Goal: Communication & Community: Answer question/provide support

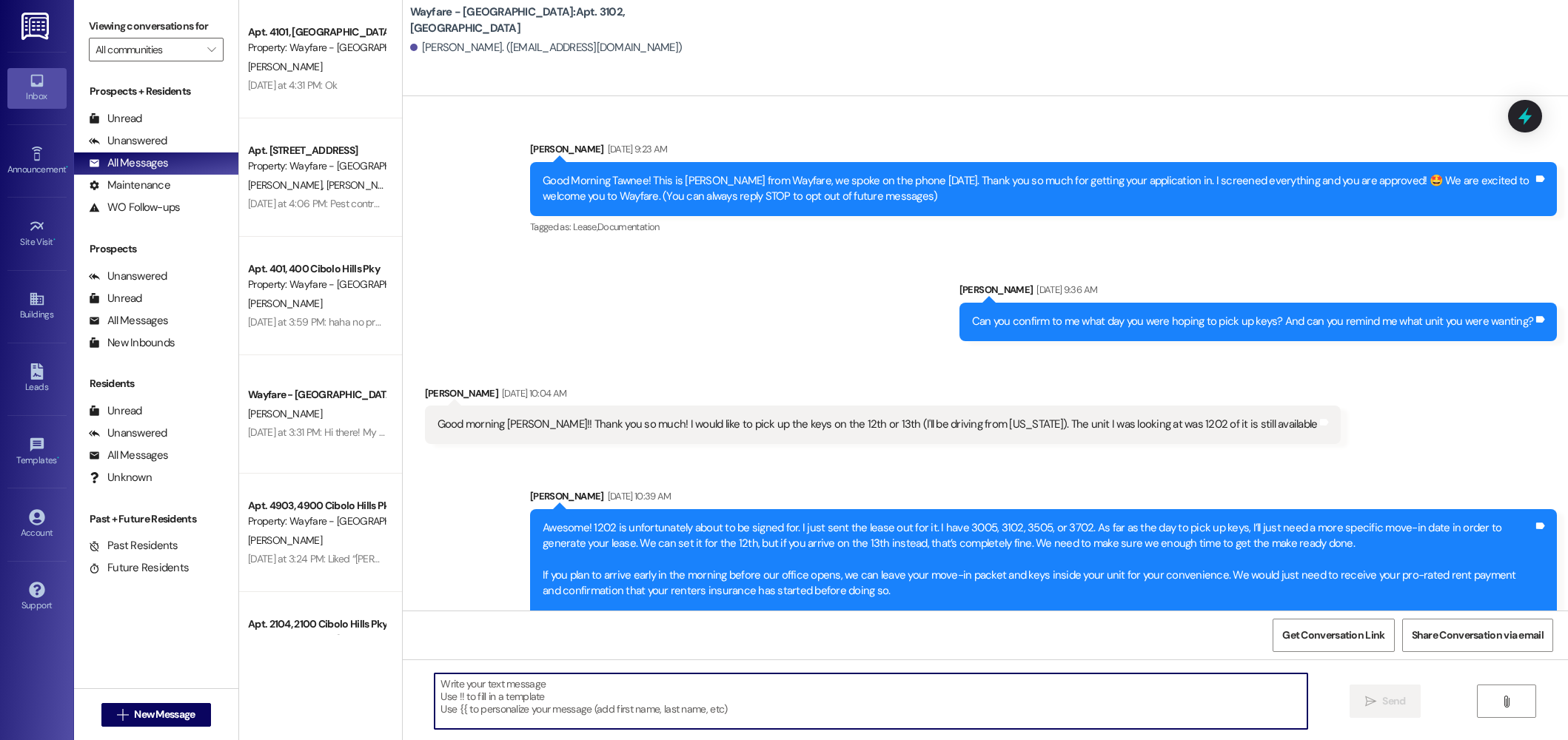
scroll to position [2615, 0]
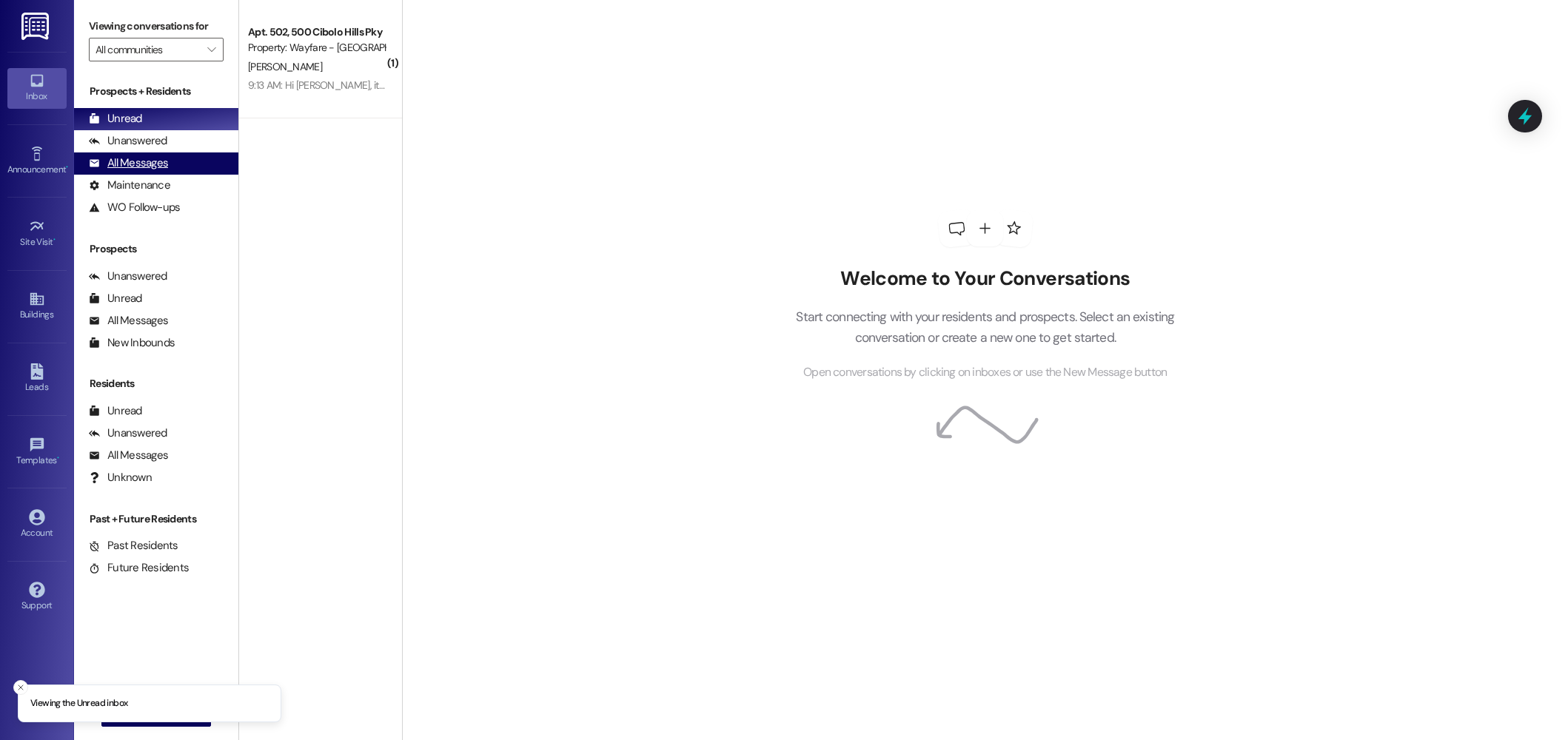
click at [152, 169] on div "All Messages" at bounding box center [128, 163] width 79 height 16
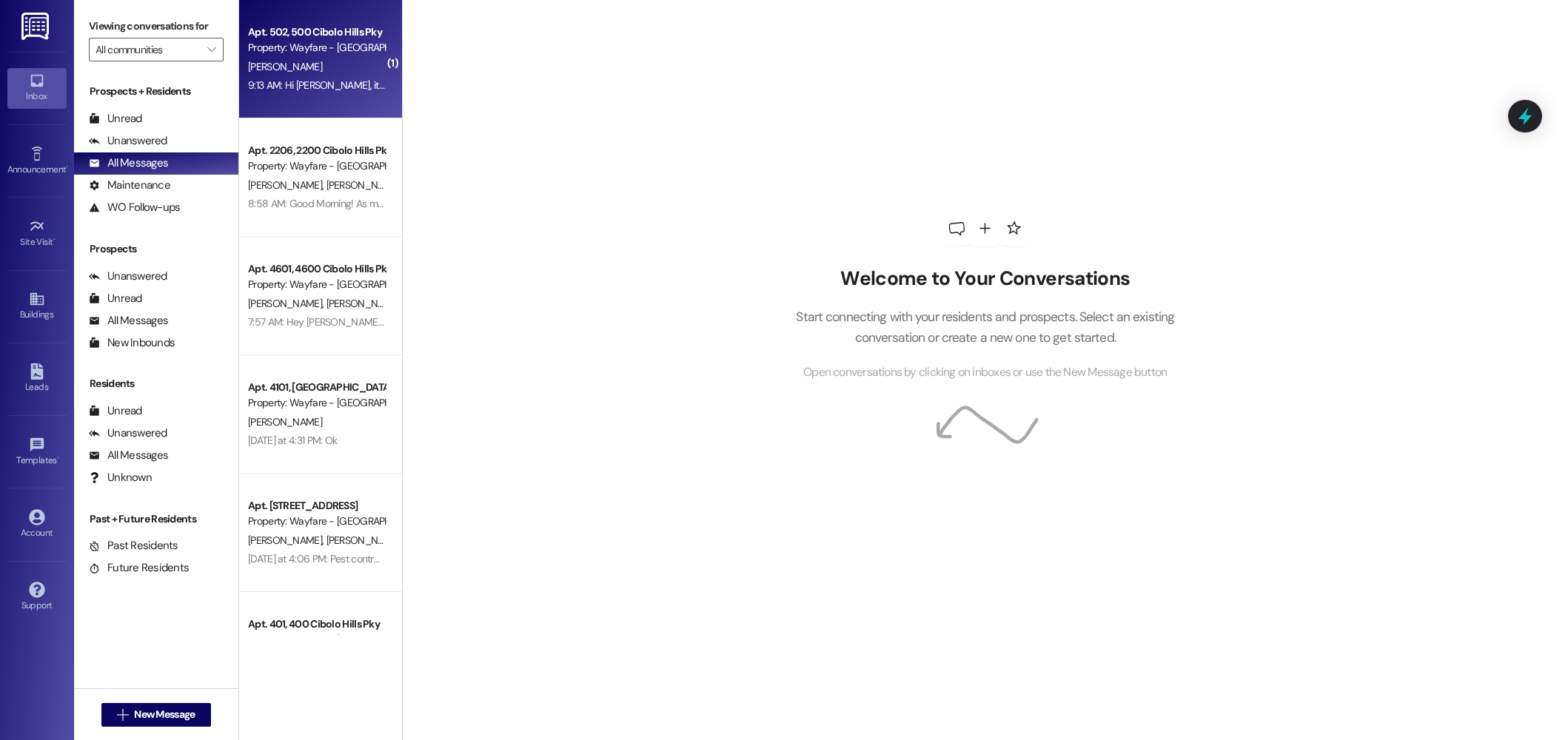
click at [366, 87] on div "9:13 AM: Hi Thalya, it hasn't been leaking at all so I think it's good. But I n…" at bounding box center [641, 85] width 786 height 13
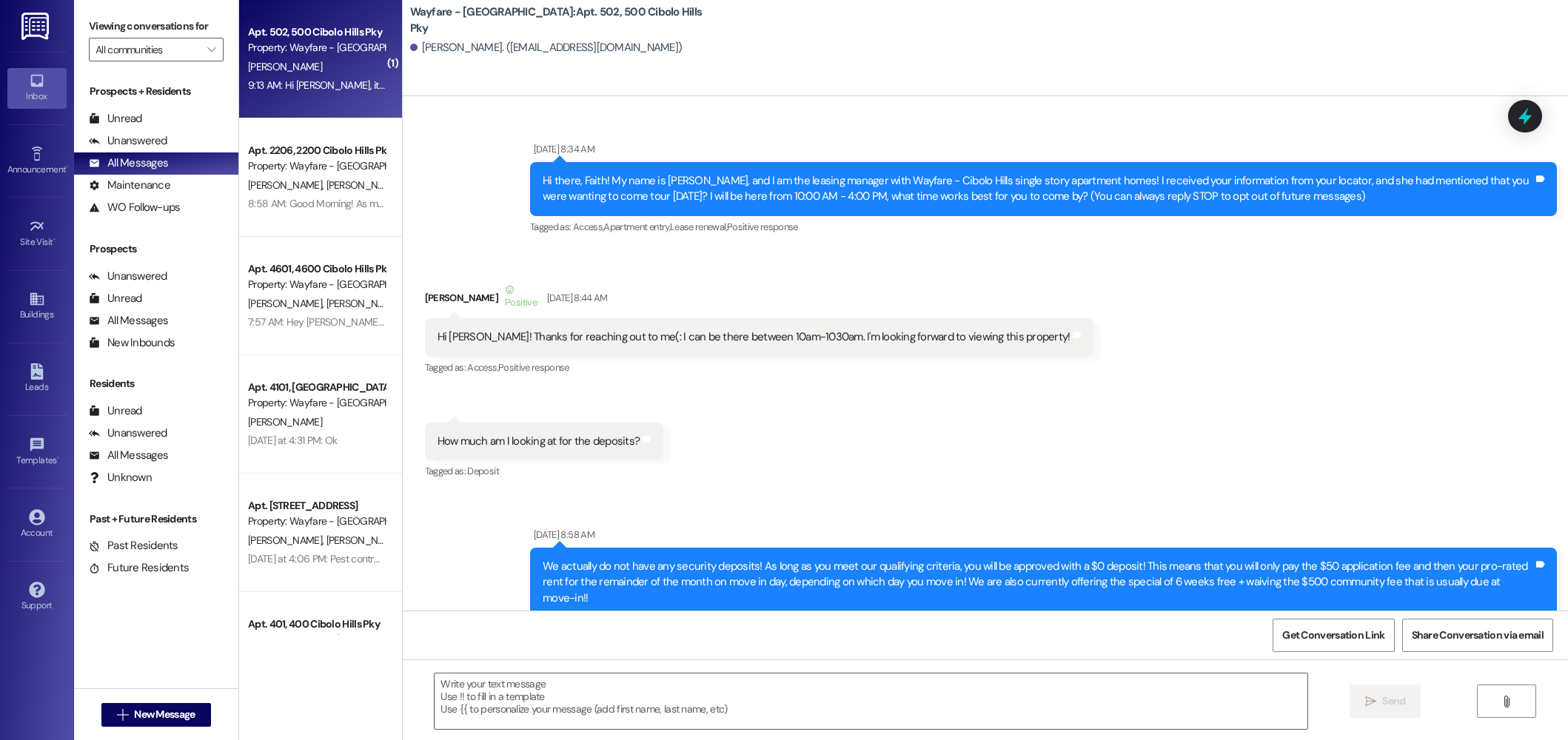
scroll to position [55419, 0]
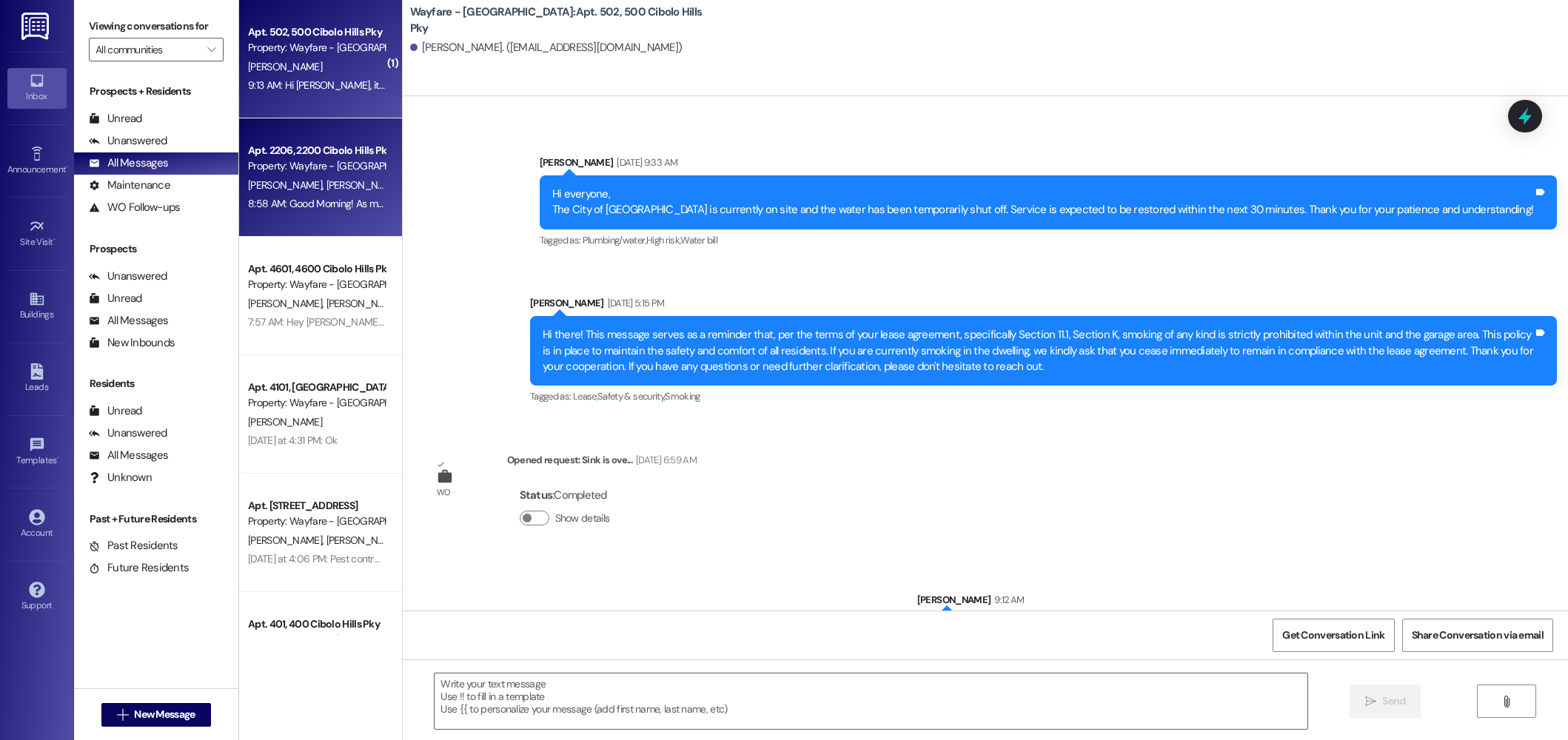
click at [328, 171] on div "Property: Wayfare - [GEOGRAPHIC_DATA]" at bounding box center [316, 166] width 137 height 16
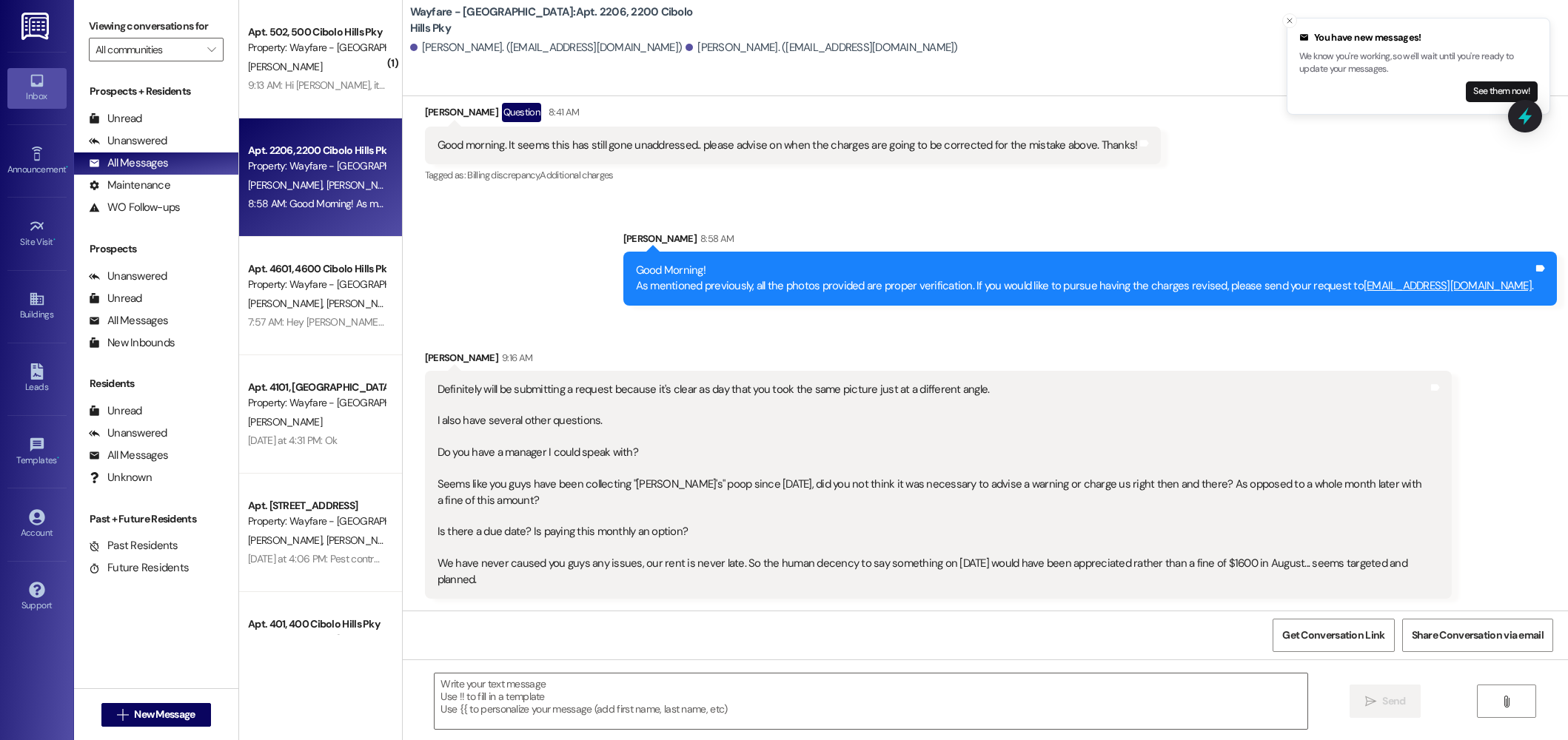
scroll to position [15556, 0]
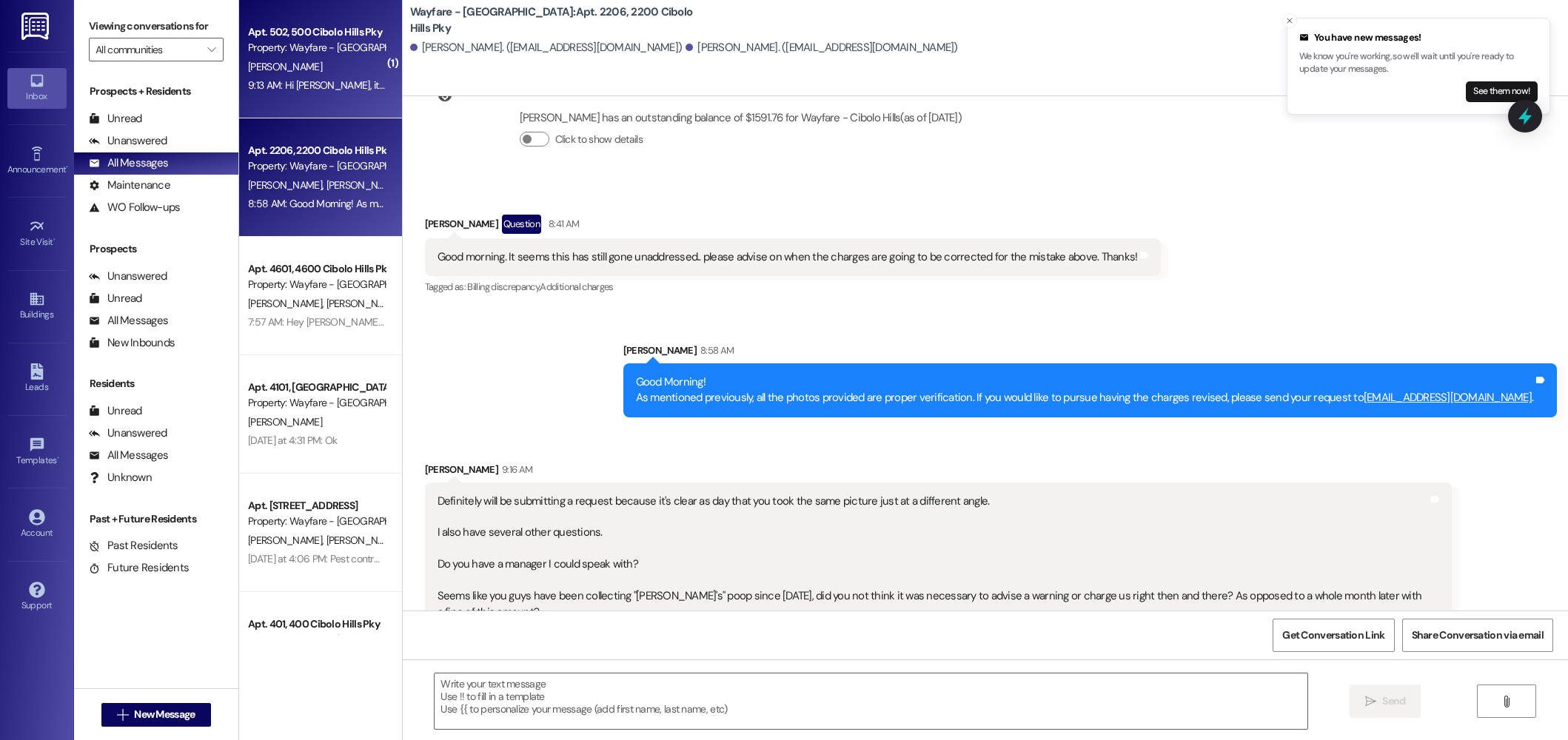
click at [304, 48] on div "Property: Wayfare - [GEOGRAPHIC_DATA]" at bounding box center [316, 48] width 137 height 16
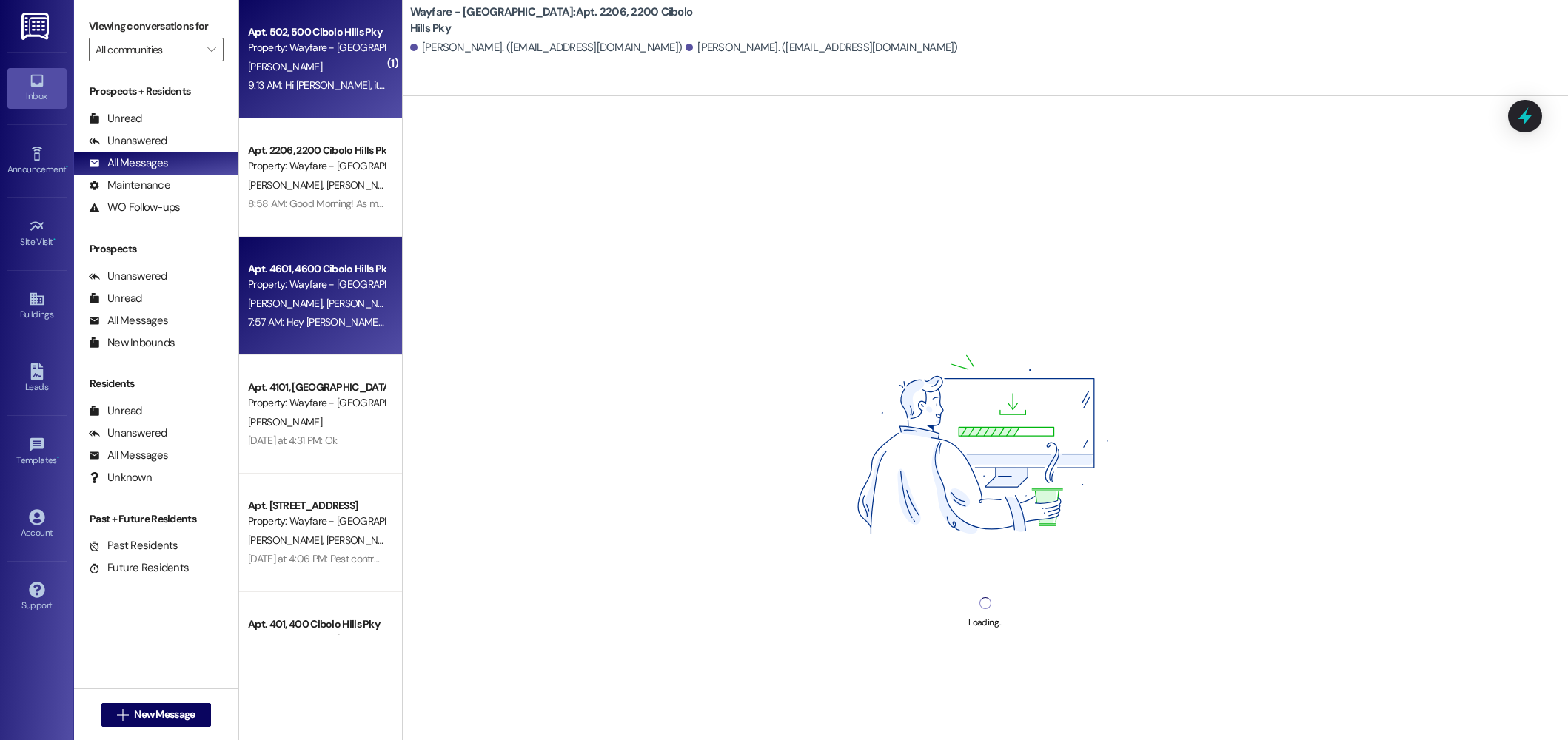
click at [316, 281] on div "Property: Wayfare - [GEOGRAPHIC_DATA]" at bounding box center [316, 285] width 137 height 16
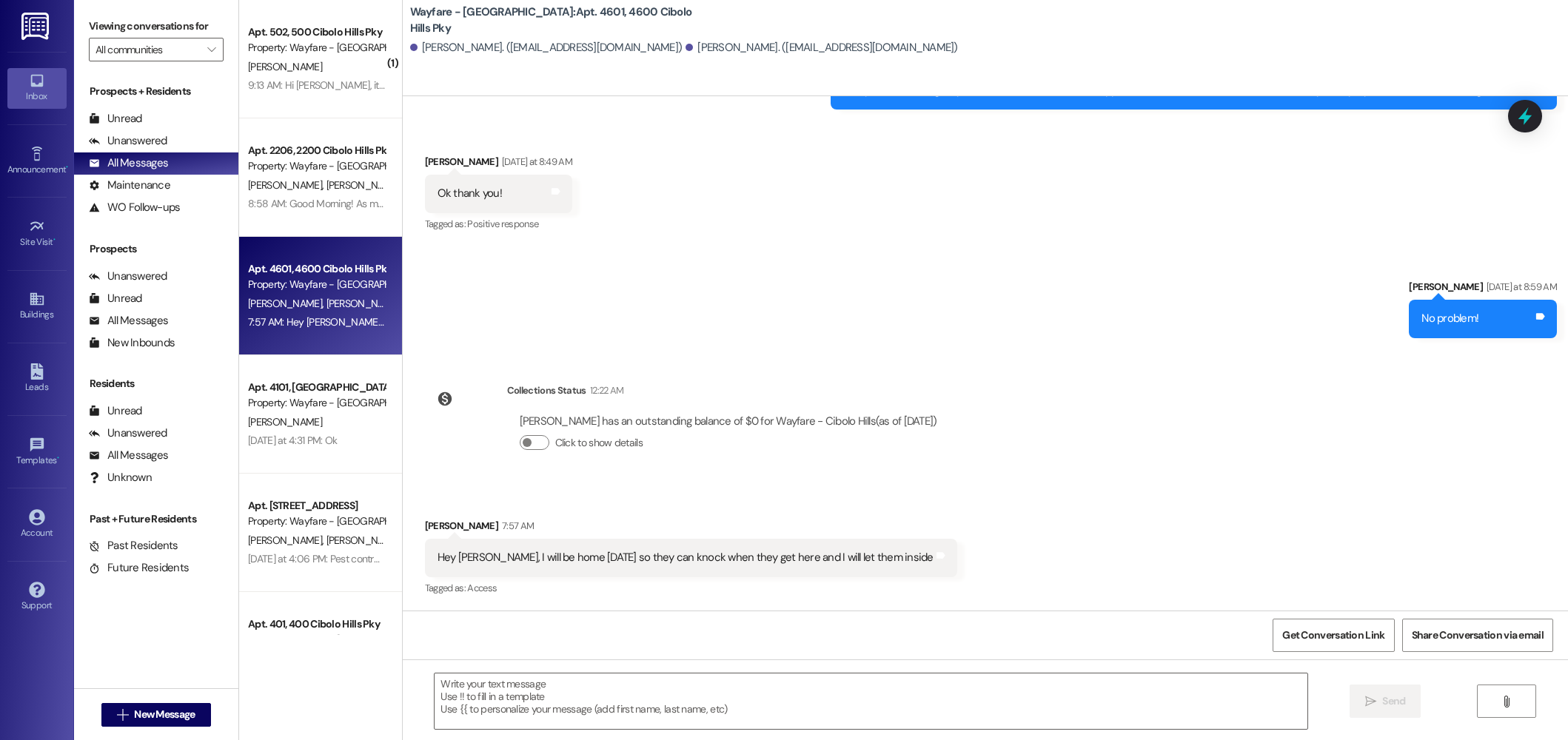
scroll to position [23217, 0]
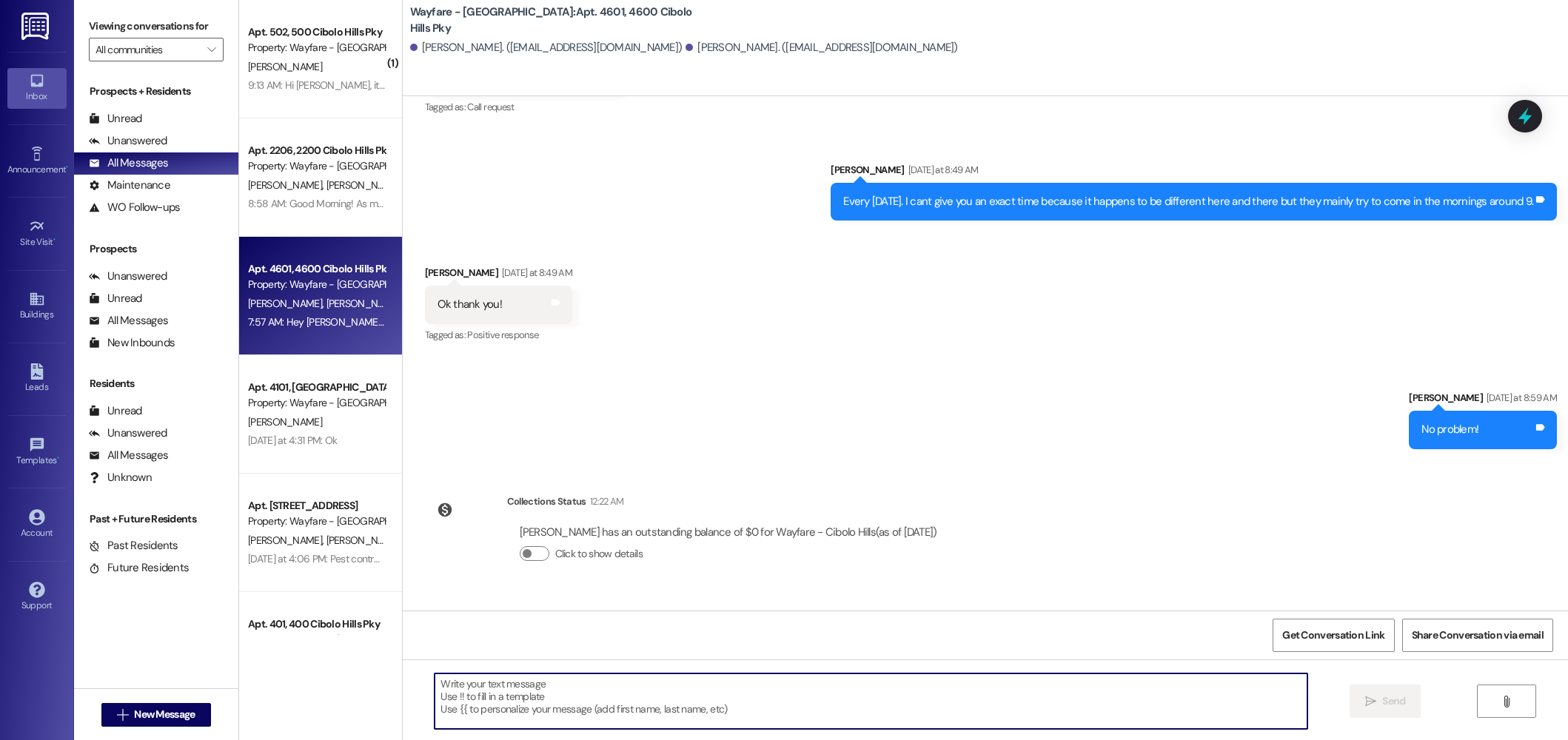
click at [804, 704] on textarea at bounding box center [870, 701] width 873 height 56
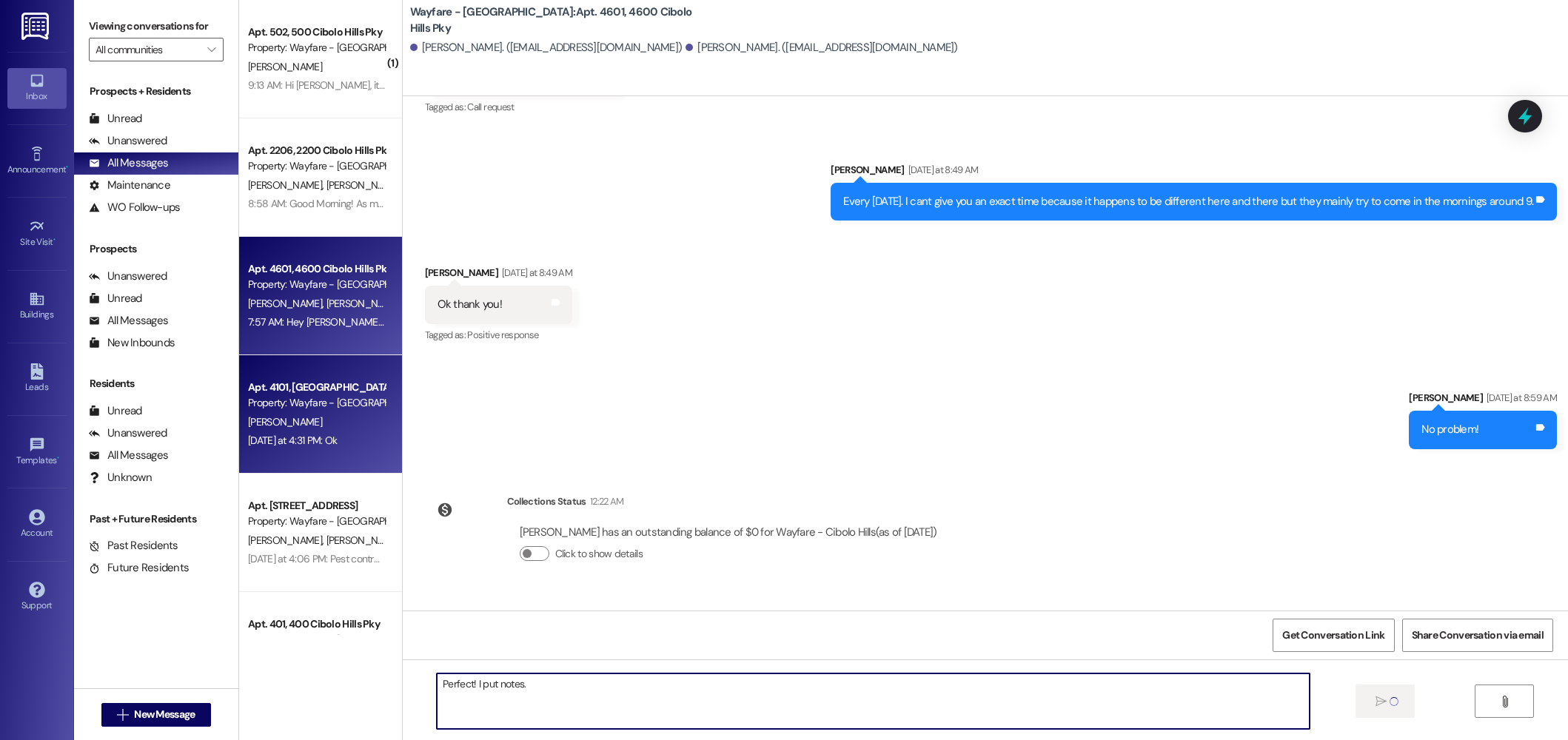
type textarea "Perfect! I put notes."
click at [296, 425] on div "S. Jackson" at bounding box center [316, 423] width 140 height 19
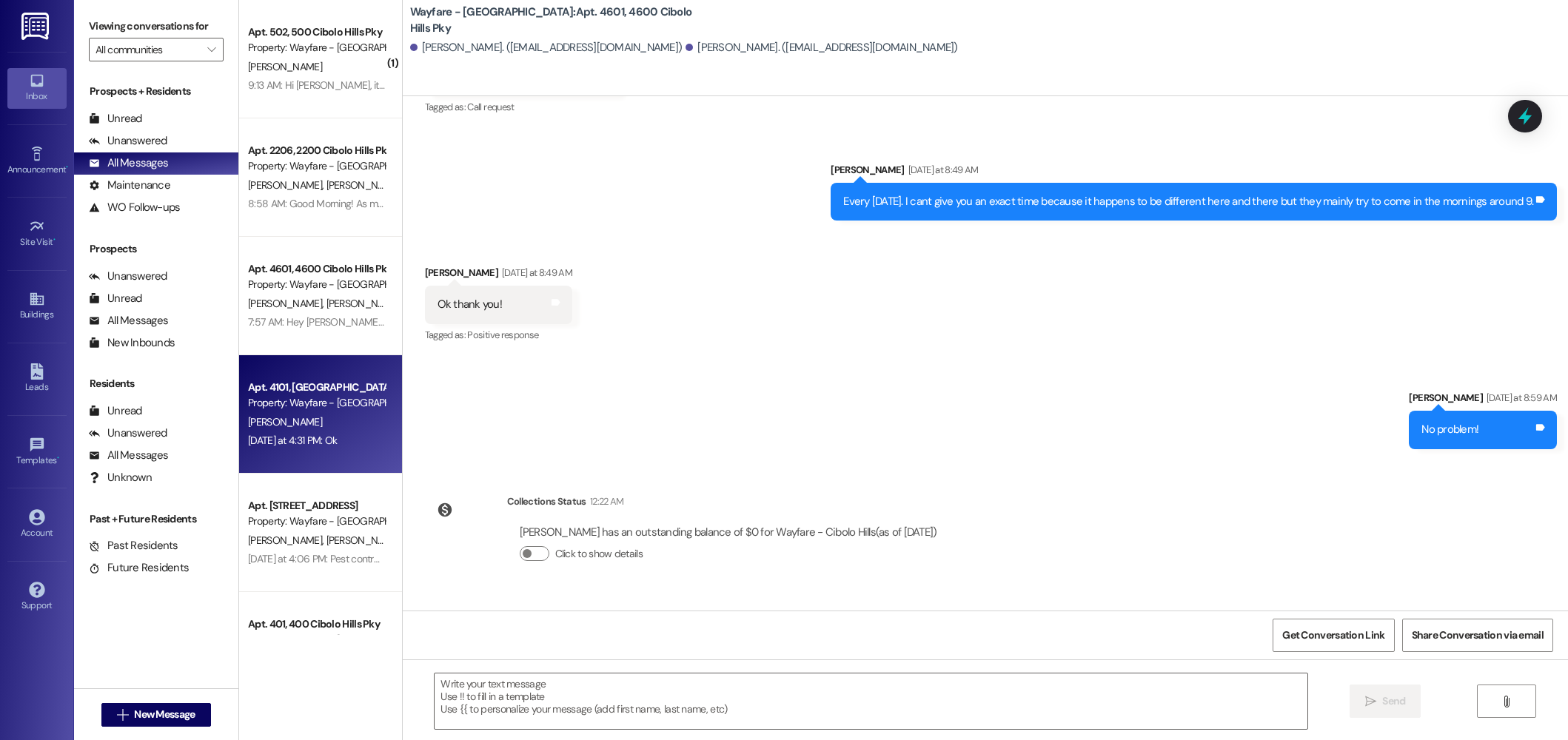
scroll to position [7155, 0]
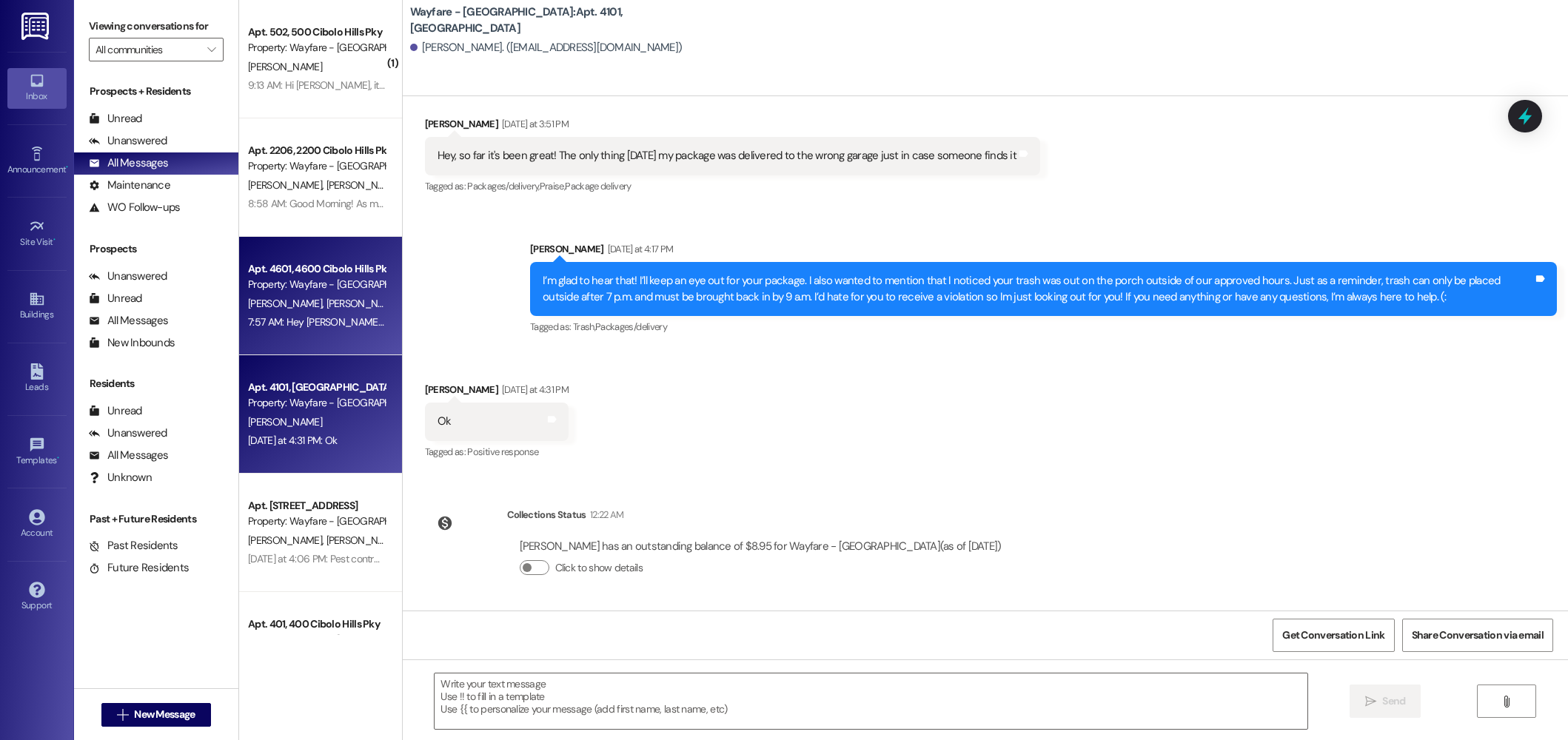
click at [292, 272] on div "Apt. 4601, 4600 Cibolo Hills Pky" at bounding box center [316, 269] width 137 height 16
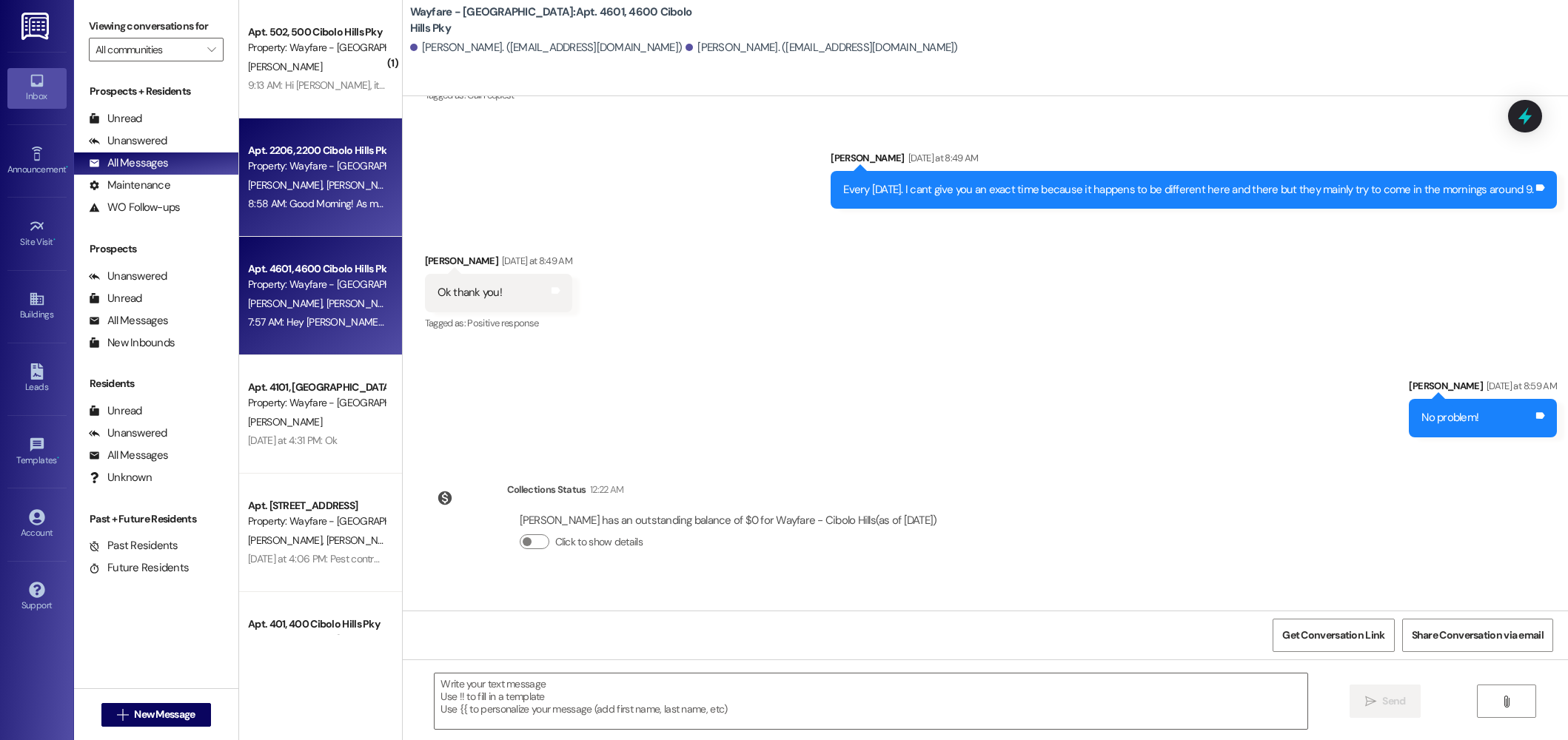
scroll to position [23216, 0]
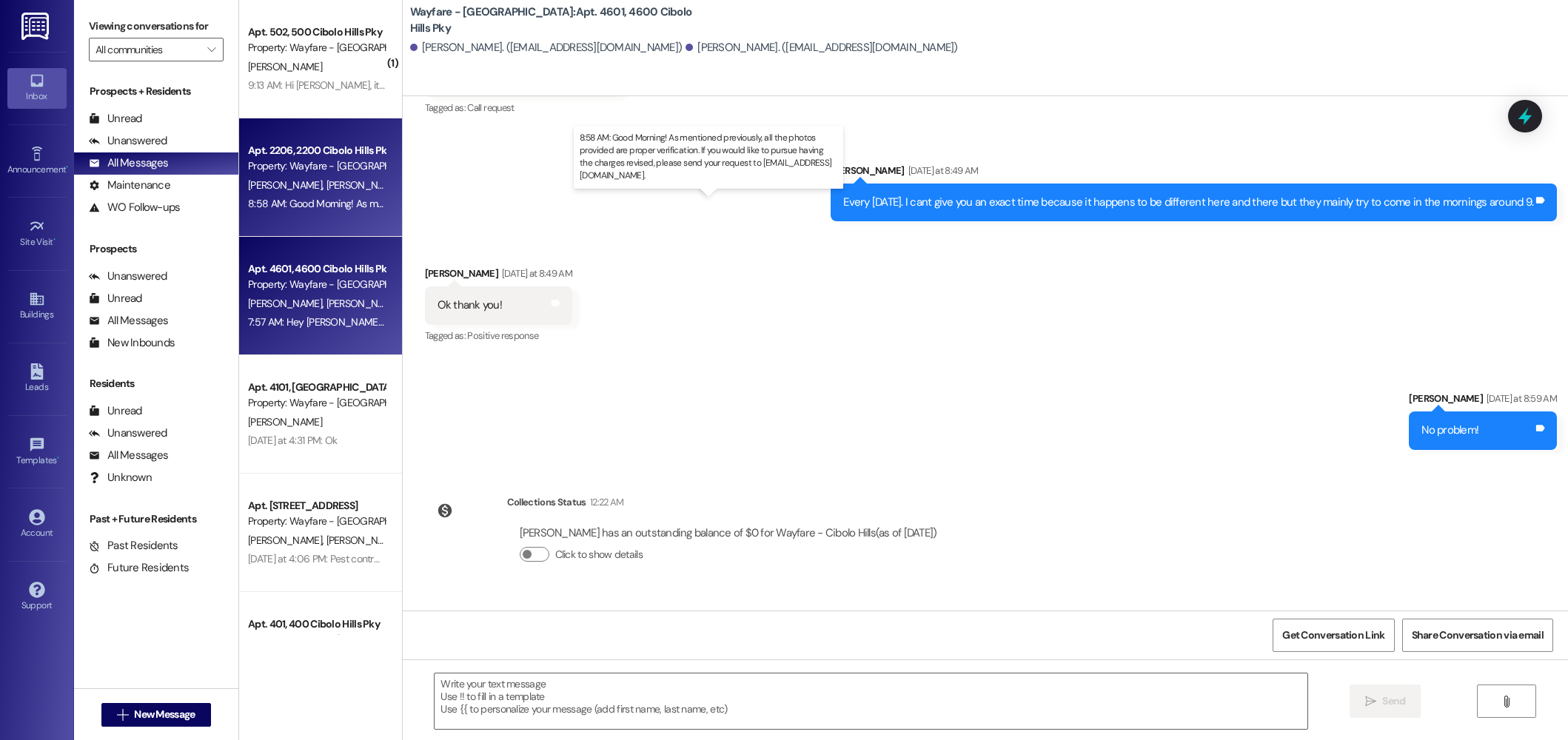
click at [292, 202] on div "8:58 AM: Good Morning! As mentioned previously, all the photos provided are pro…" at bounding box center [712, 203] width 929 height 13
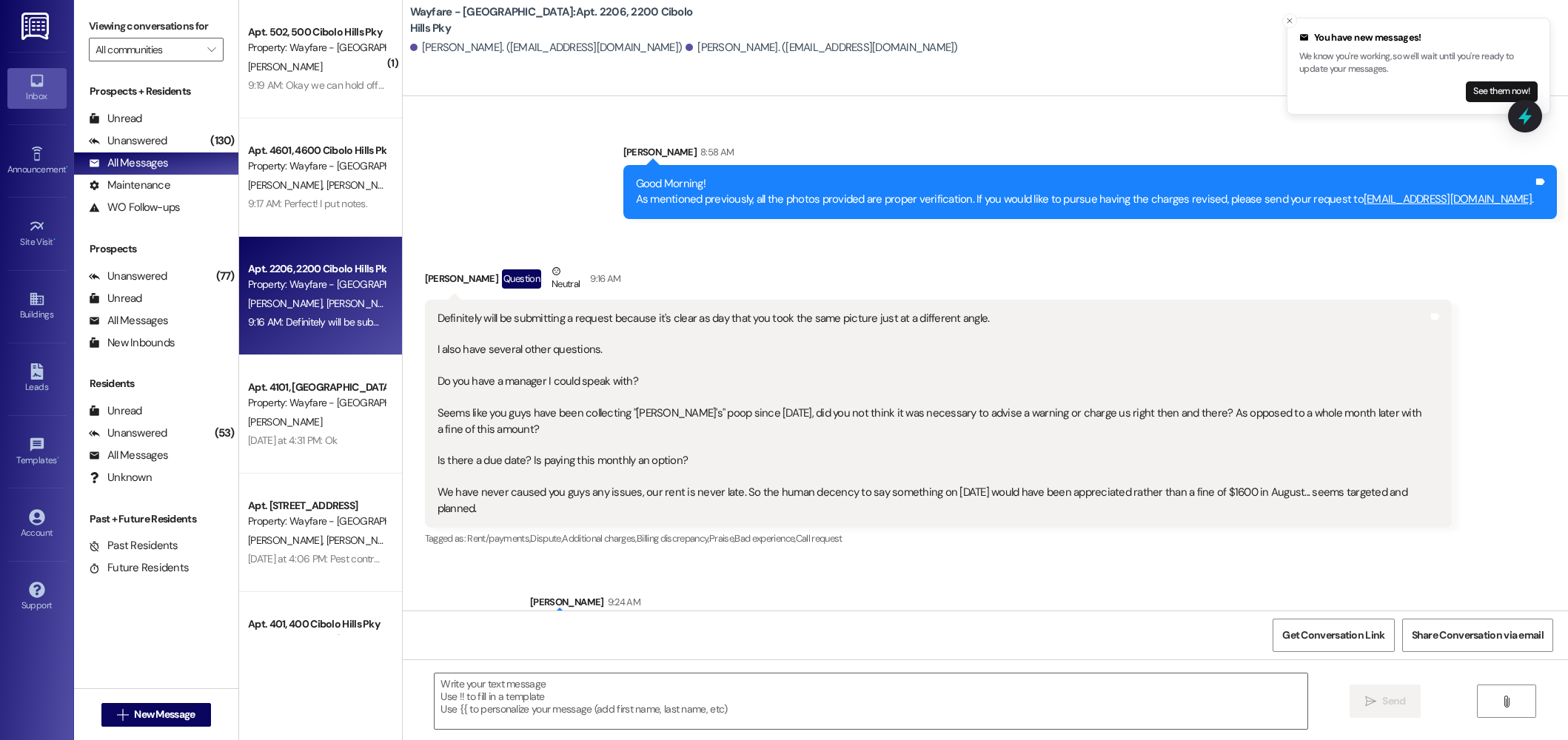
scroll to position [15807, 0]
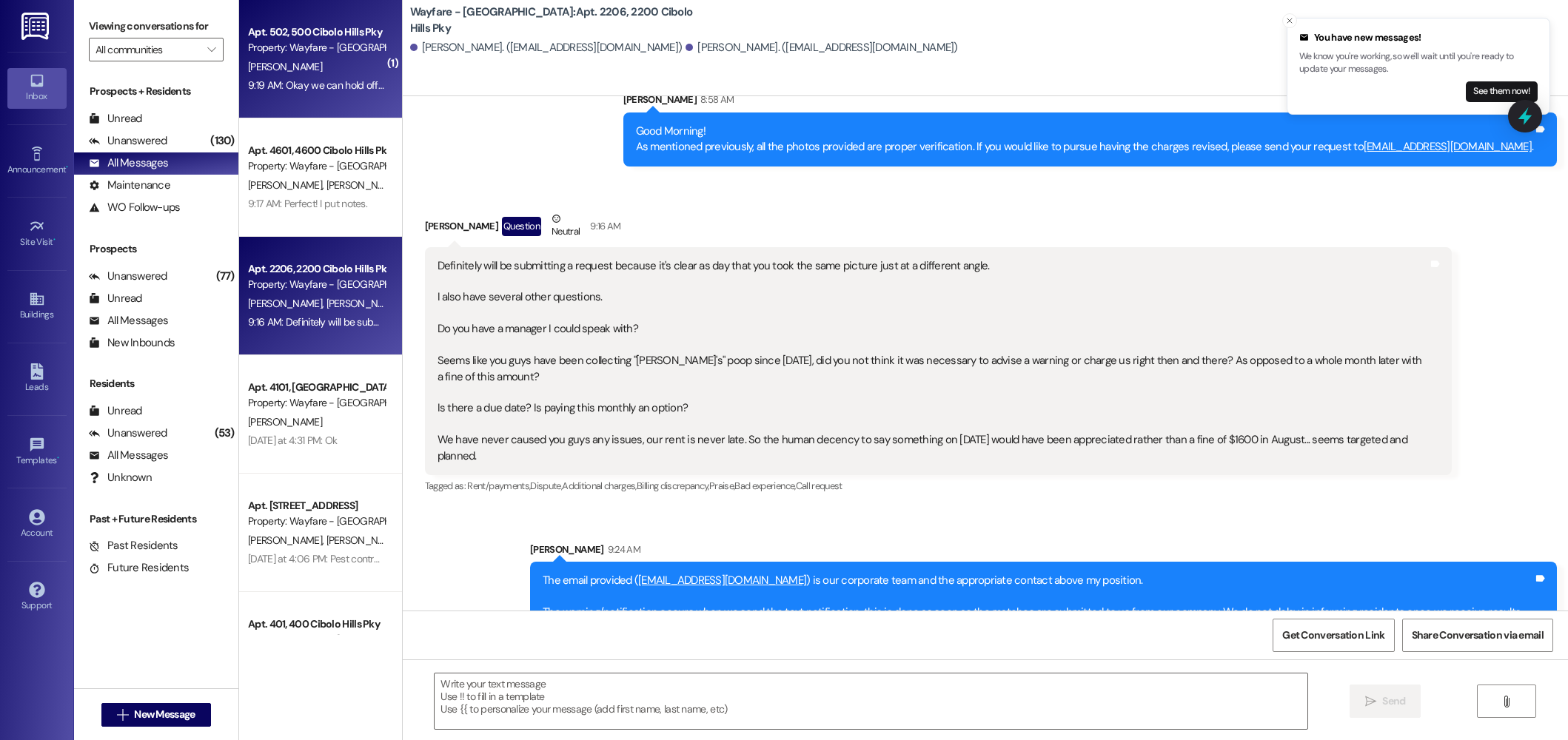
click at [346, 38] on div "Apt. 502, 500 Cibolo Hills Pky" at bounding box center [316, 32] width 137 height 16
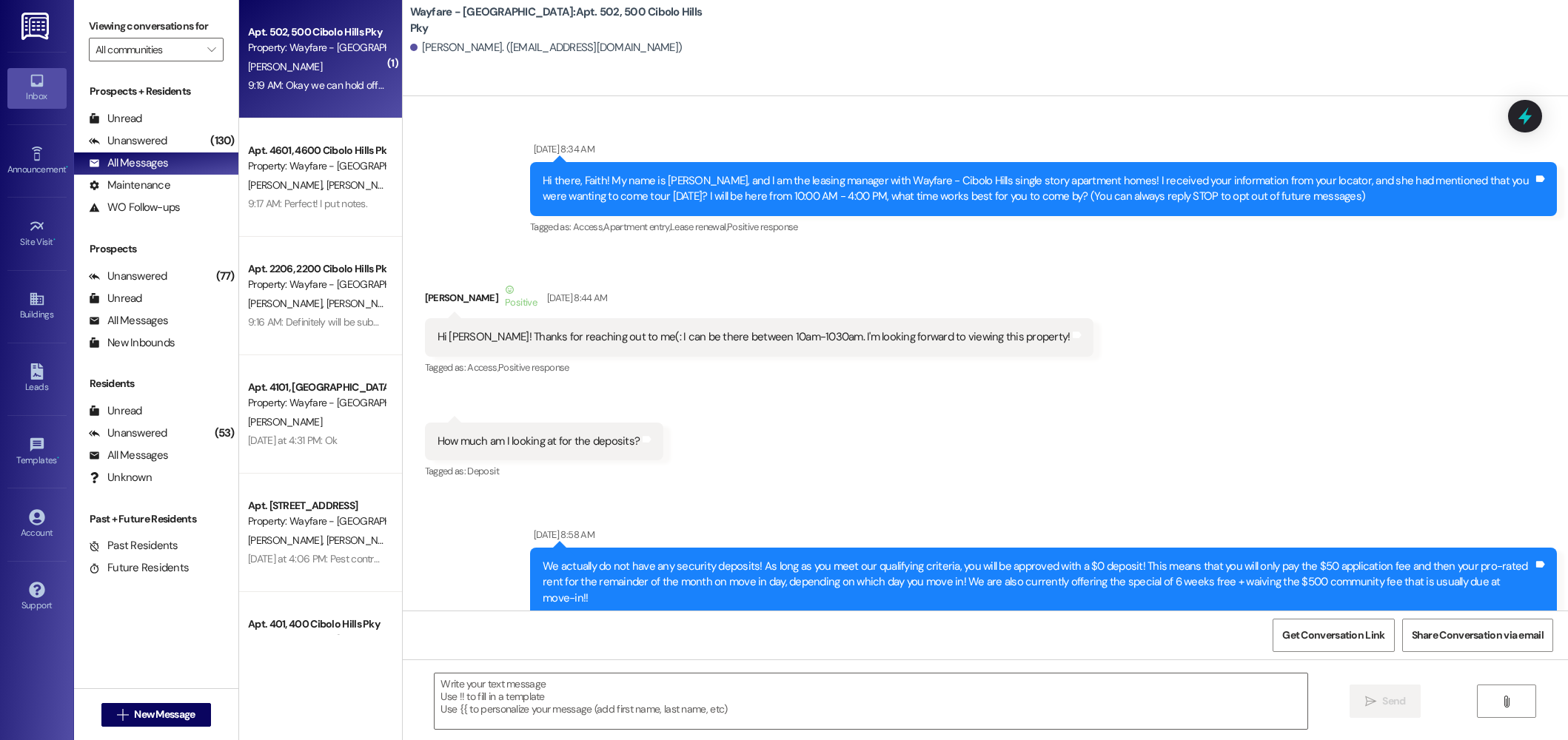
scroll to position [55662, 0]
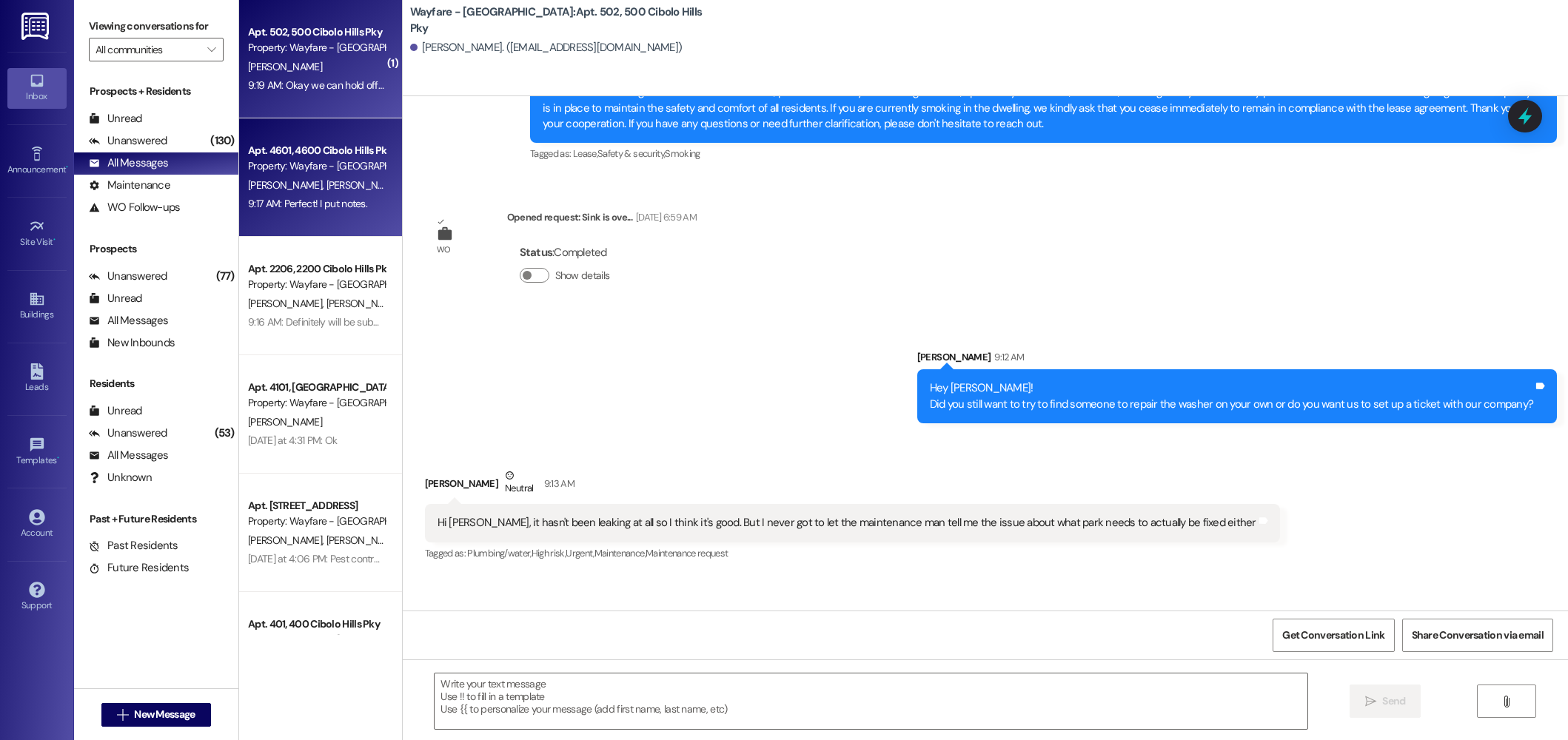
click at [259, 172] on div "Property: Wayfare - [GEOGRAPHIC_DATA]" at bounding box center [316, 166] width 137 height 16
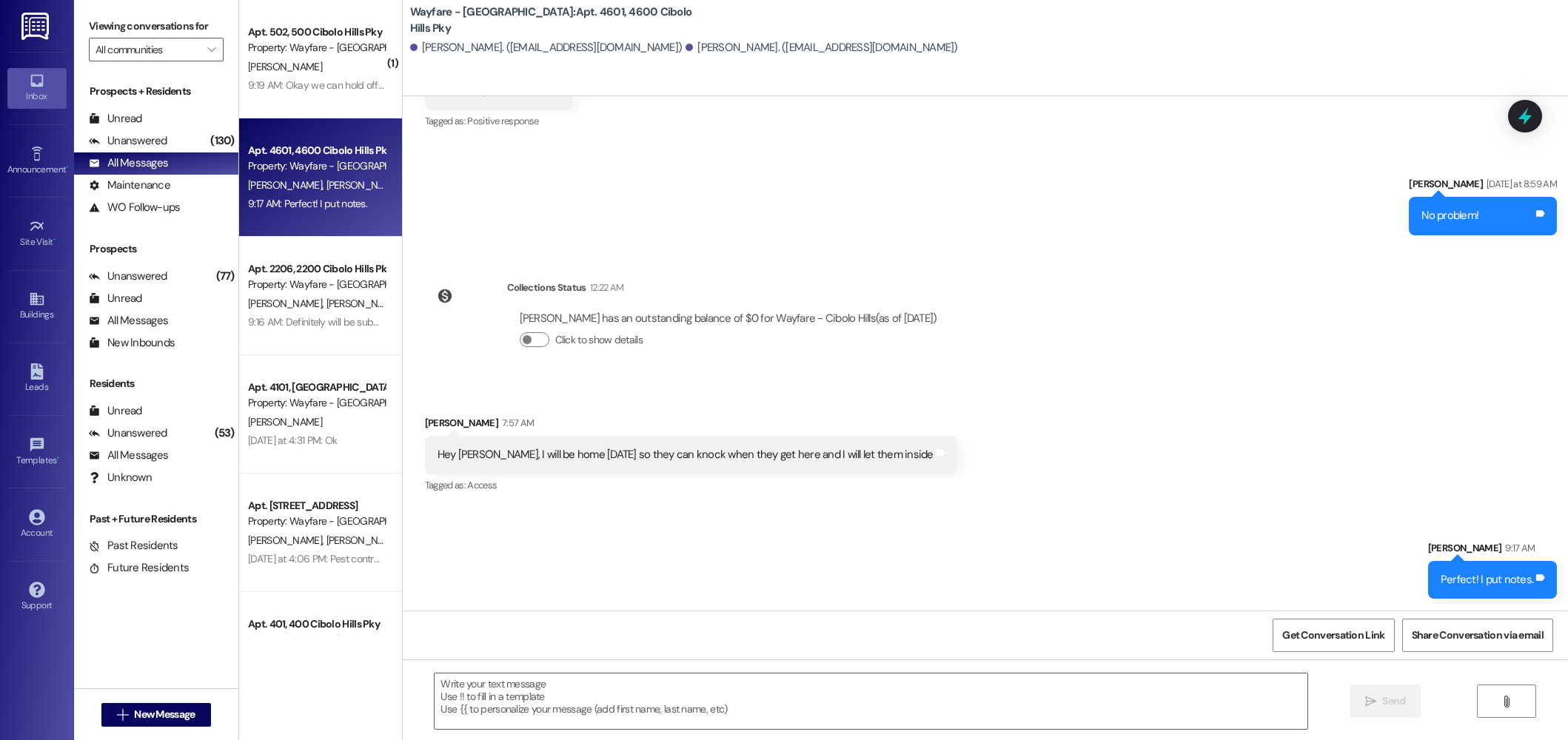
scroll to position [23319, 0]
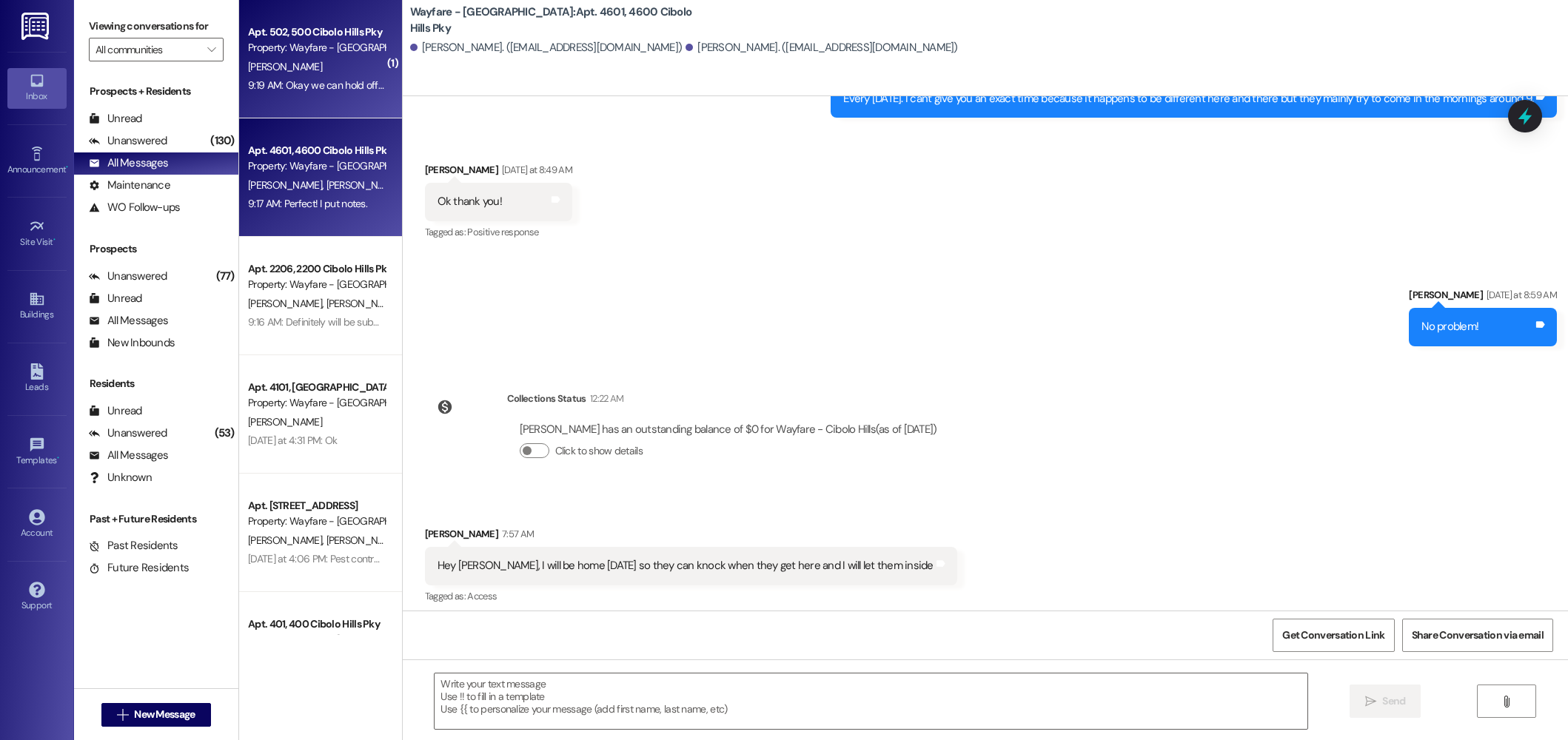
click at [336, 69] on div "F. Bell" at bounding box center [316, 67] width 140 height 19
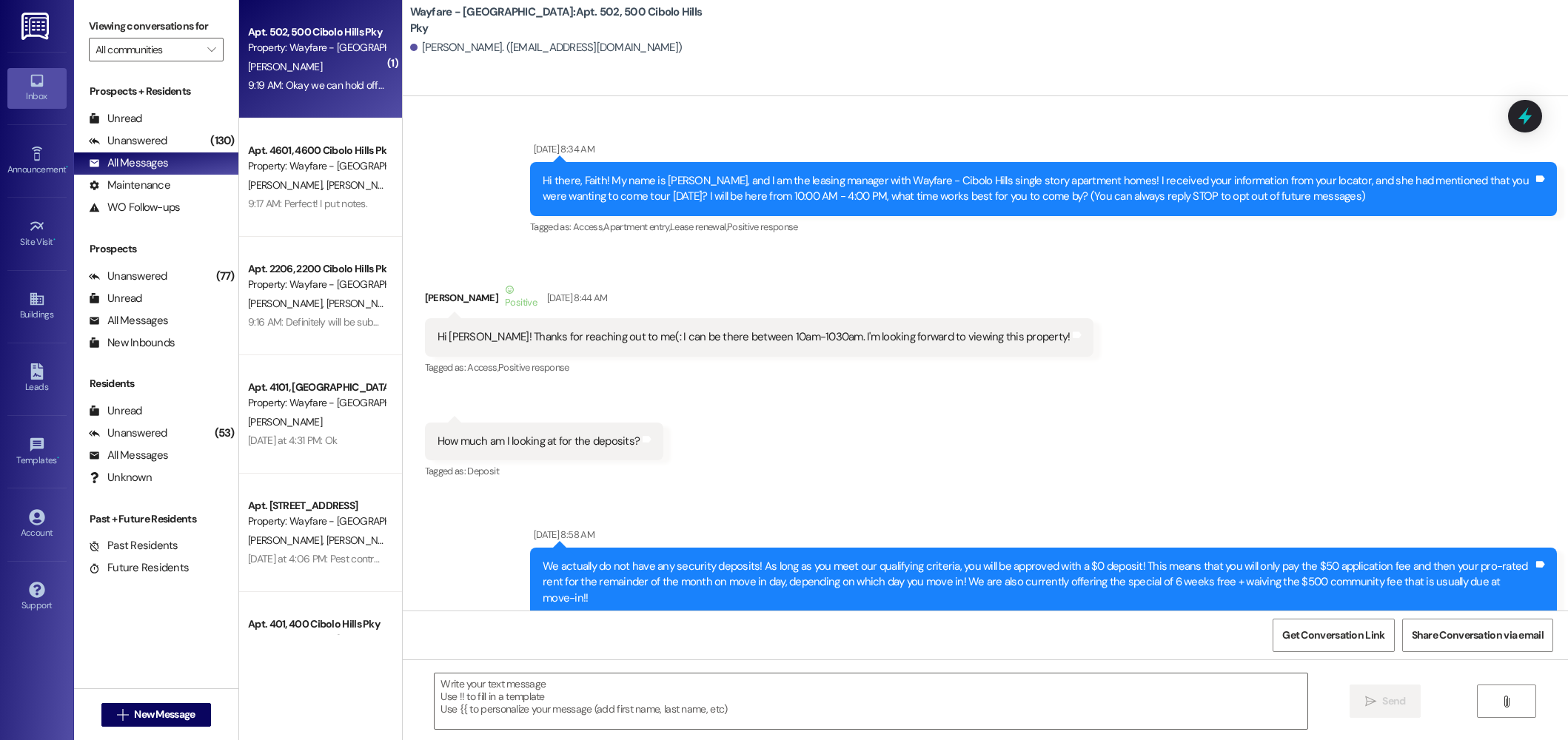
scroll to position [55662, 0]
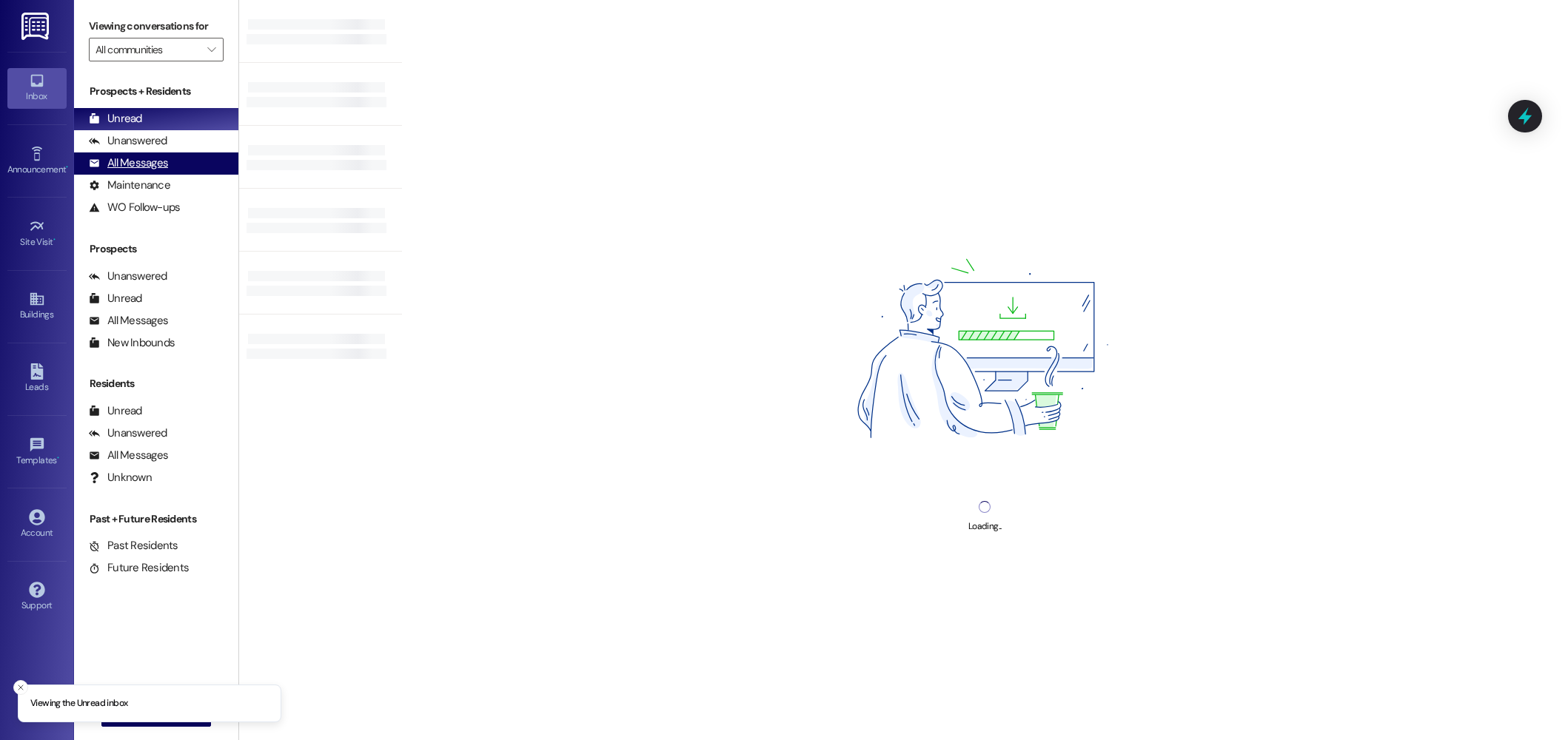
click at [140, 165] on div "All Messages" at bounding box center [128, 163] width 79 height 16
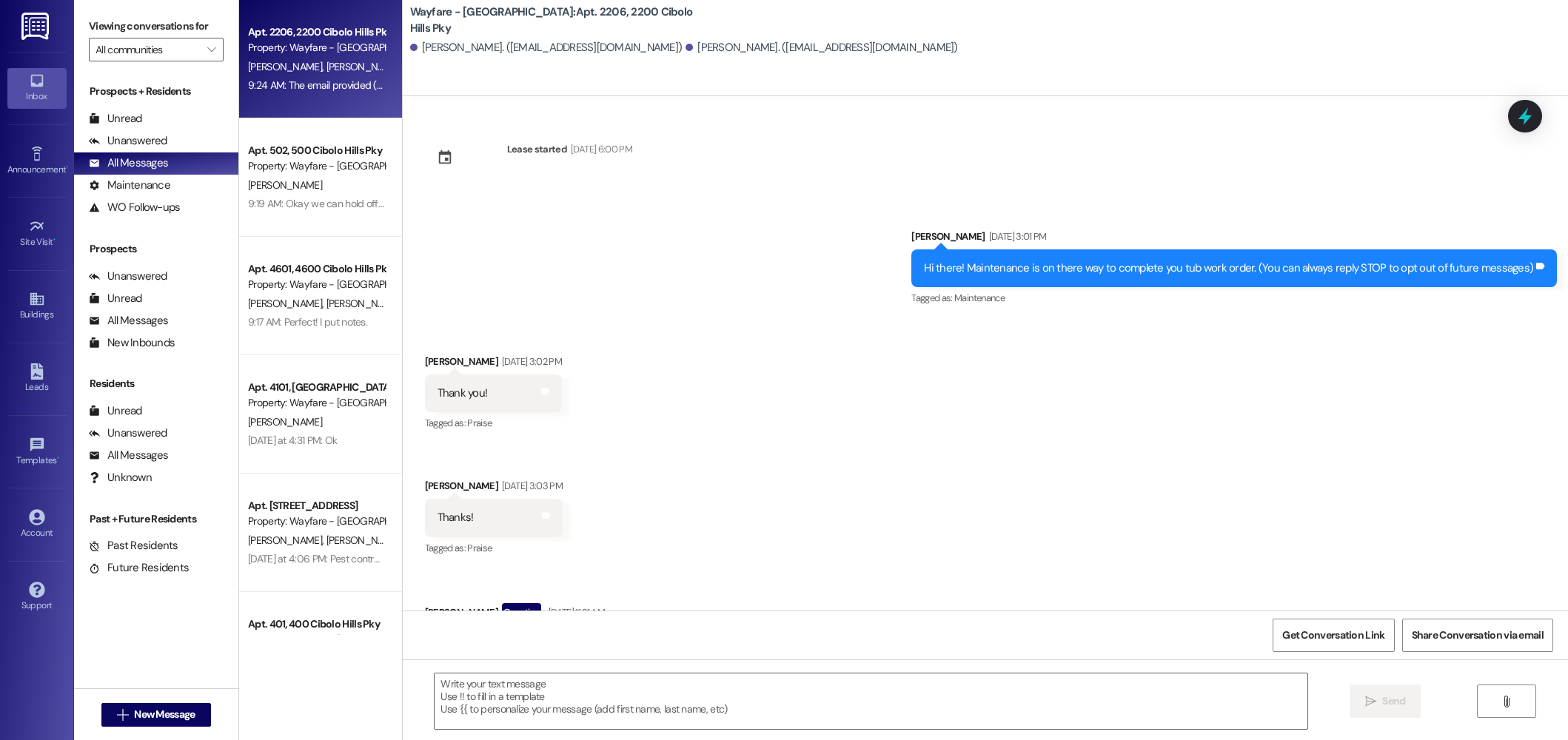
scroll to position [15829, 0]
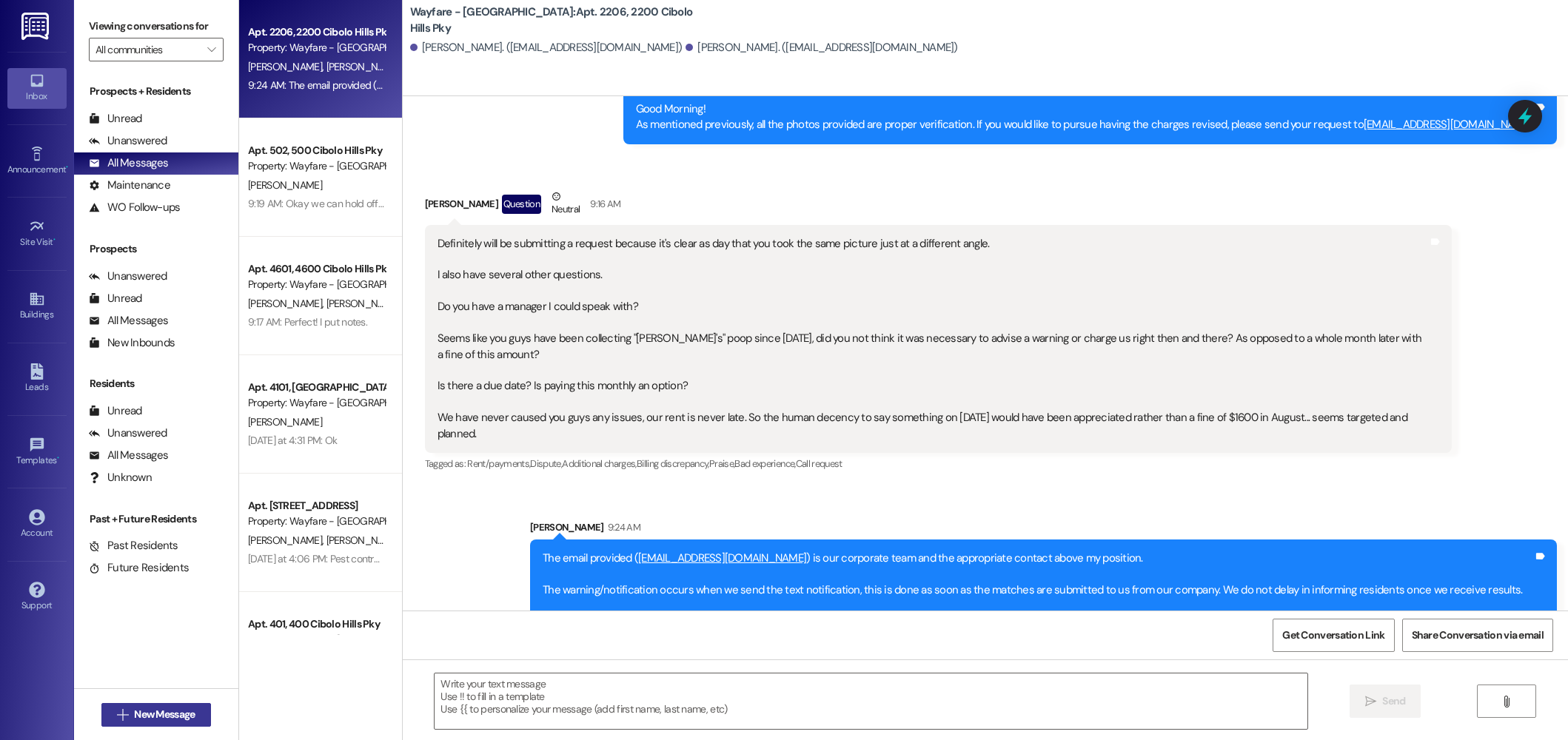
click at [187, 714] on span "New Message" at bounding box center [164, 715] width 60 height 16
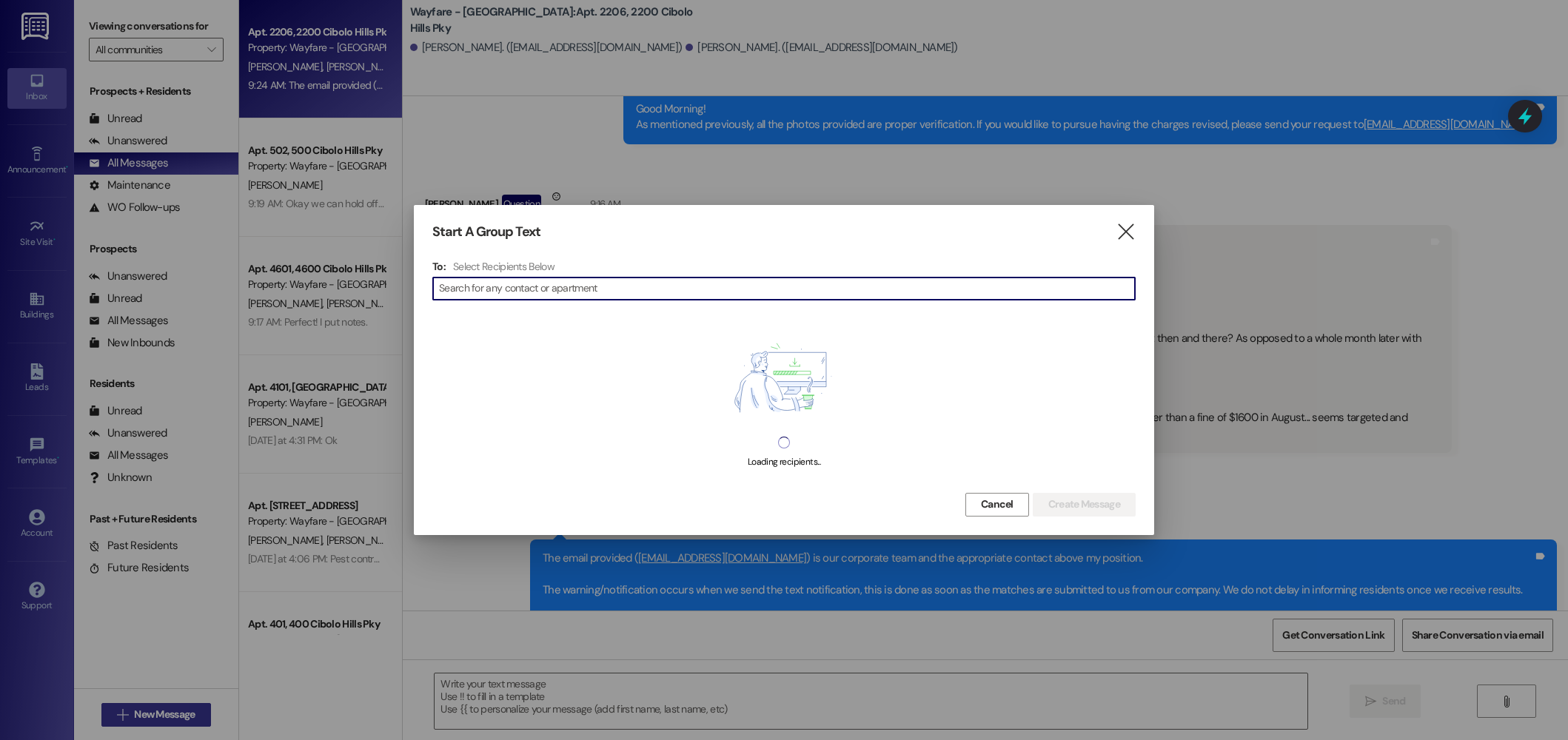
type input "e"
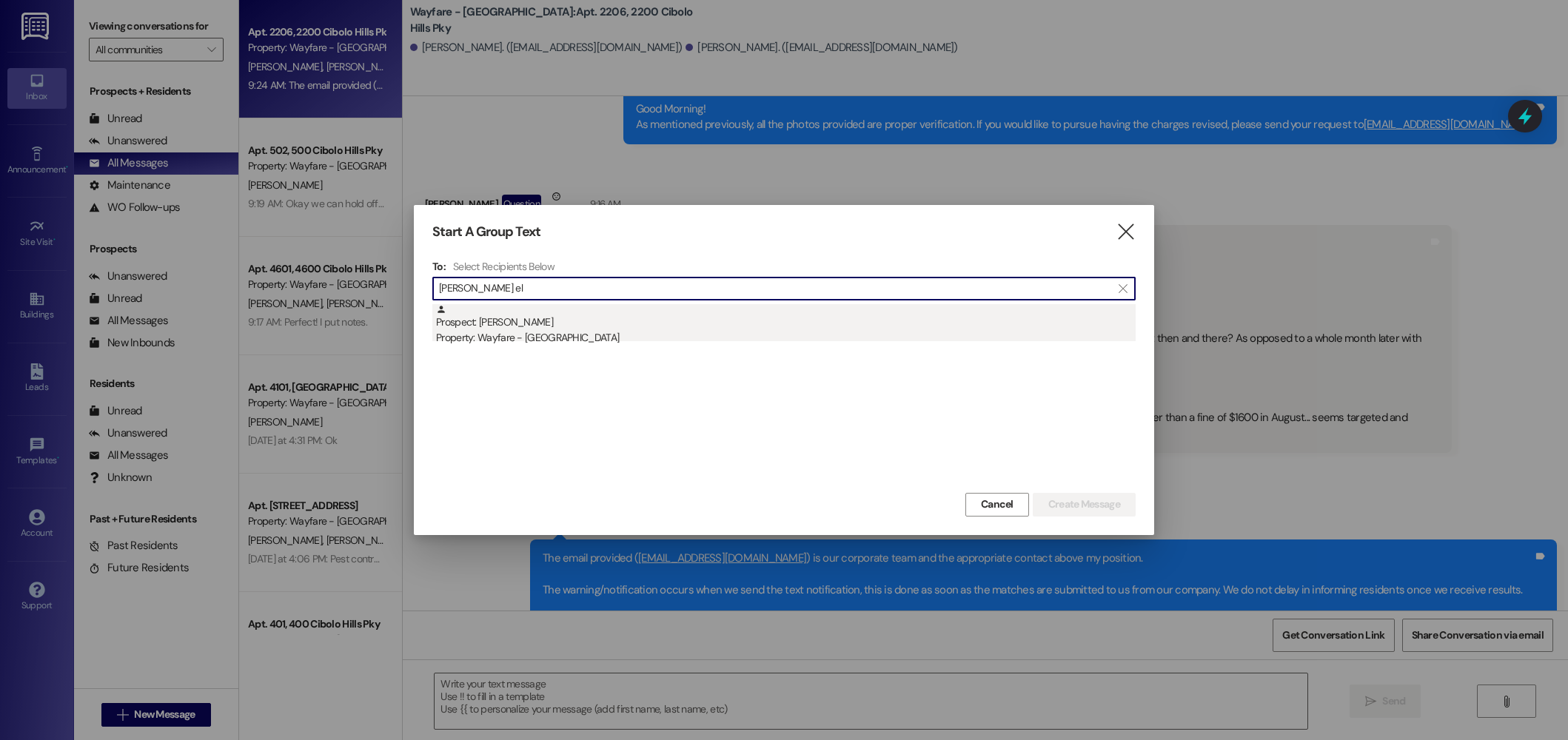
type input "martin el"
click at [481, 319] on div "Prospect: Martin Elliott Property: Wayfare - Cibolo Hills" at bounding box center [786, 325] width 699 height 42
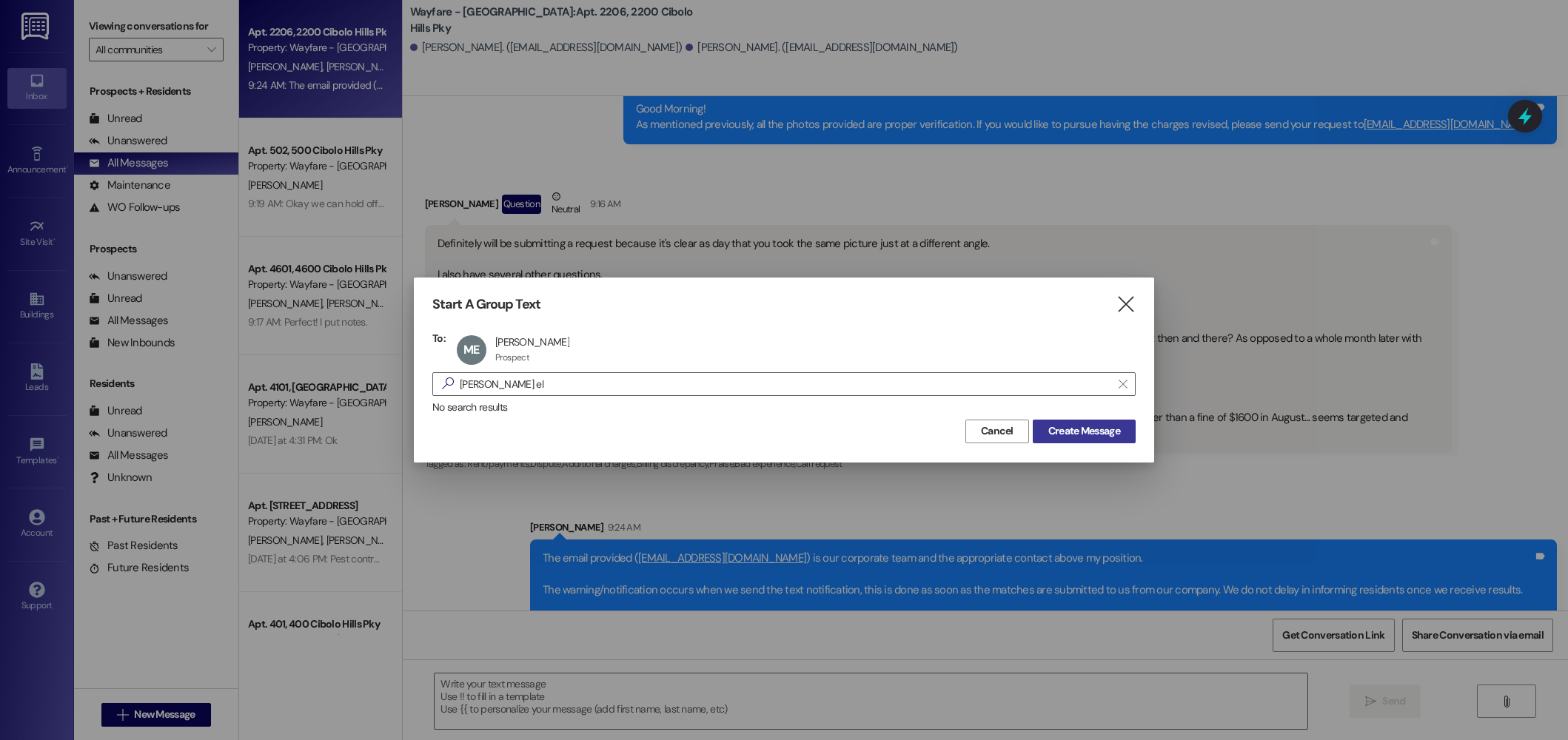
click at [1095, 425] on span "Create Message" at bounding box center [1084, 431] width 72 height 16
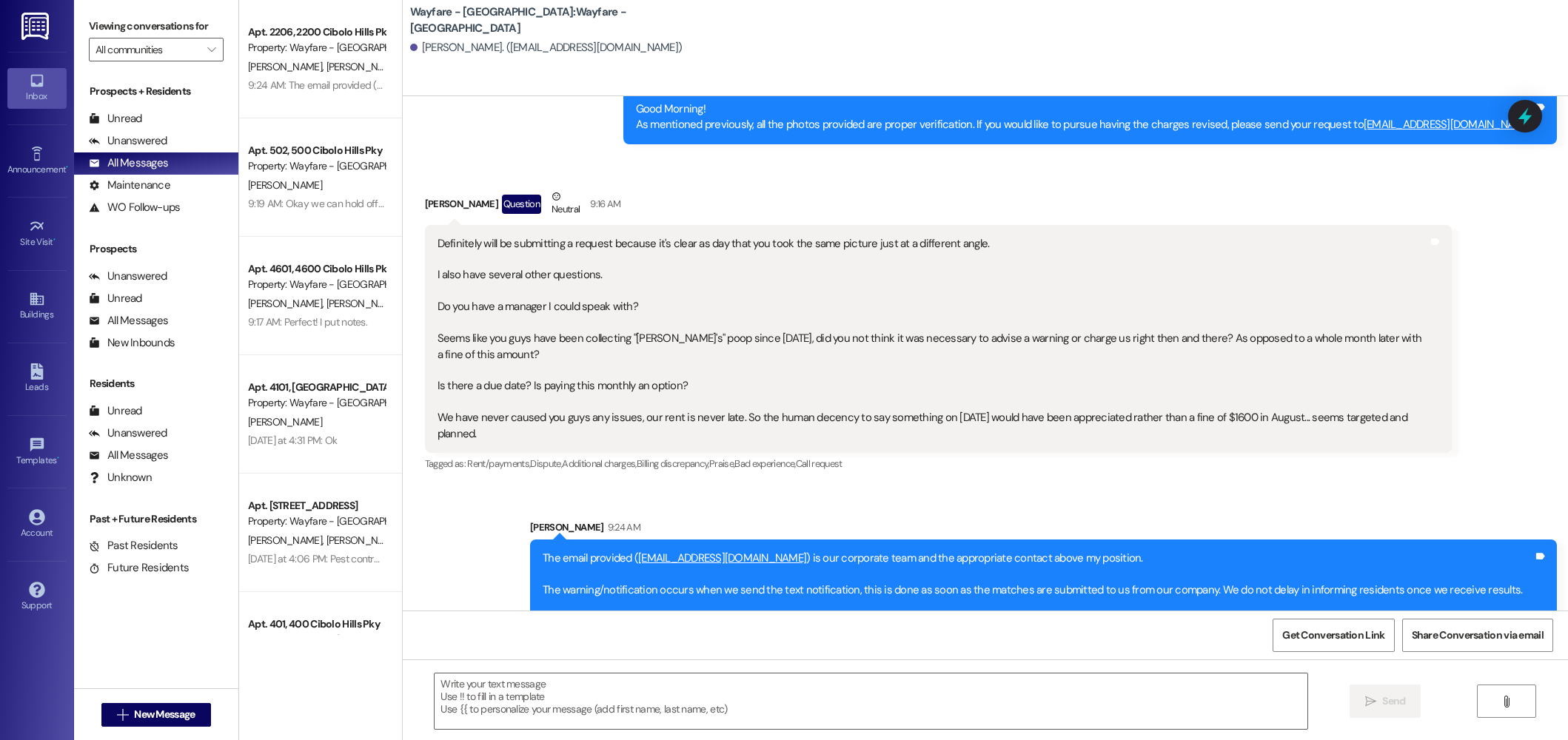
scroll to position [1, 0]
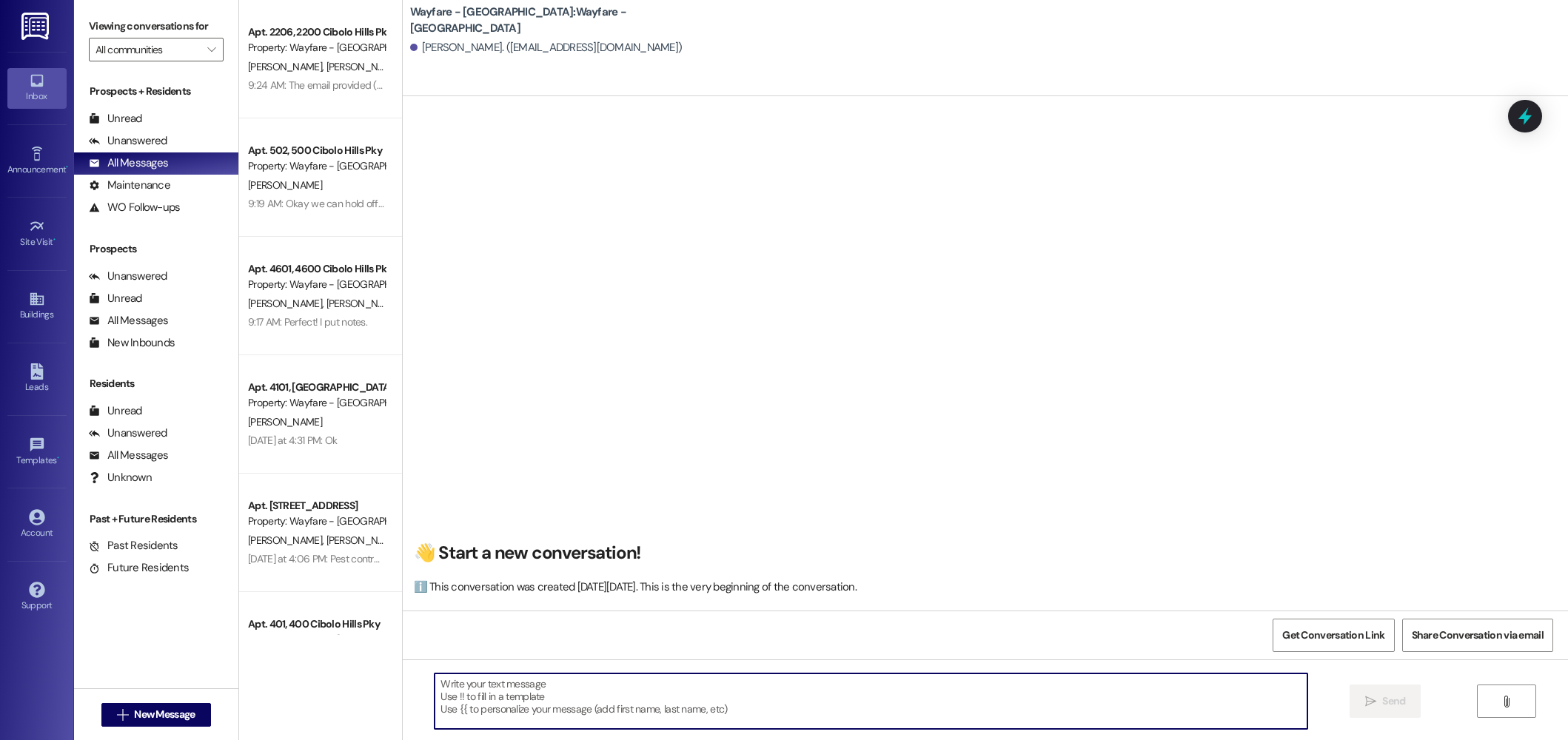
click at [659, 697] on textarea at bounding box center [870, 701] width 873 height 56
paste textarea "Hi there! My name is ____ and I'm one of the leasing agents here at Wayfare Cib…"
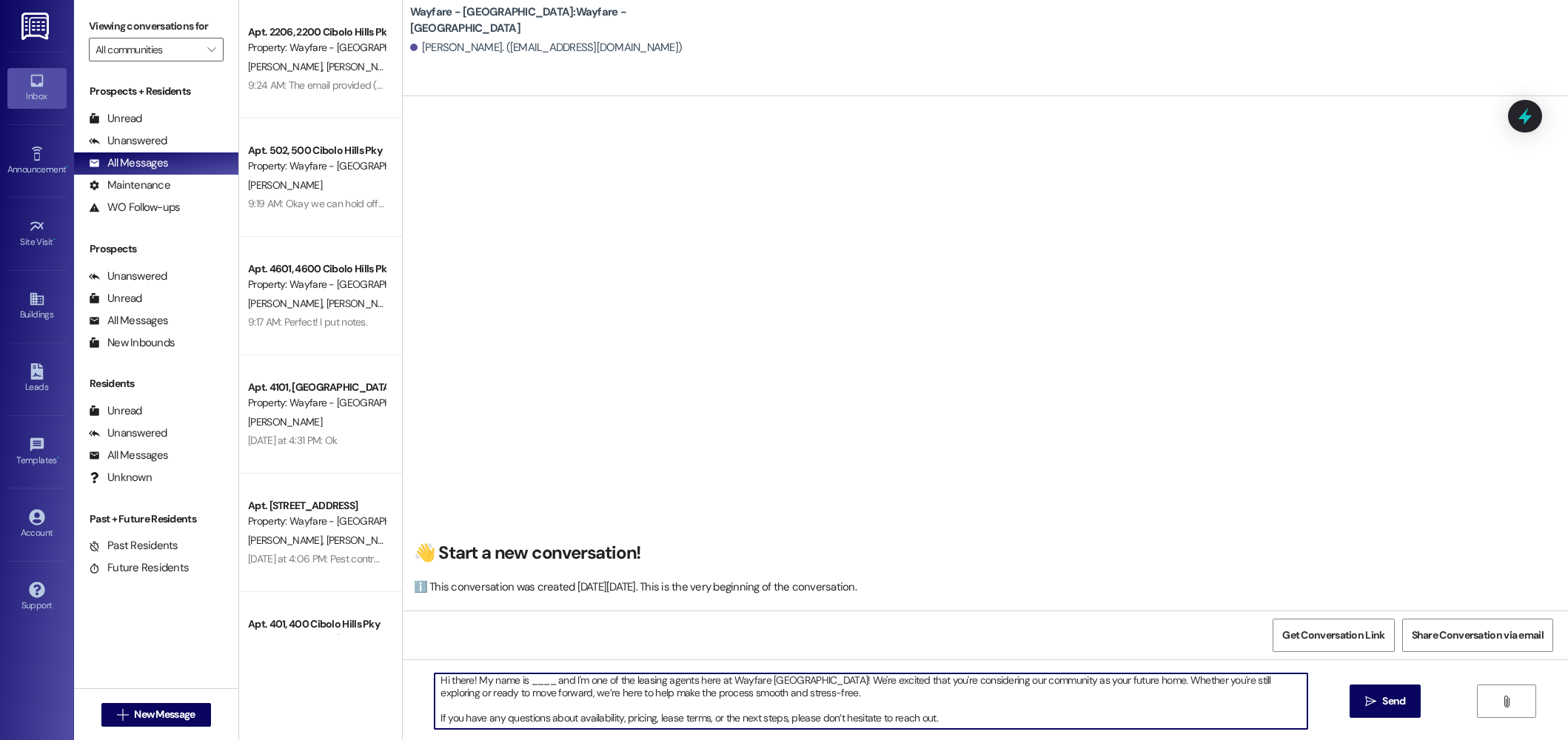
scroll to position [0, 0]
drag, startPoint x: 545, startPoint y: 687, endPoint x: 519, endPoint y: 685, distance: 26.1
click at [519, 685] on textarea "Hi there! My name is ____ and I'm one of the leasing agents here at Wayfare Cib…" at bounding box center [870, 701] width 873 height 56
type textarea "Hi there! My name is Jordan and I'm one of the leasing agents here at Wayfare C…"
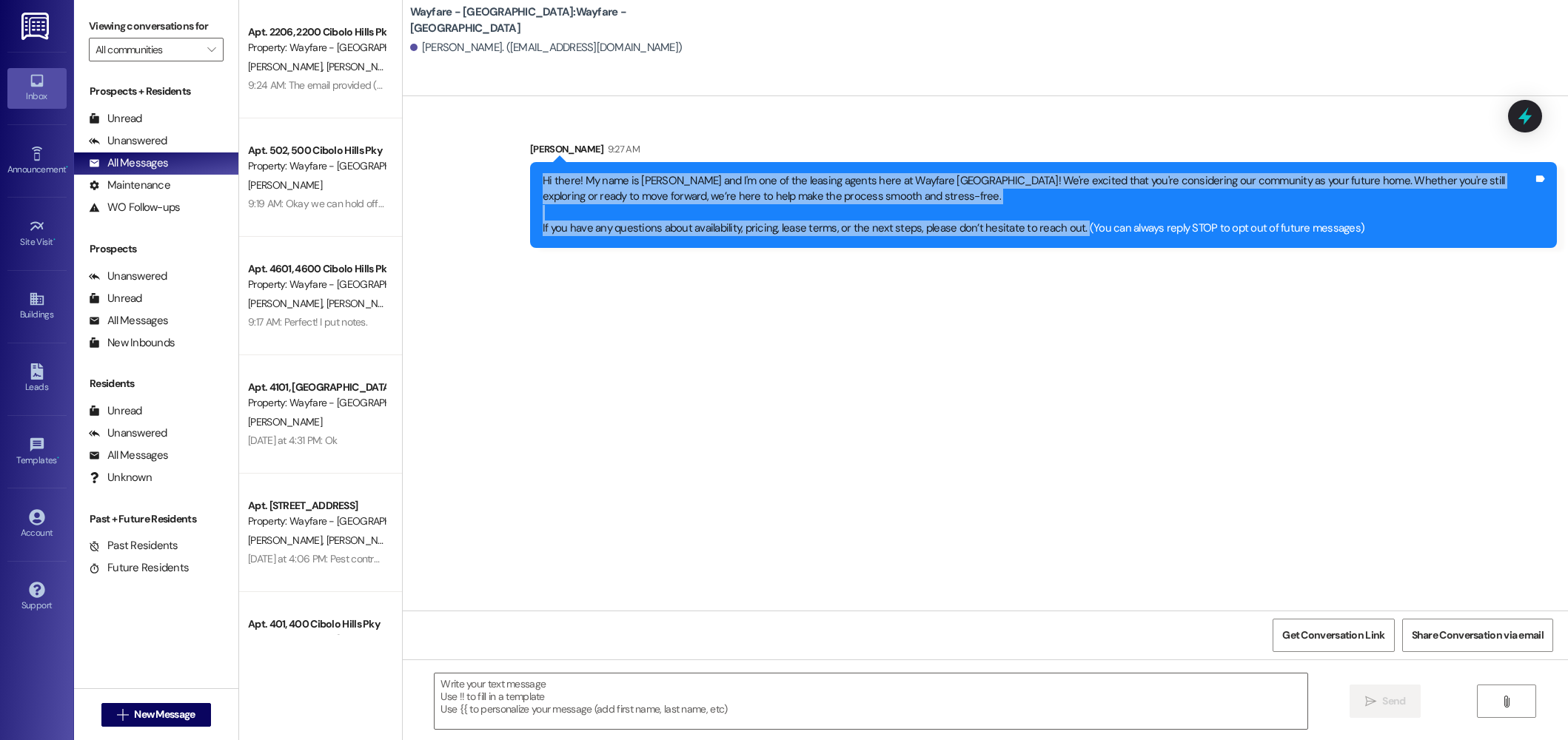
drag, startPoint x: 1032, startPoint y: 232, endPoint x: 532, endPoint y: 188, distance: 501.9
click at [530, 187] on div "Hi there! My name is Jordan and I'm one of the leasing agents here at Wayfare C…" at bounding box center [1044, 205] width 1027 height 86
copy div "Hi there! My name is Jordan and I'm one of the leasing agents here at Wayfare C…"
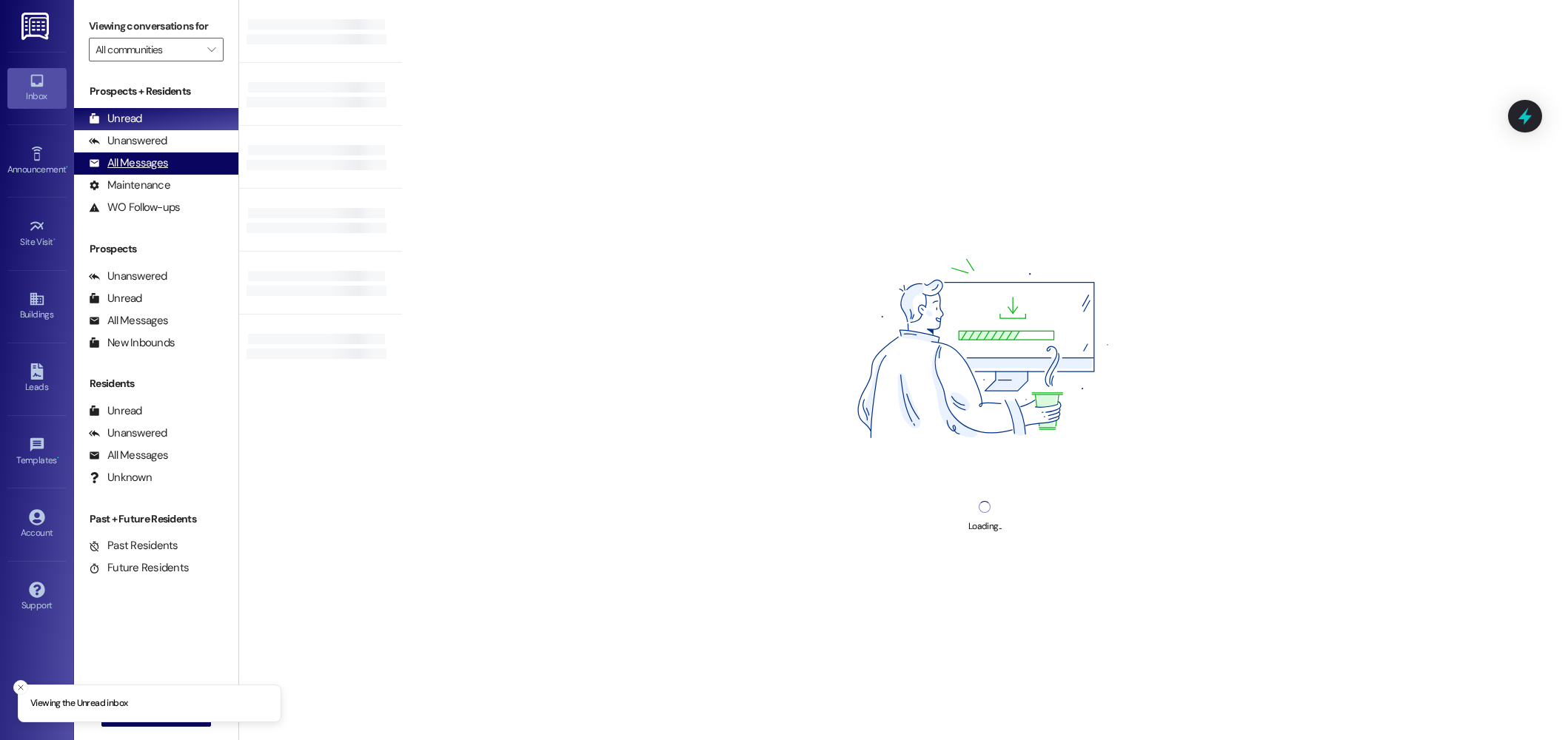
click at [147, 158] on div "All Messages" at bounding box center [128, 163] width 79 height 16
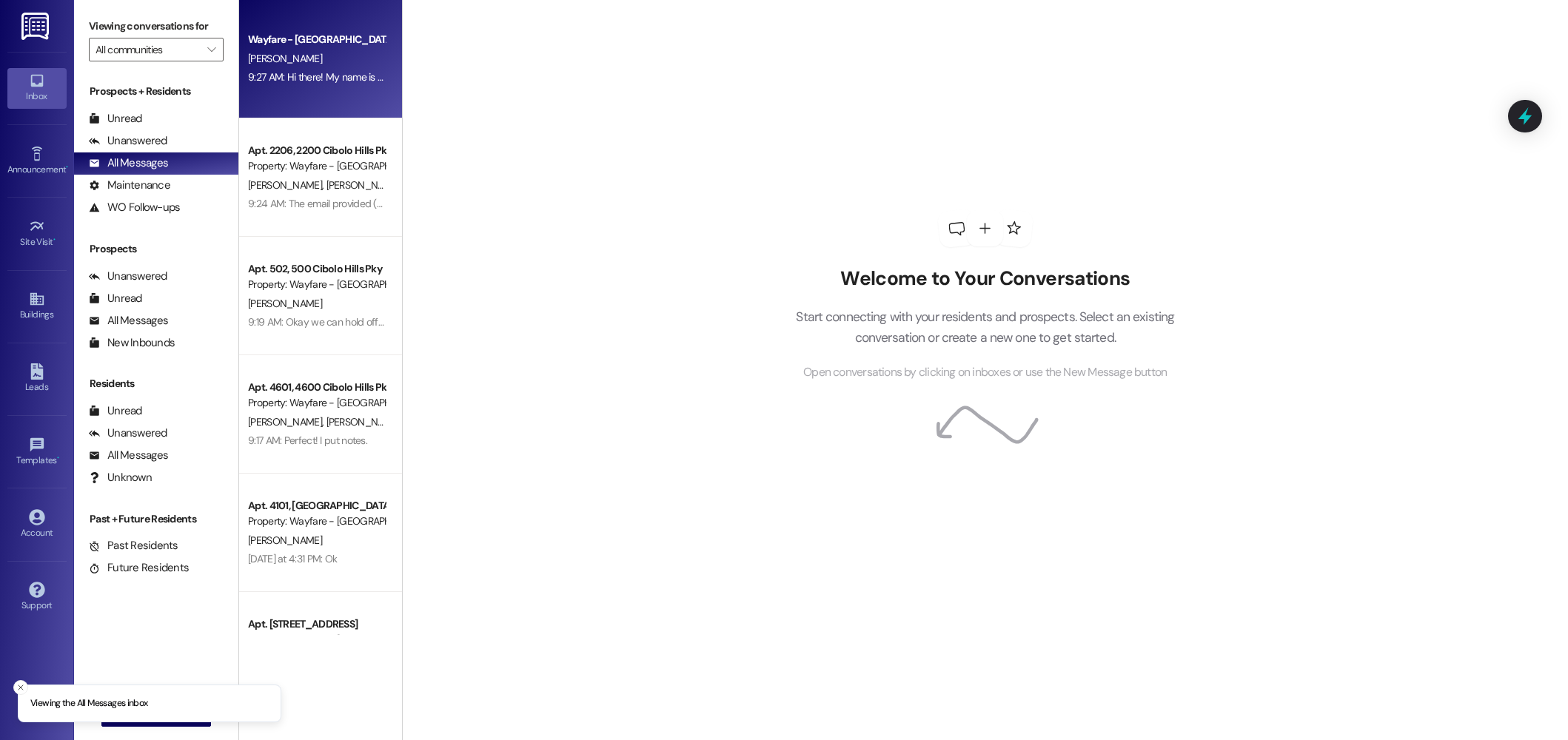
click at [329, 87] on div "Wayfare - [GEOGRAPHIC_DATA] [PERSON_NAME] 9:27 AM: Hi there! My name is [PERSON…" at bounding box center [321, 59] width 163 height 118
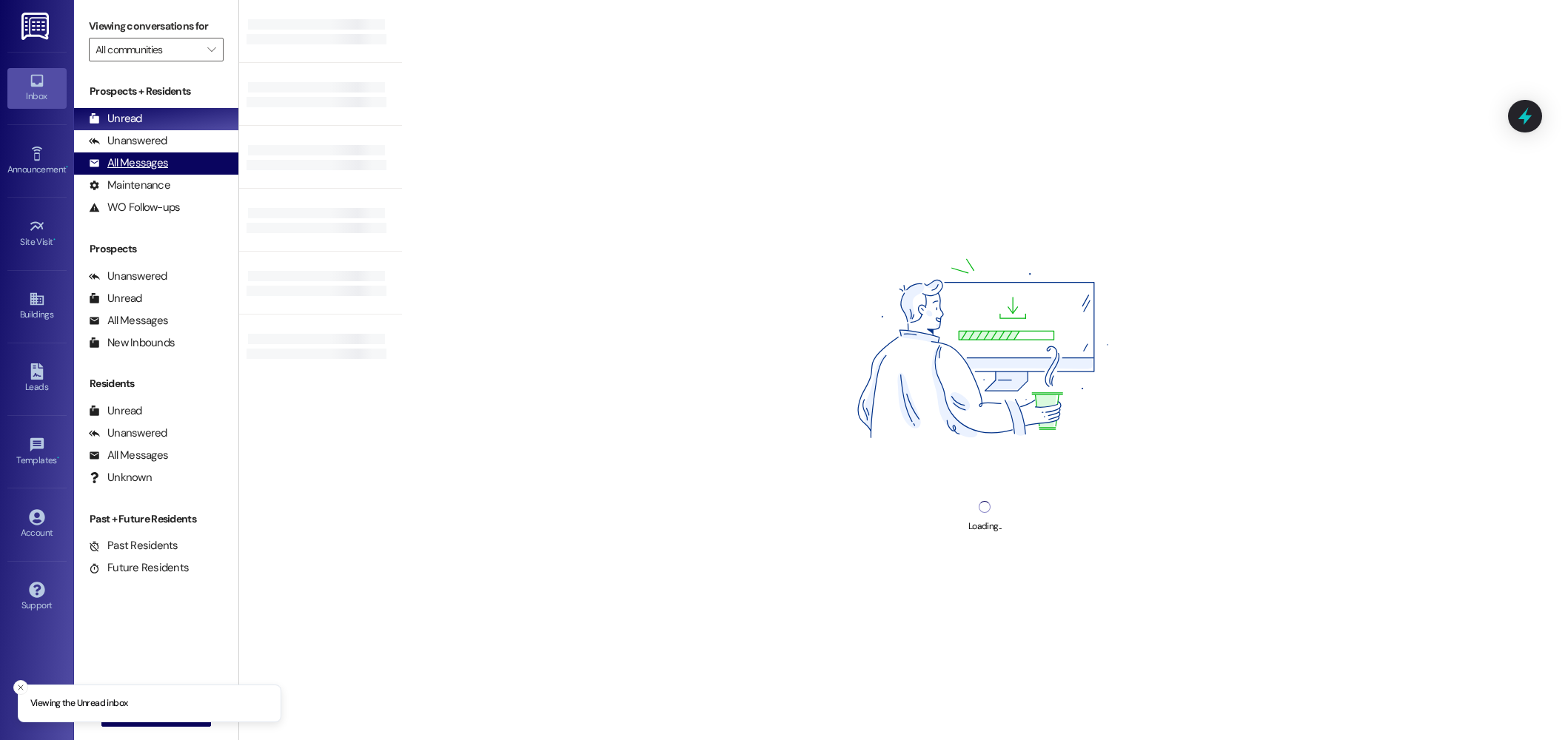
click at [157, 161] on div "All Messages" at bounding box center [128, 163] width 79 height 16
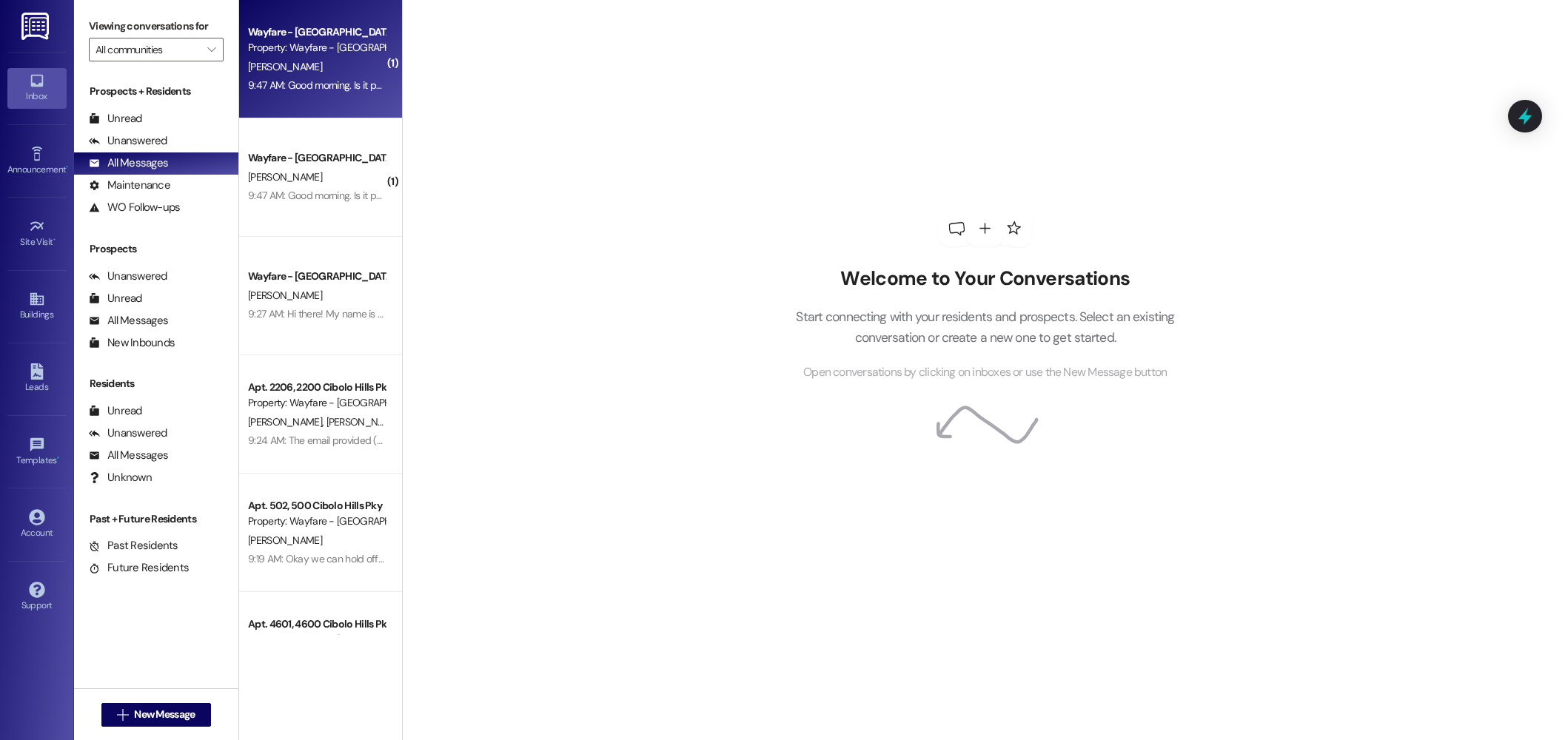
click at [239, 43] on div "Wayfare - Cibolo Hills Prospect Property: Wayfare - Cibolo Hills C. Hart 9:47 A…" at bounding box center [321, 59] width 163 height 118
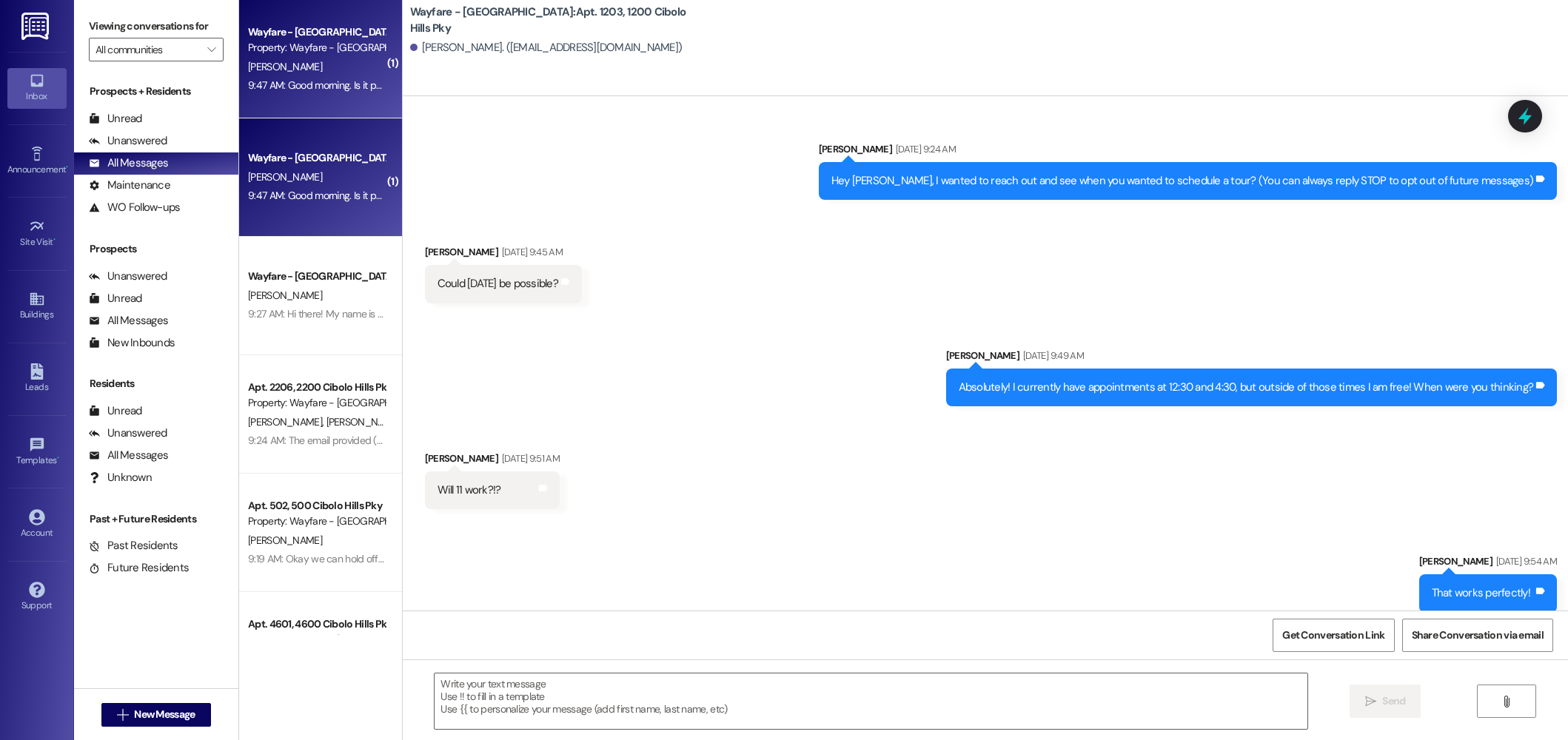
scroll to position [43412, 0]
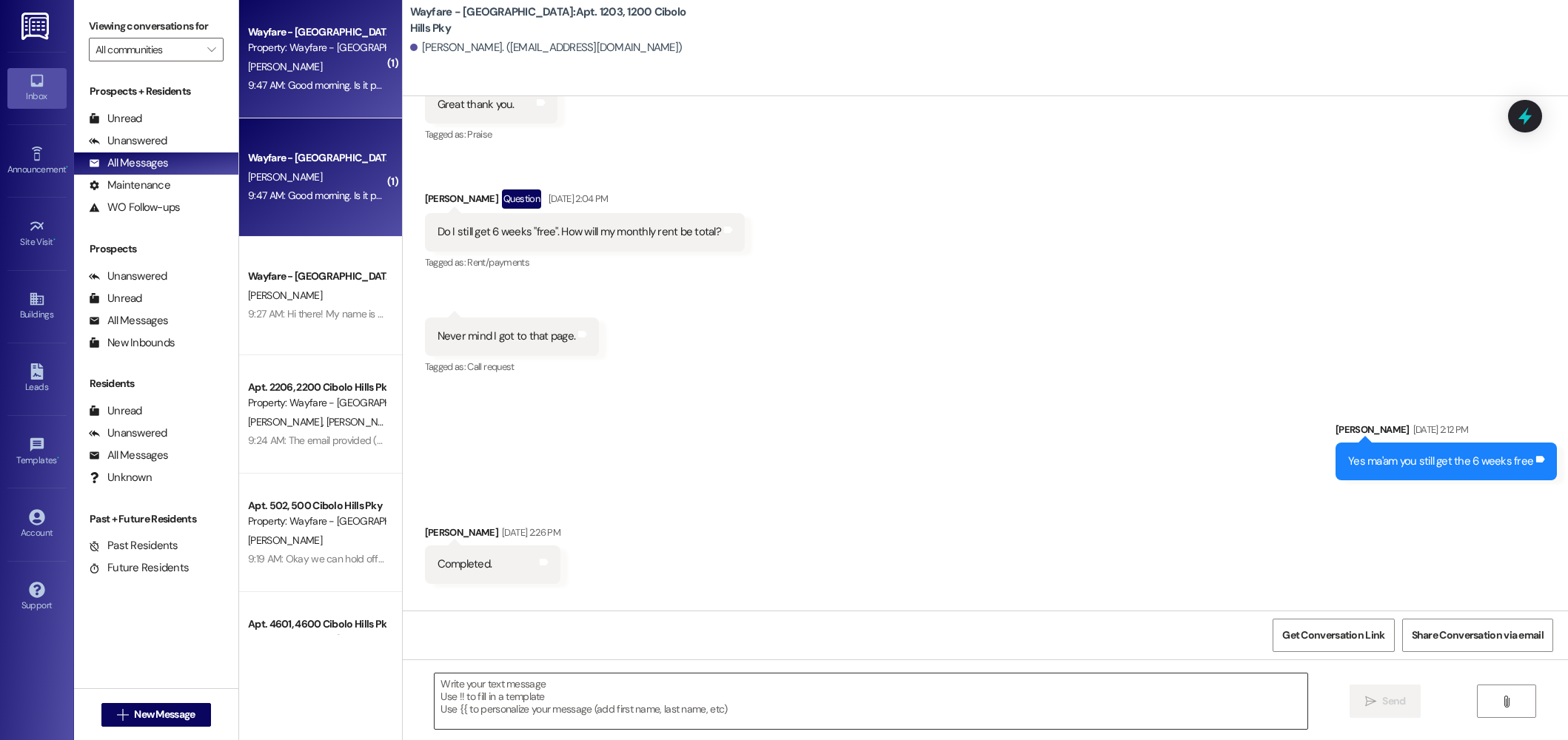
click at [963, 718] on textarea at bounding box center [870, 701] width 873 height 56
click at [663, 389] on div "Sent via SMS Jordan Arnold Aug 11, 2025 at 2:12 PM Yes ma'am you still get the …" at bounding box center [985, 440] width 1165 height 103
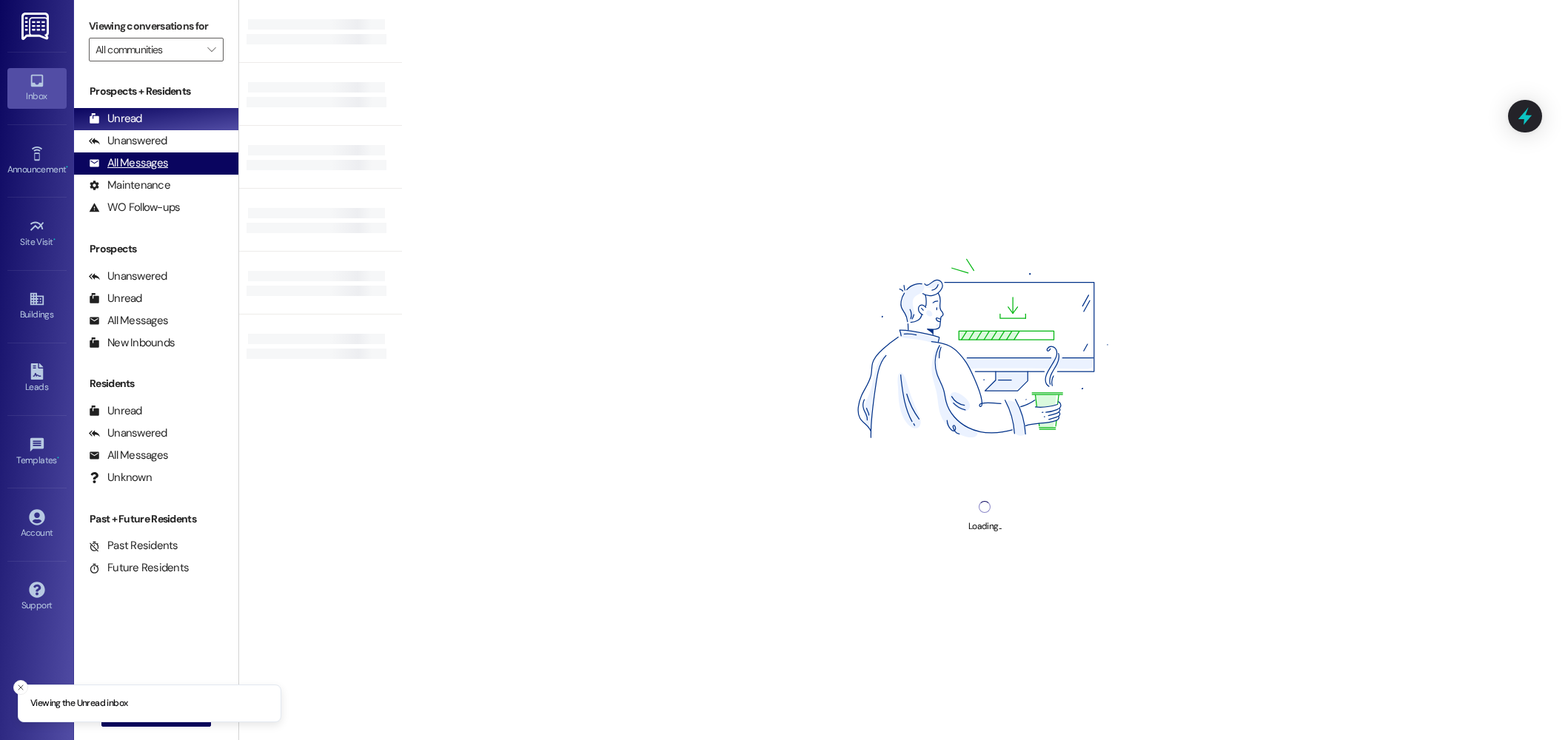
click at [180, 165] on div "All Messages (undefined)" at bounding box center [156, 163] width 165 height 22
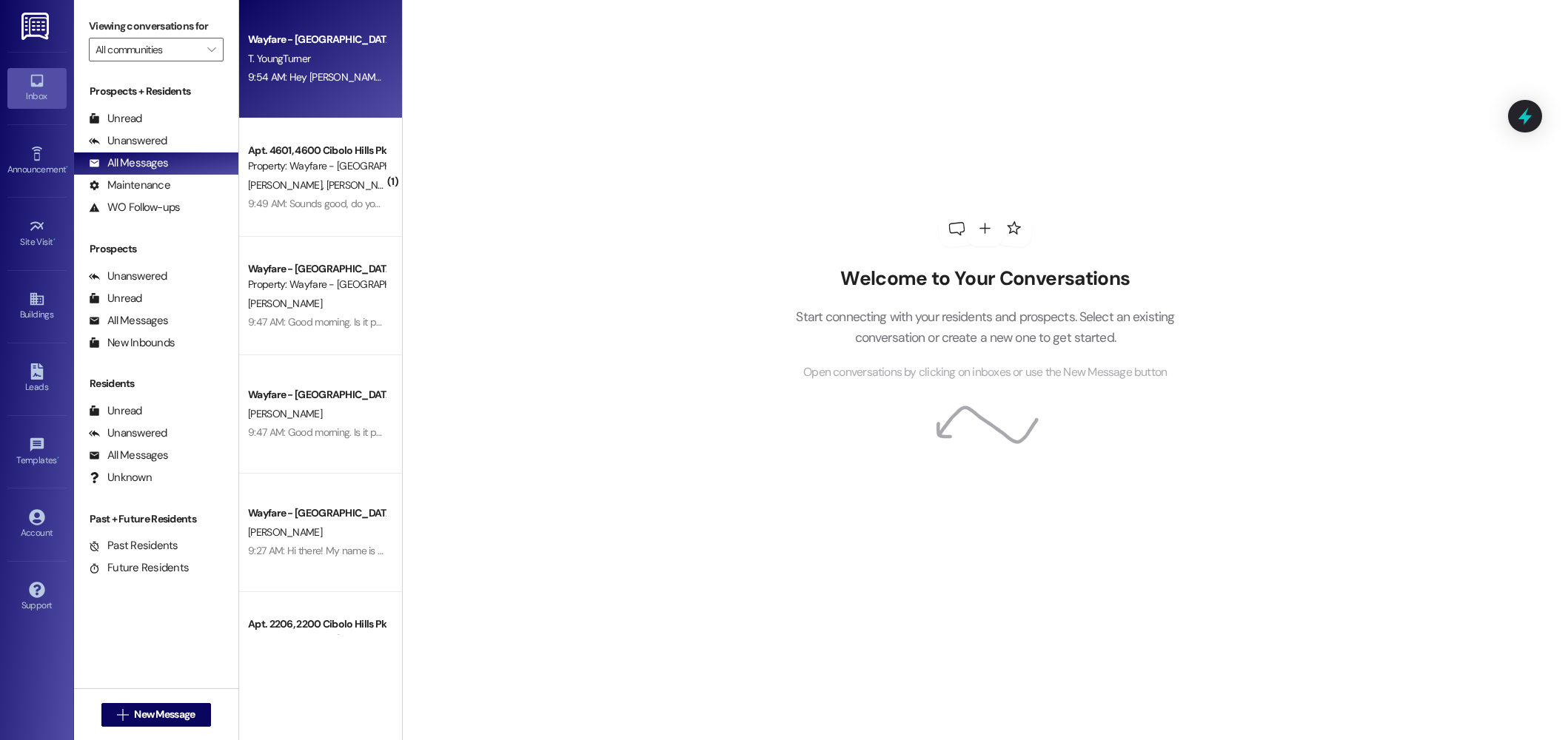
click at [326, 81] on div "9:54 AM: Hey Jordan! it's Terrence I just wanted to check in on the application…" at bounding box center [529, 77] width 563 height 13
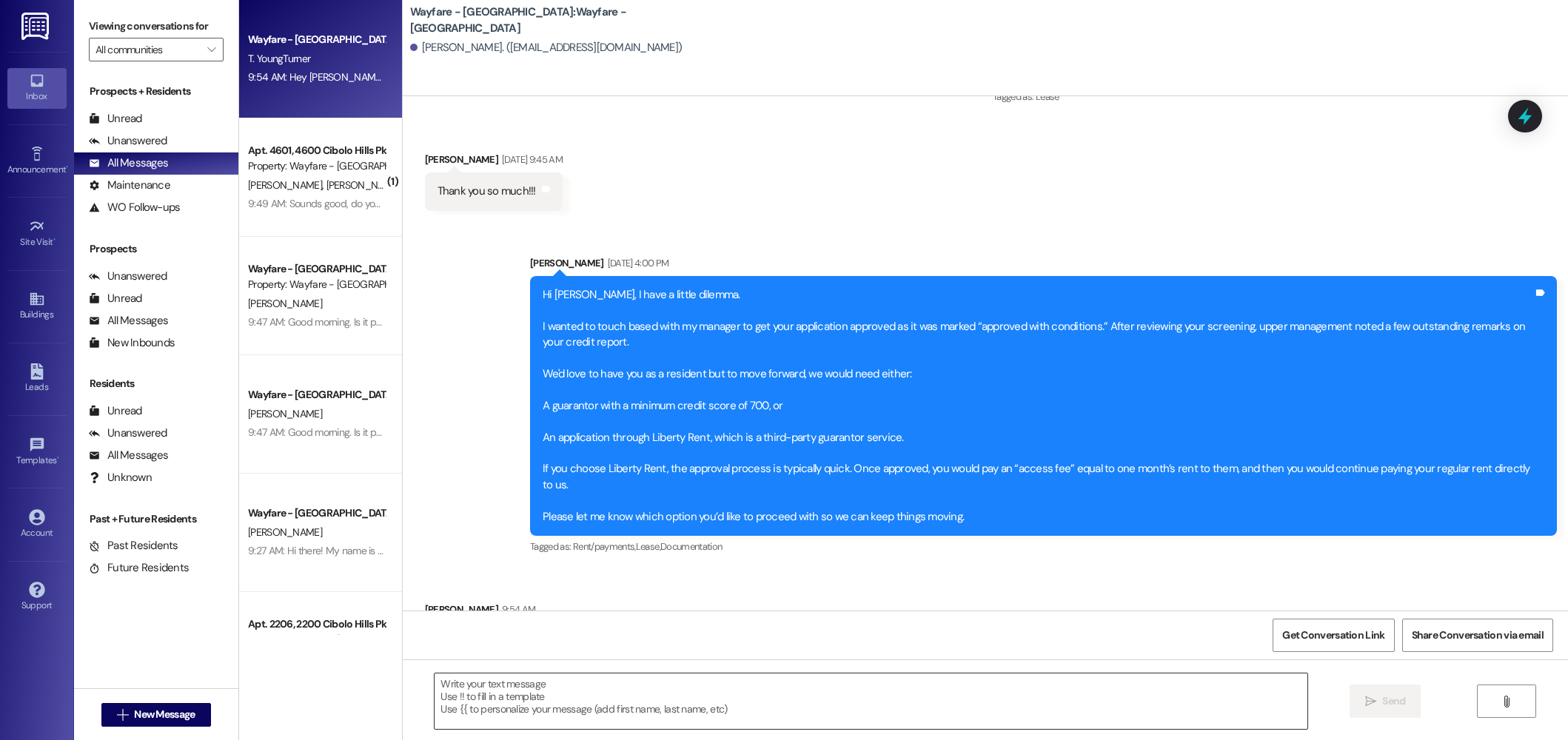
scroll to position [1114, 0]
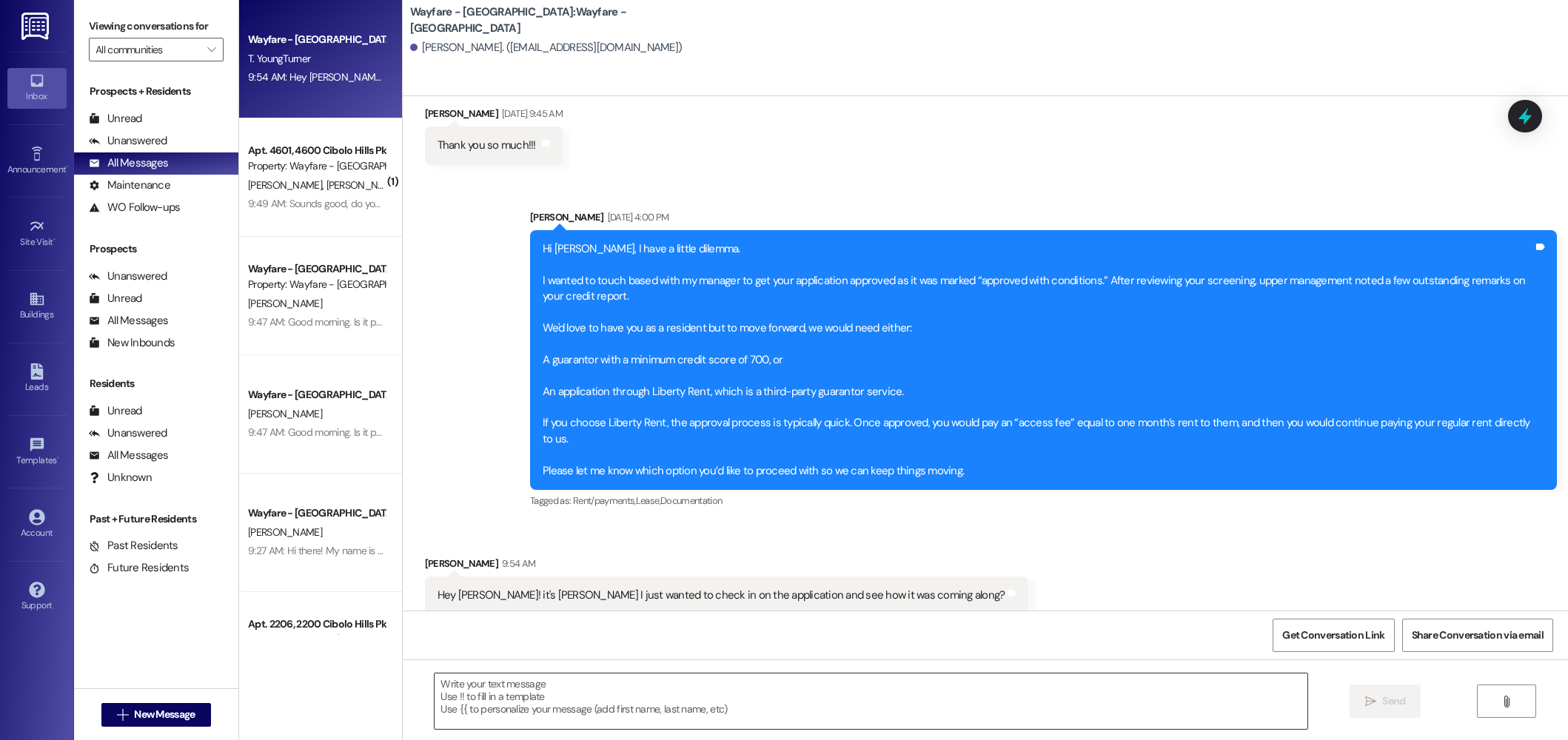
click at [626, 718] on textarea at bounding box center [870, 701] width 873 height 56
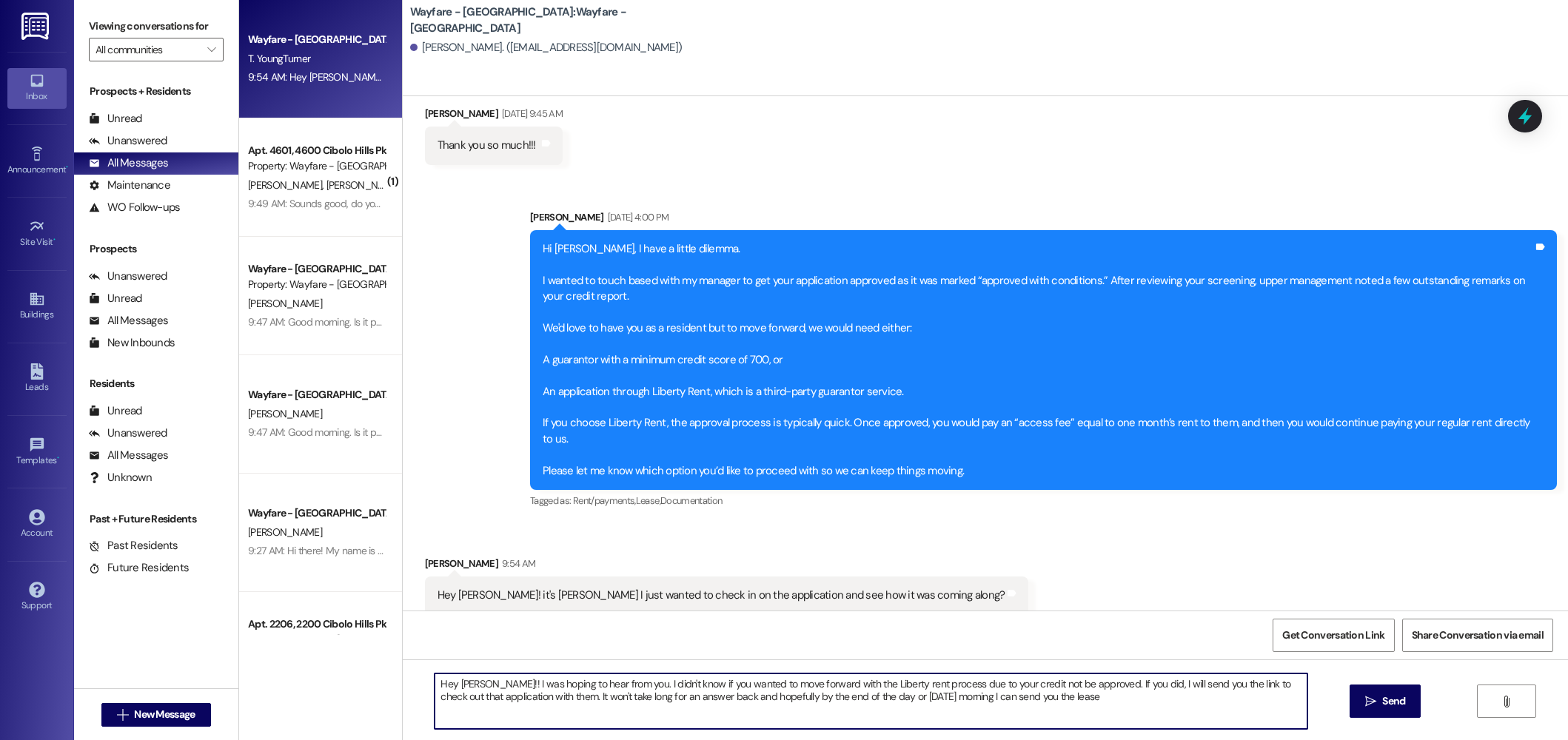
type textarea "Hey Terrence!! I was hoping to hear from you. I didn't know if you wanted to mo…"
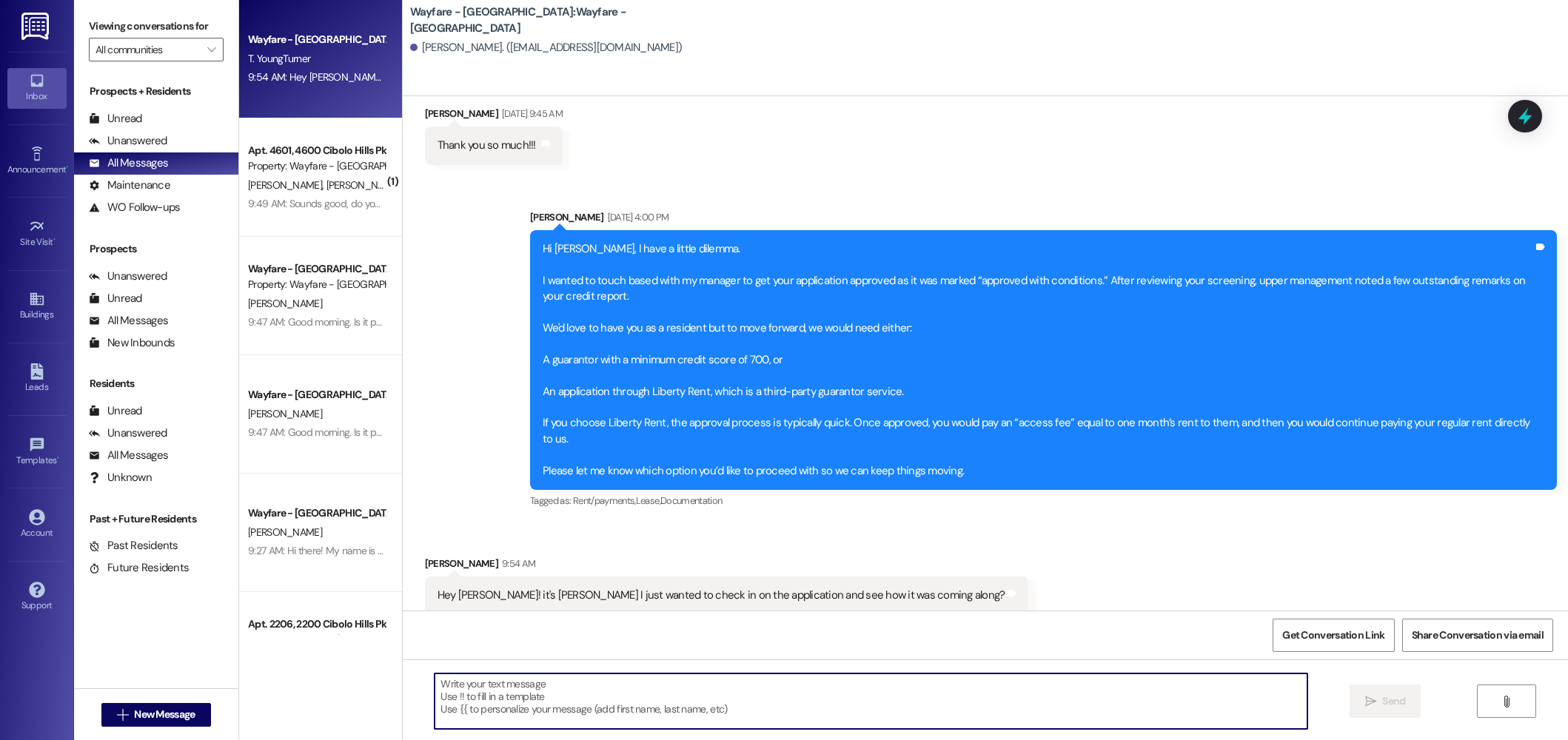
scroll to position [1233, 0]
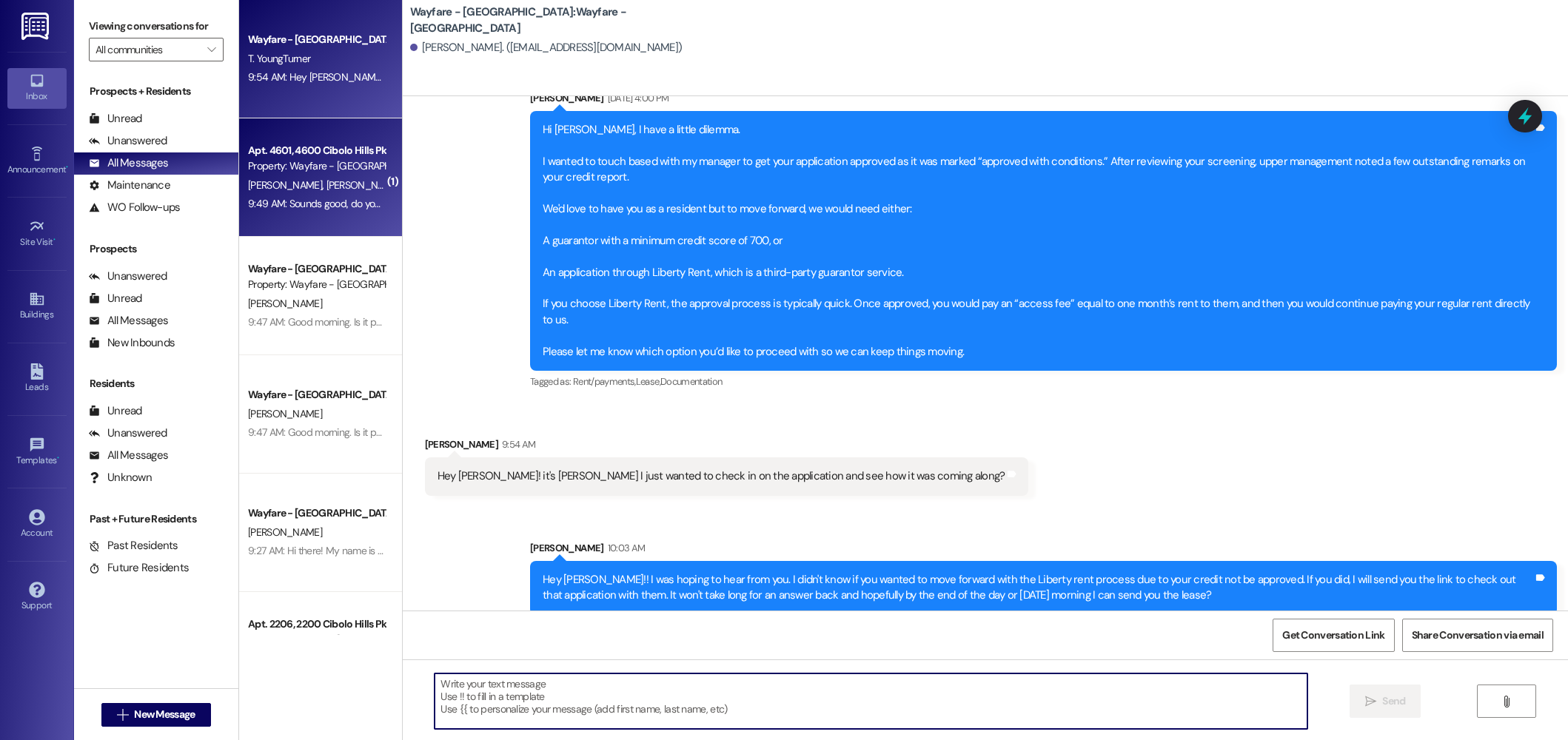
click at [277, 205] on div "9:49 AM: Sounds good, do you have an eta by chance? No one has shown up yet 9:4…" at bounding box center [423, 203] width 350 height 13
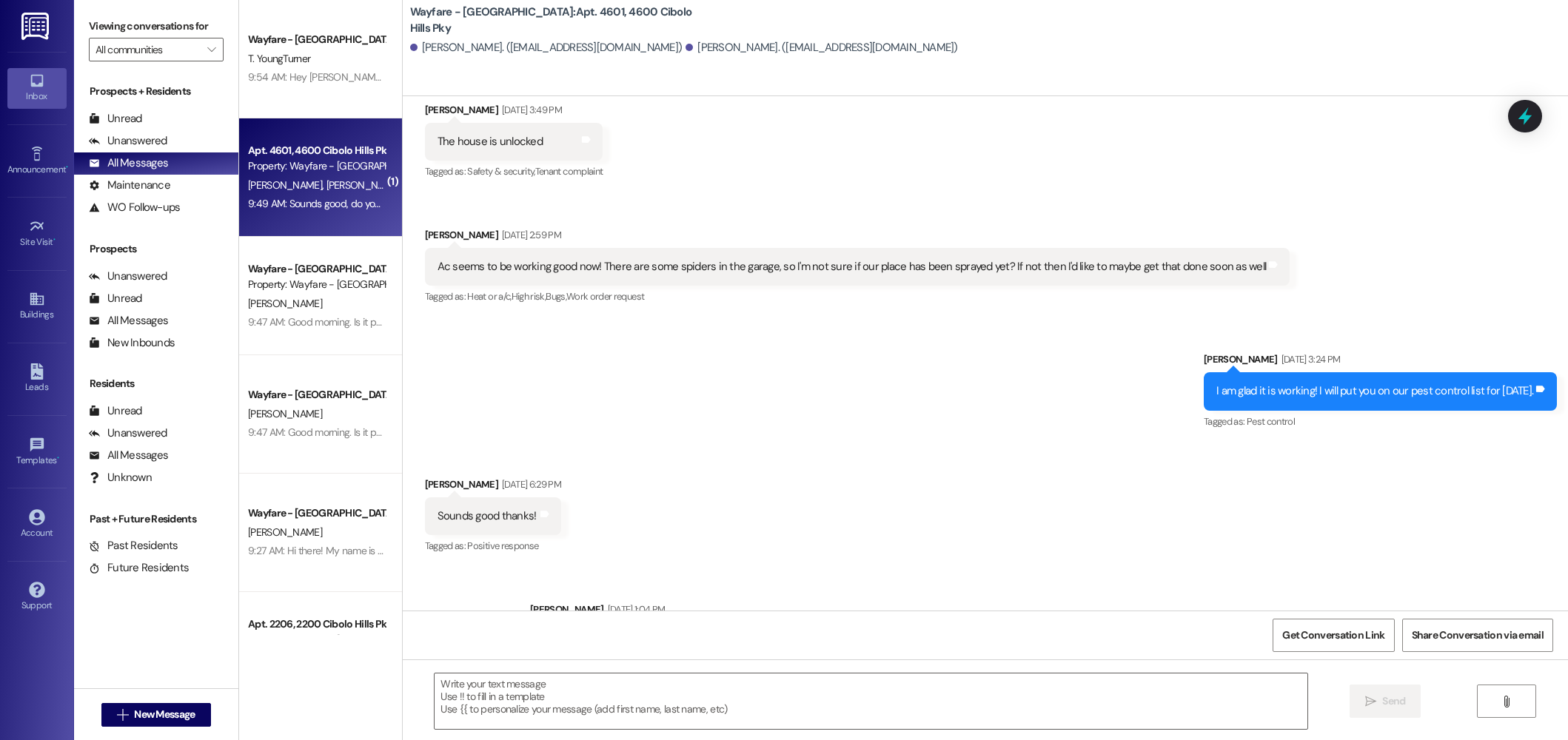
scroll to position [23445, 0]
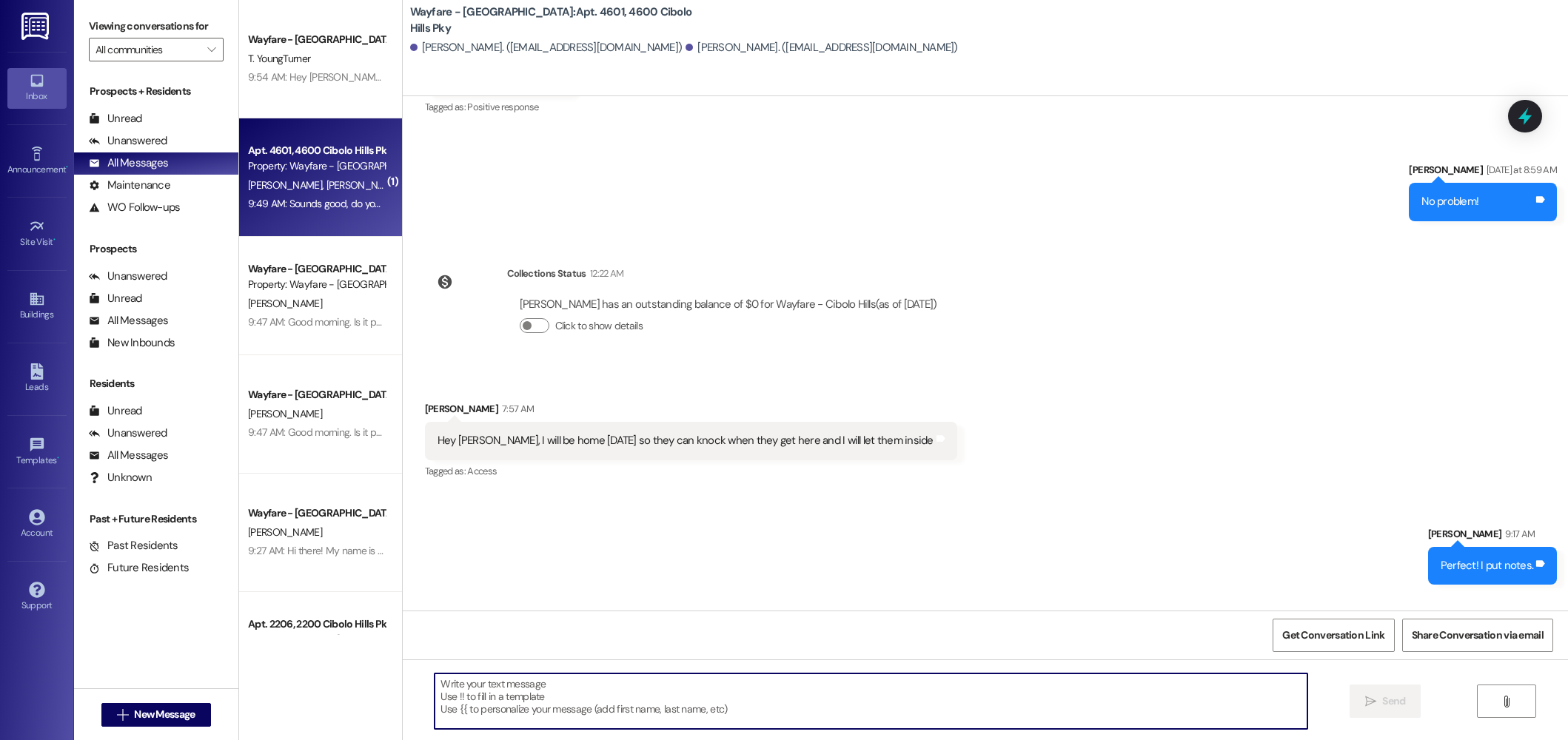
click at [705, 709] on textarea at bounding box center [870, 701] width 873 height 56
type textarea "N"
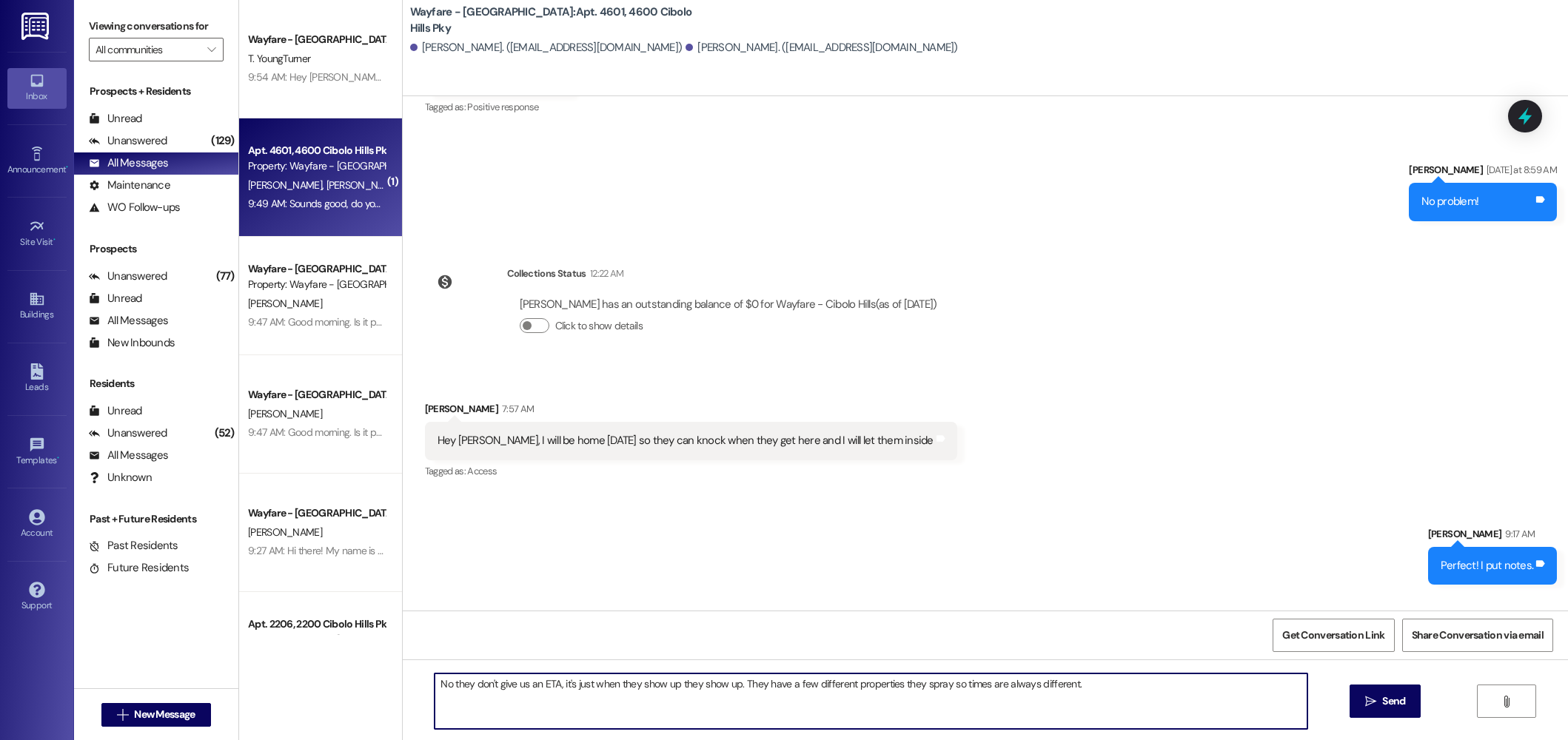
type textarea "No they don't give us an ETA, it's just when they show up they show up. They ha…"
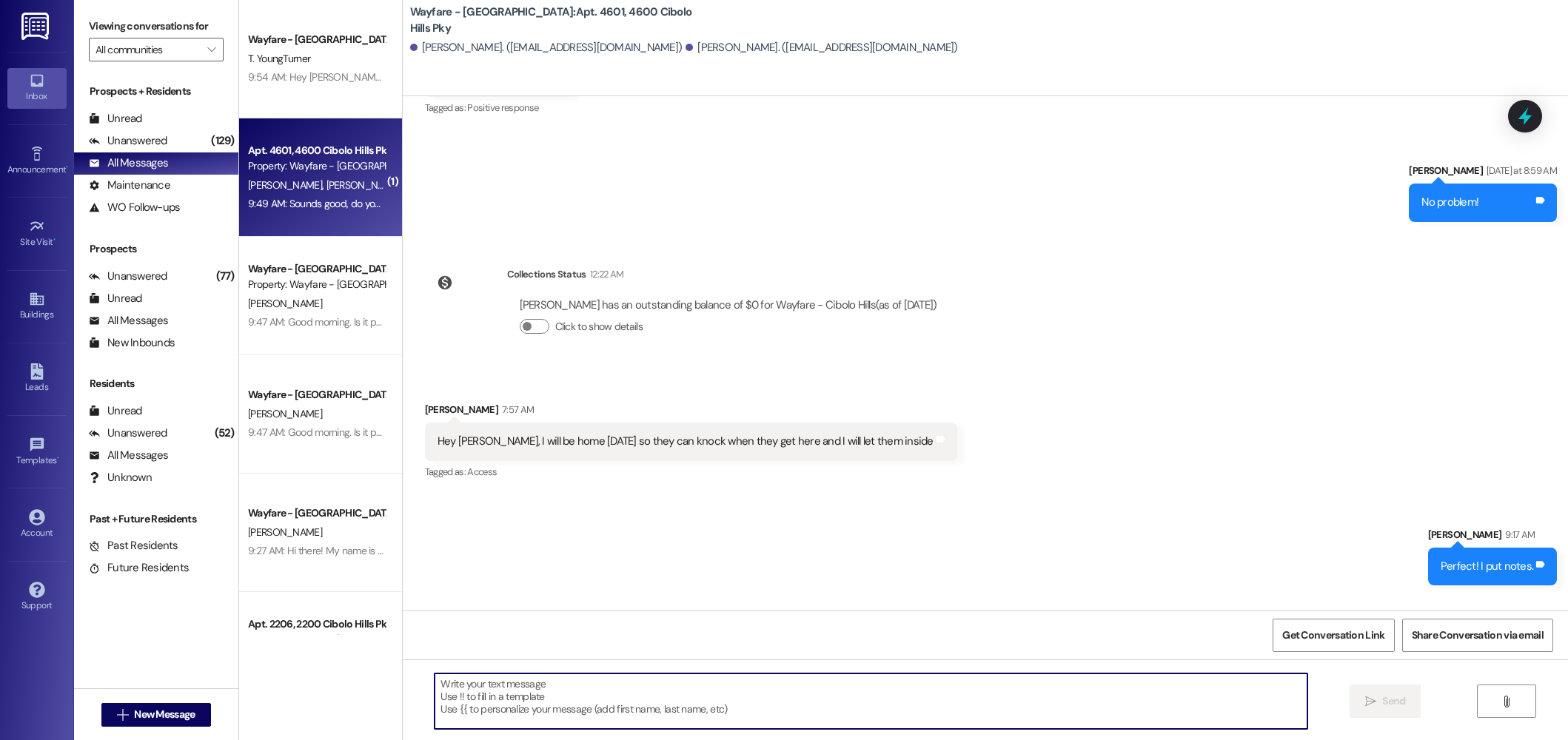
scroll to position [23548, 0]
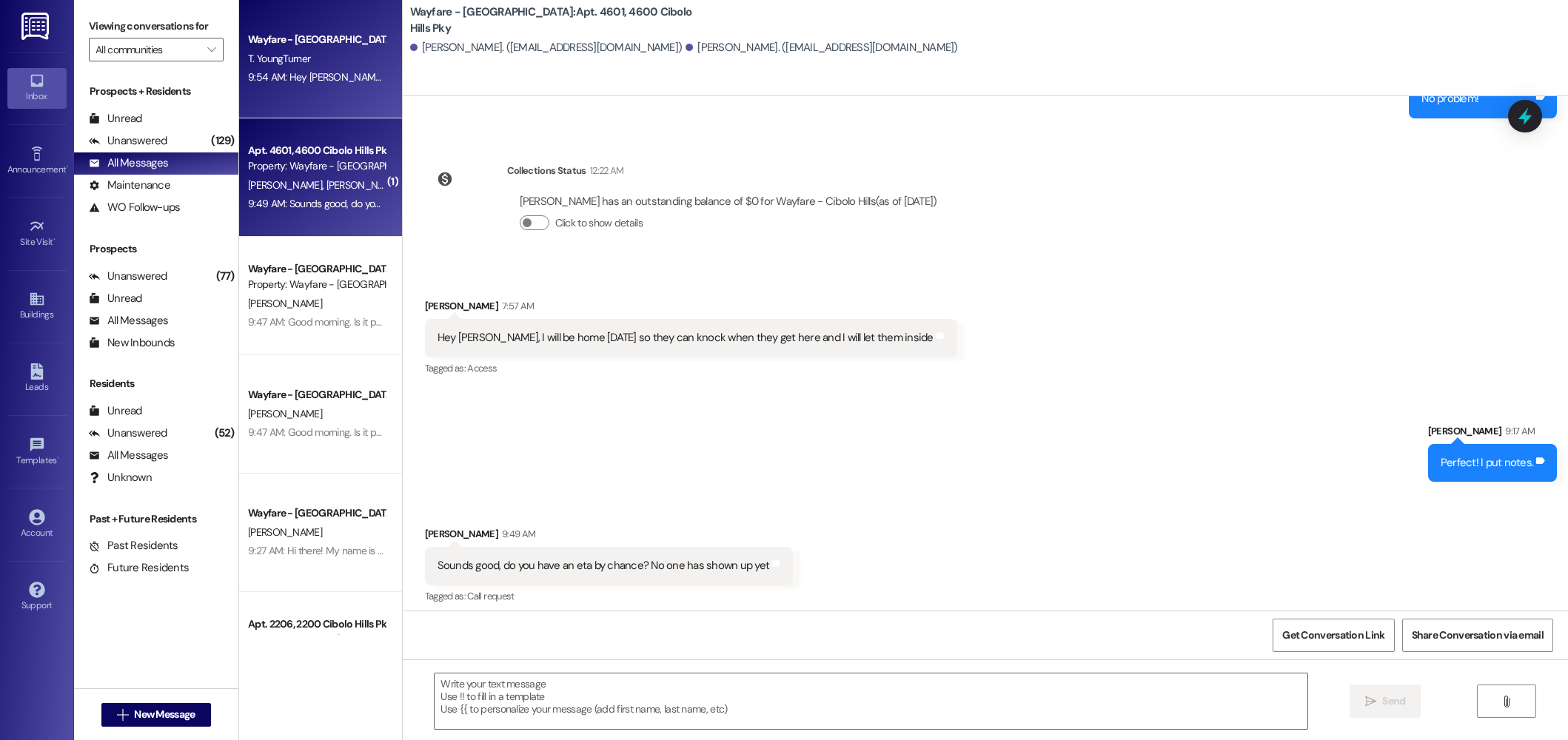
click at [317, 38] on div "Wayfare - [GEOGRAPHIC_DATA]" at bounding box center [316, 40] width 137 height 16
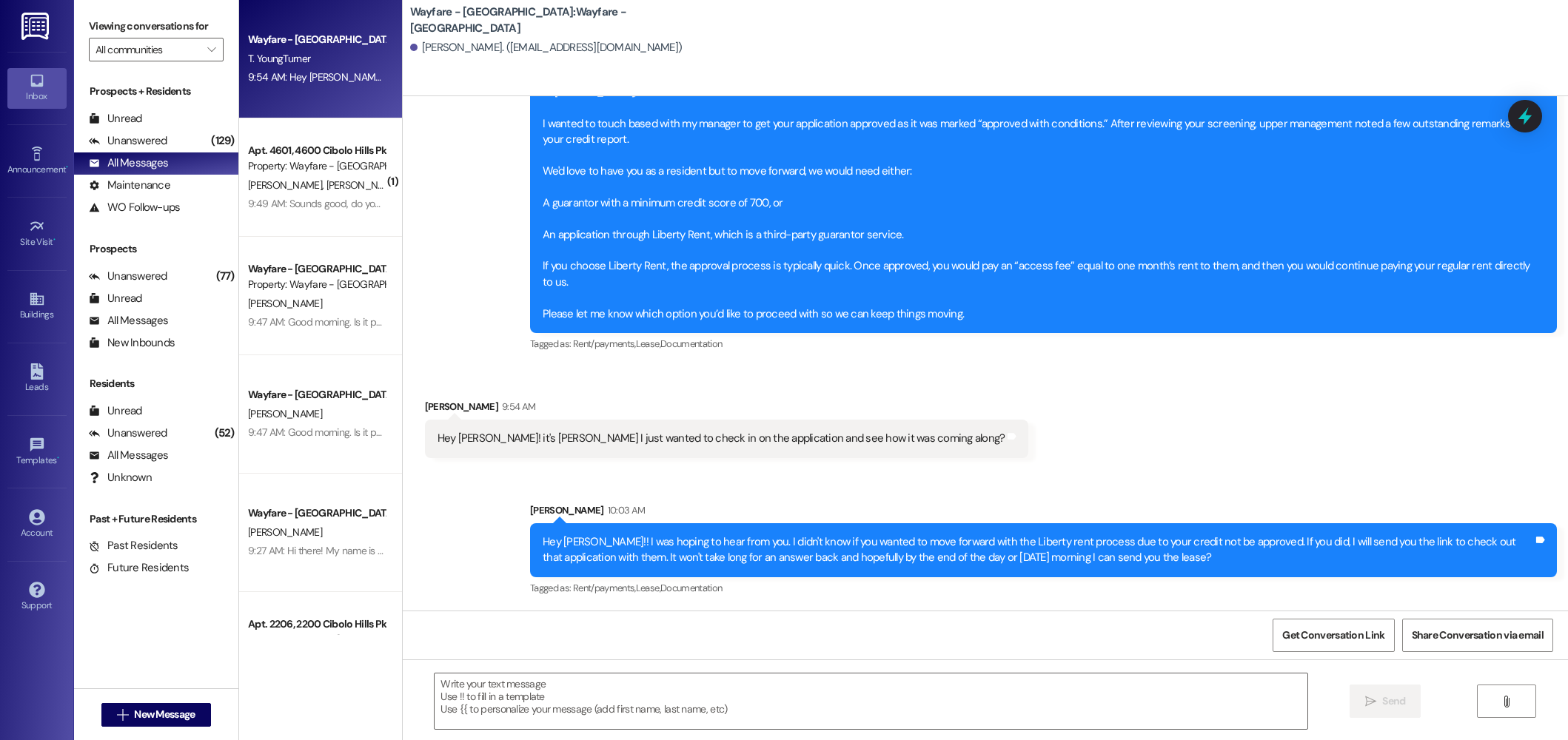
scroll to position [1255, 0]
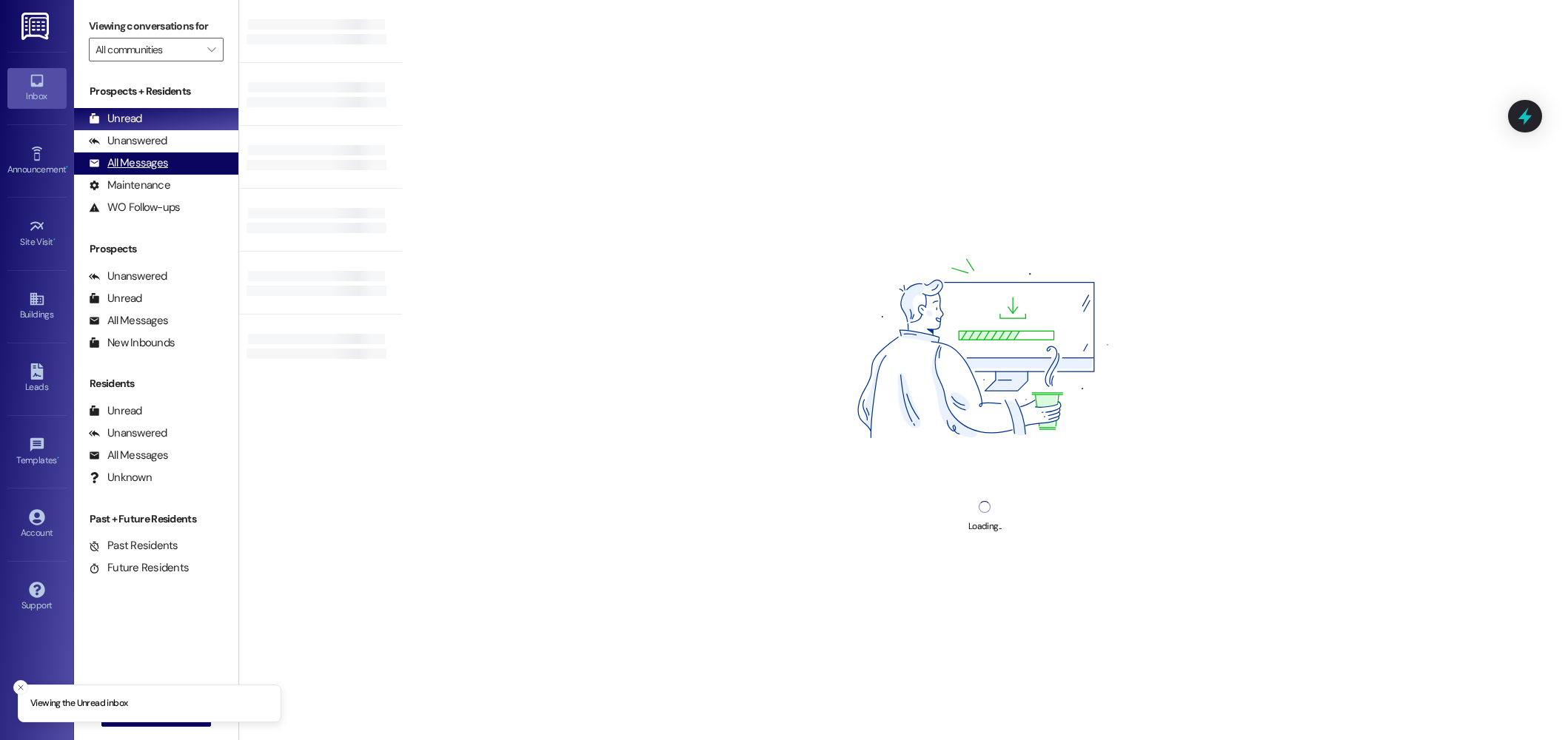
click at [131, 165] on div "All Messages" at bounding box center [128, 163] width 79 height 16
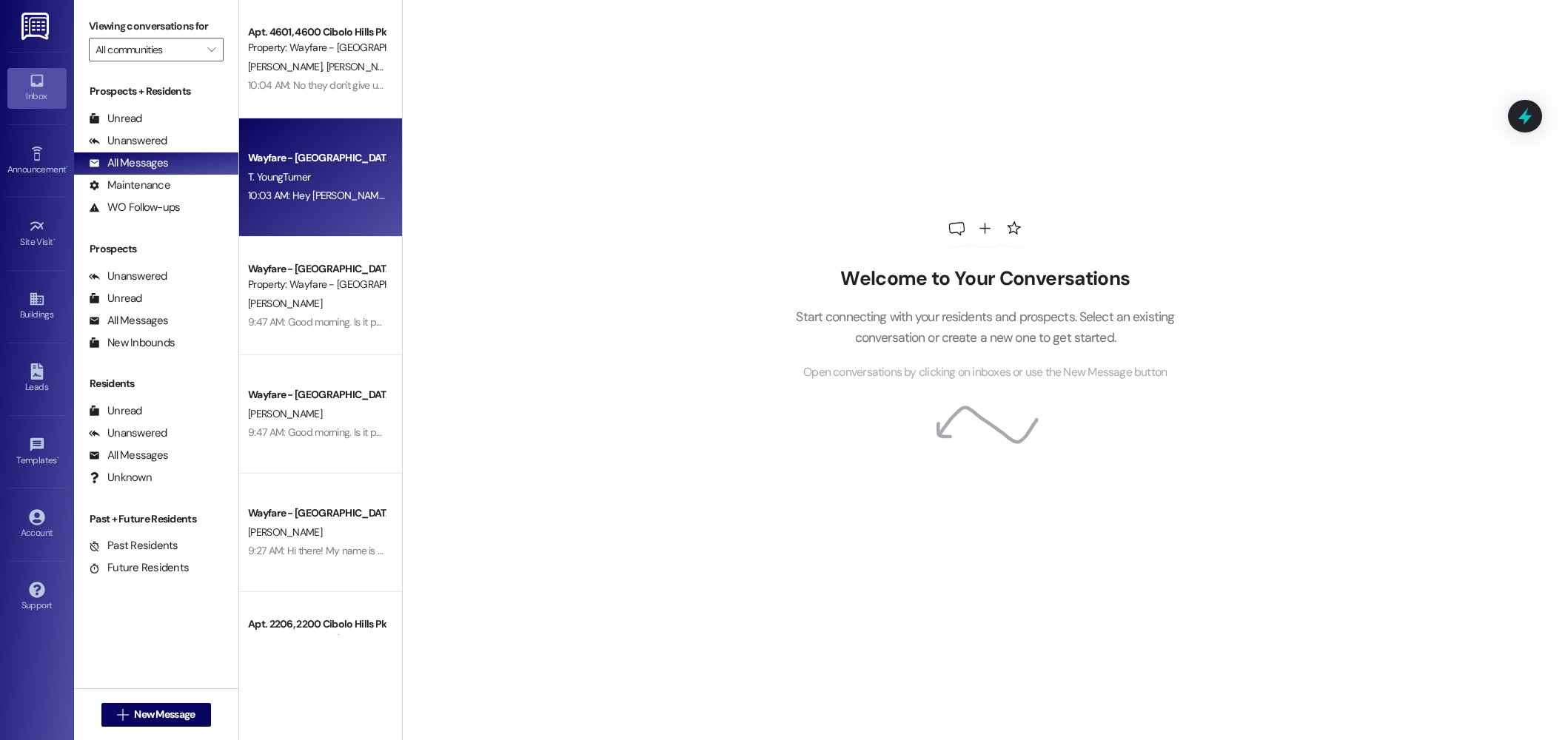
click at [325, 184] on div "T. YoungTurner" at bounding box center [316, 177] width 140 height 19
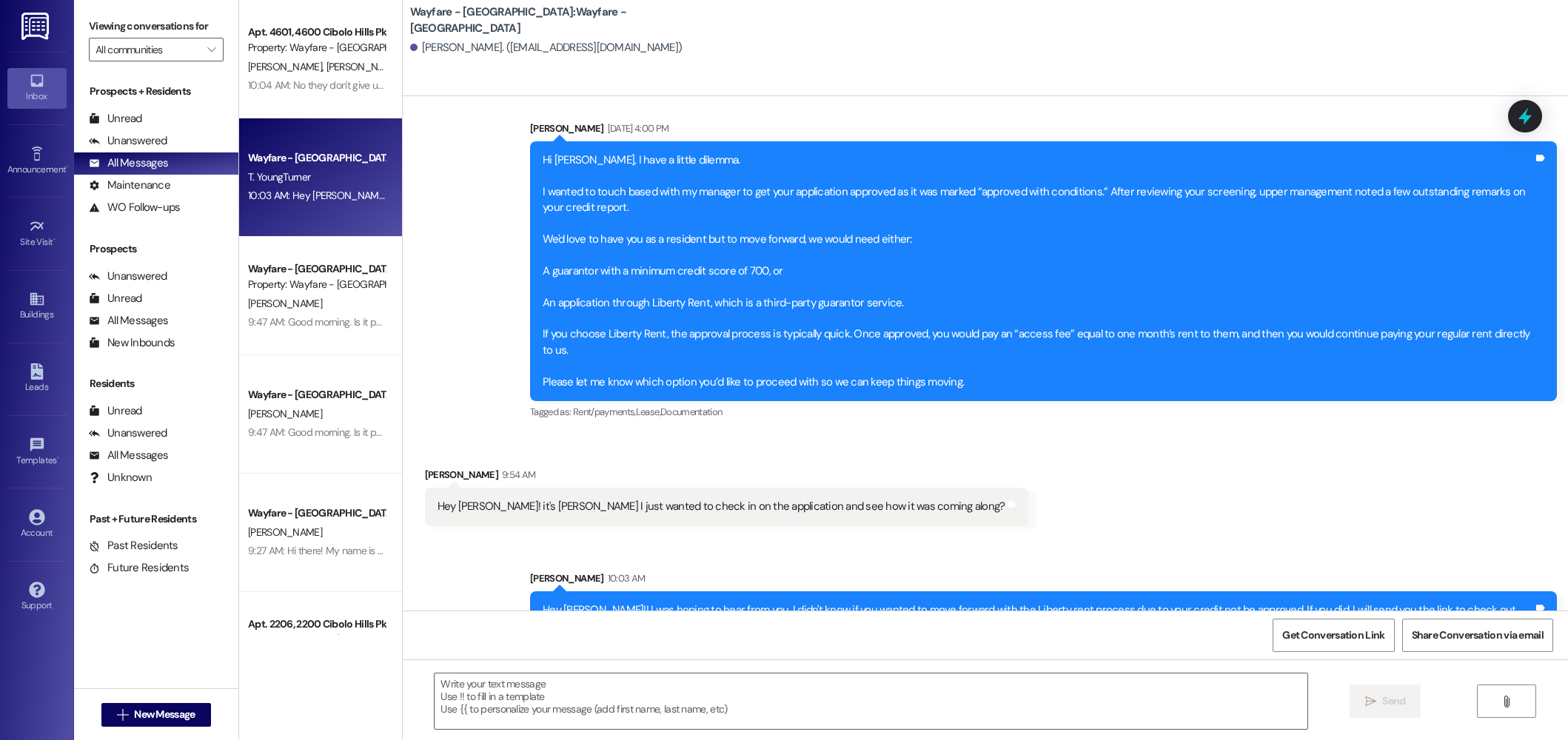
scroll to position [1255, 0]
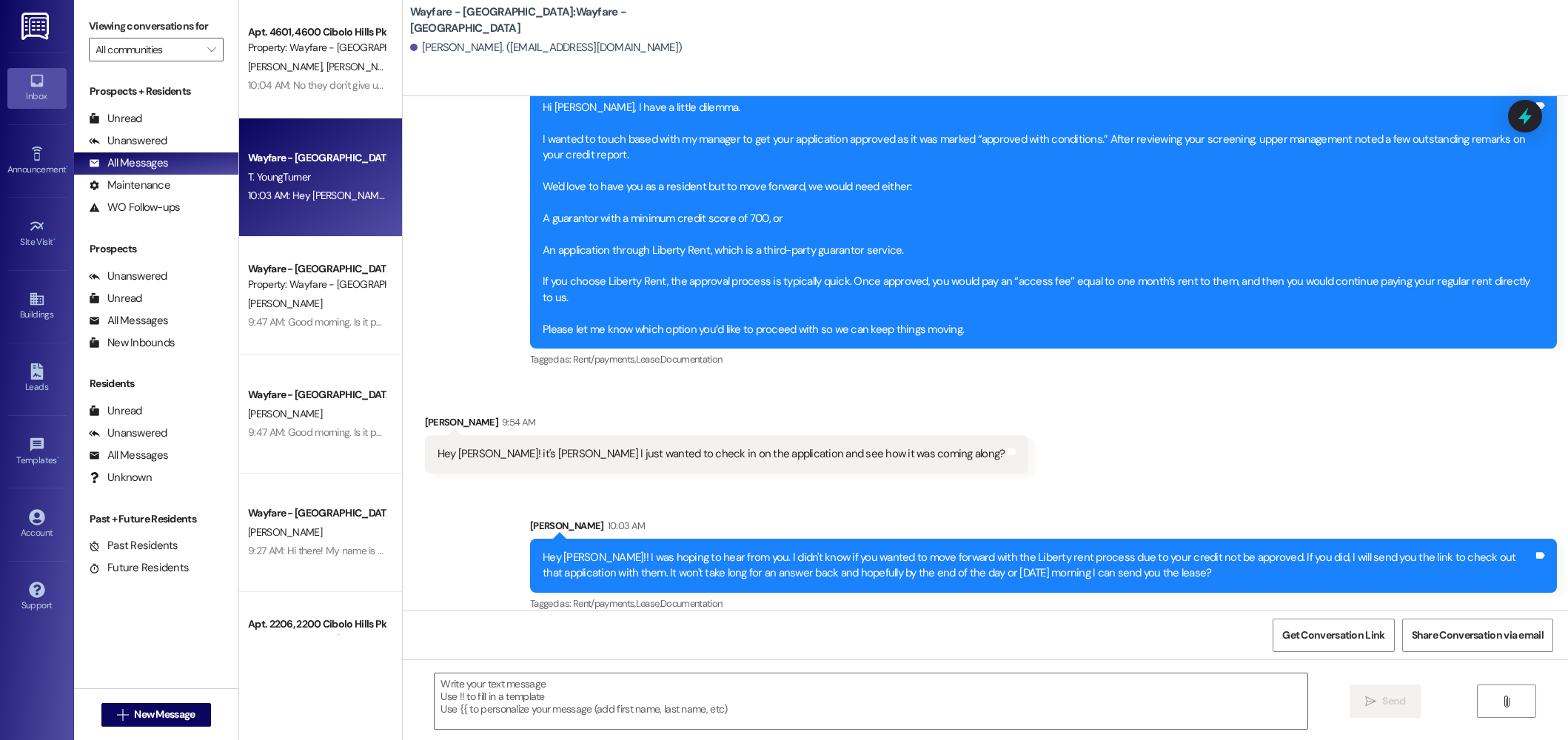
click at [812, 77] on div "Wayfare - [GEOGRAPHIC_DATA]: Wayfare - [GEOGRAPHIC_DATA] Prospect [PERSON_NAME]…" at bounding box center [985, 48] width 1165 height 96
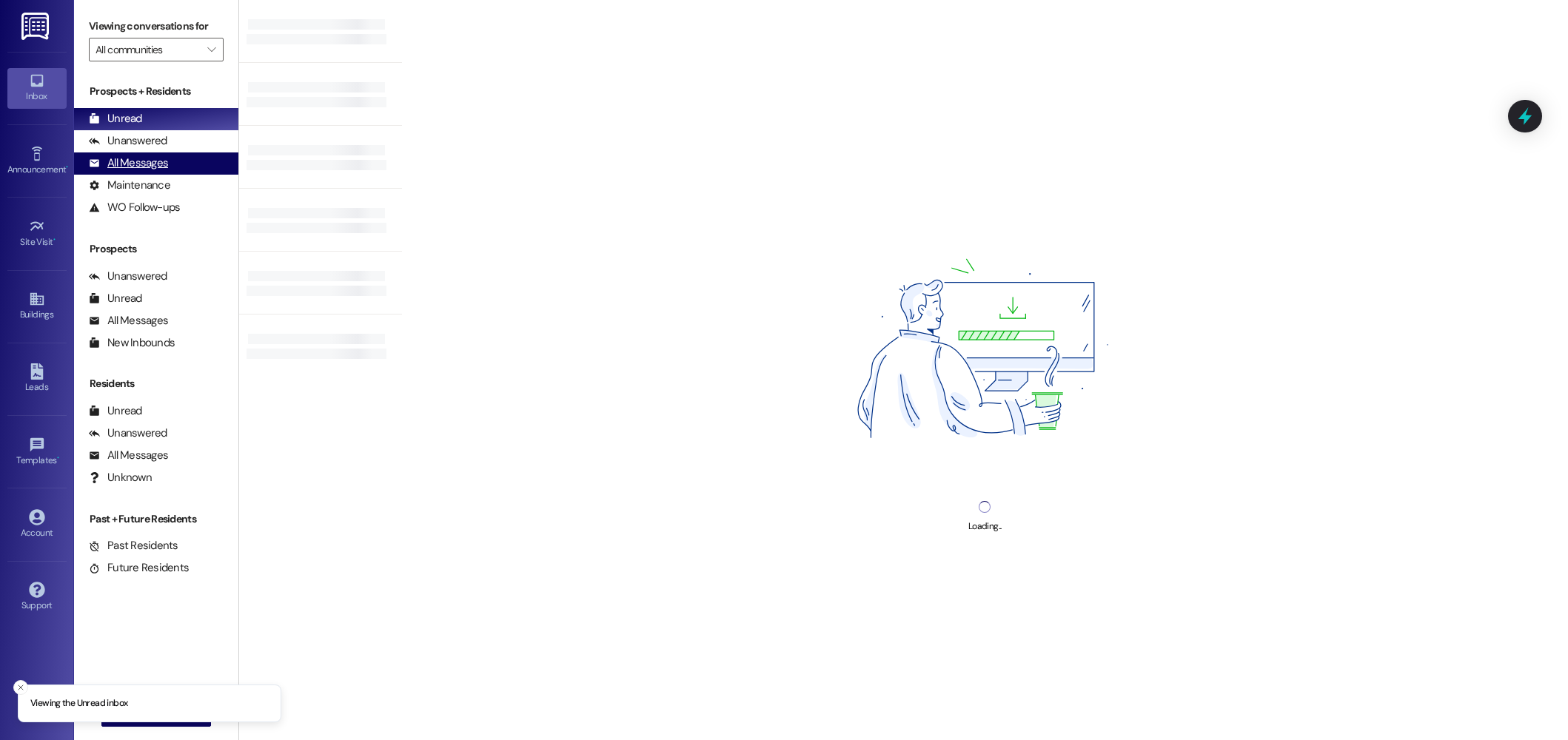
click at [140, 165] on div "All Messages" at bounding box center [128, 163] width 79 height 16
click at [112, 169] on div "All Messages" at bounding box center [128, 163] width 79 height 16
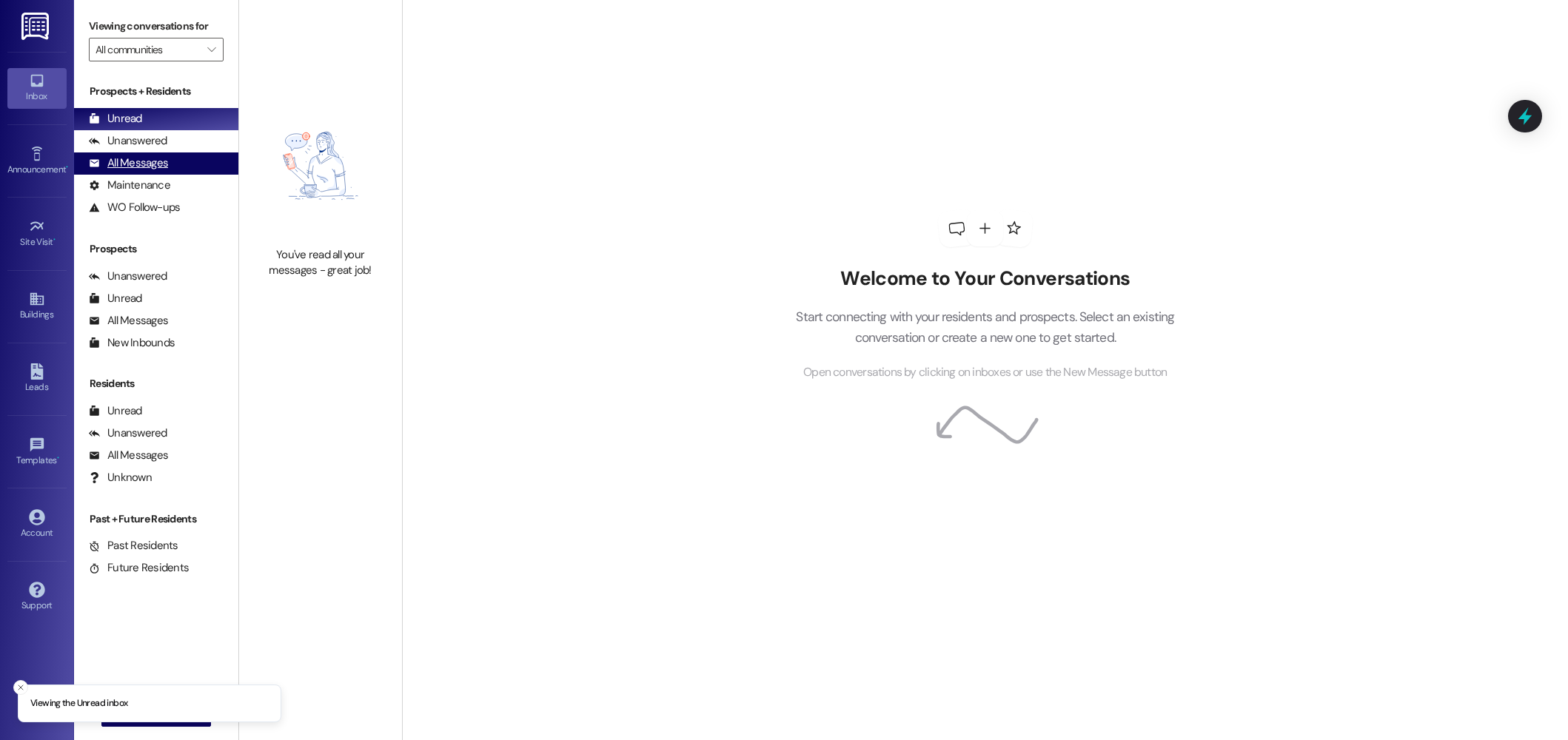
click at [166, 169] on div "All Messages (undefined)" at bounding box center [156, 163] width 165 height 22
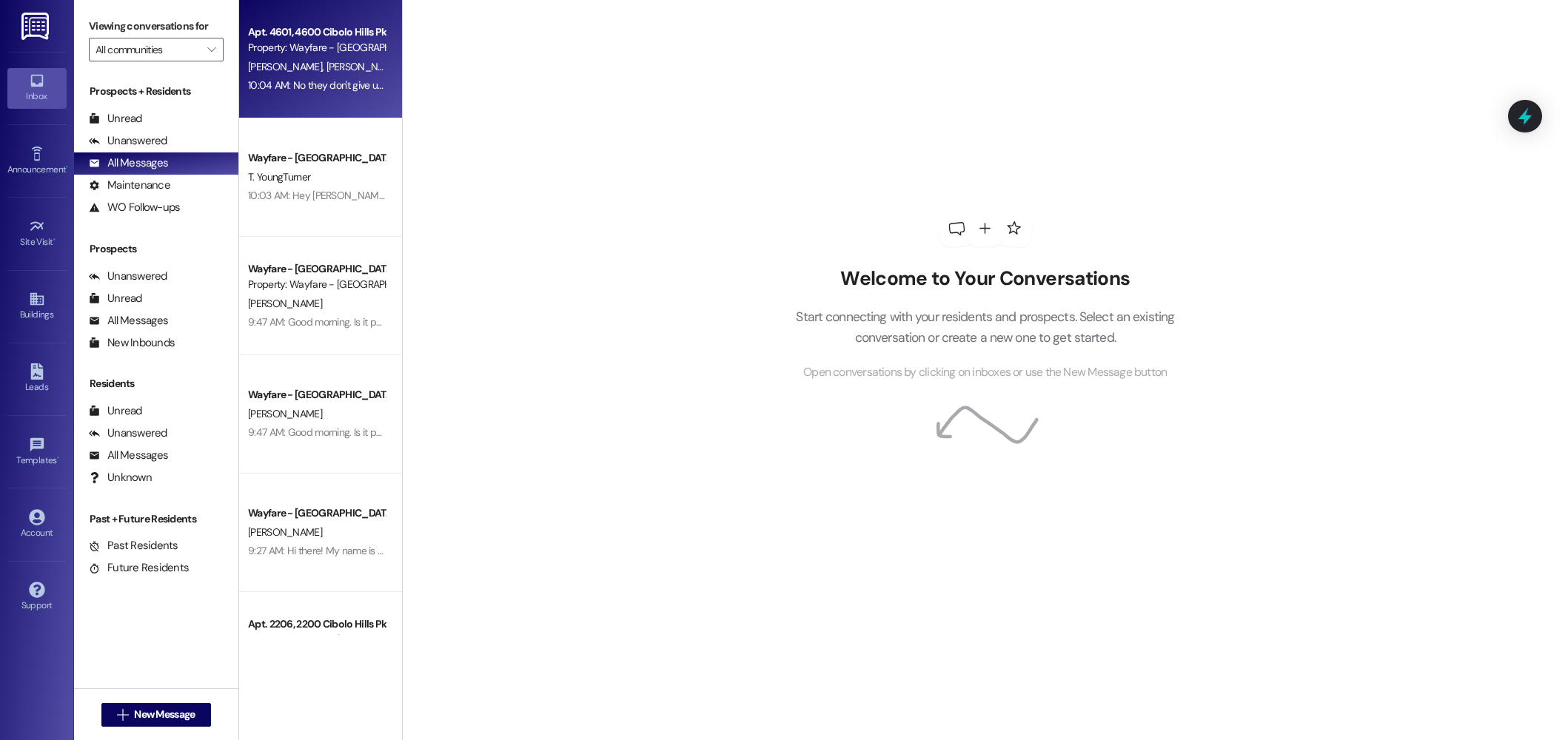
click at [341, 99] on div "Apt. 4601, [GEOGRAPHIC_DATA] Pky Property: Wayfare - [GEOGRAPHIC_DATA] [PERSON_…" at bounding box center [321, 59] width 163 height 118
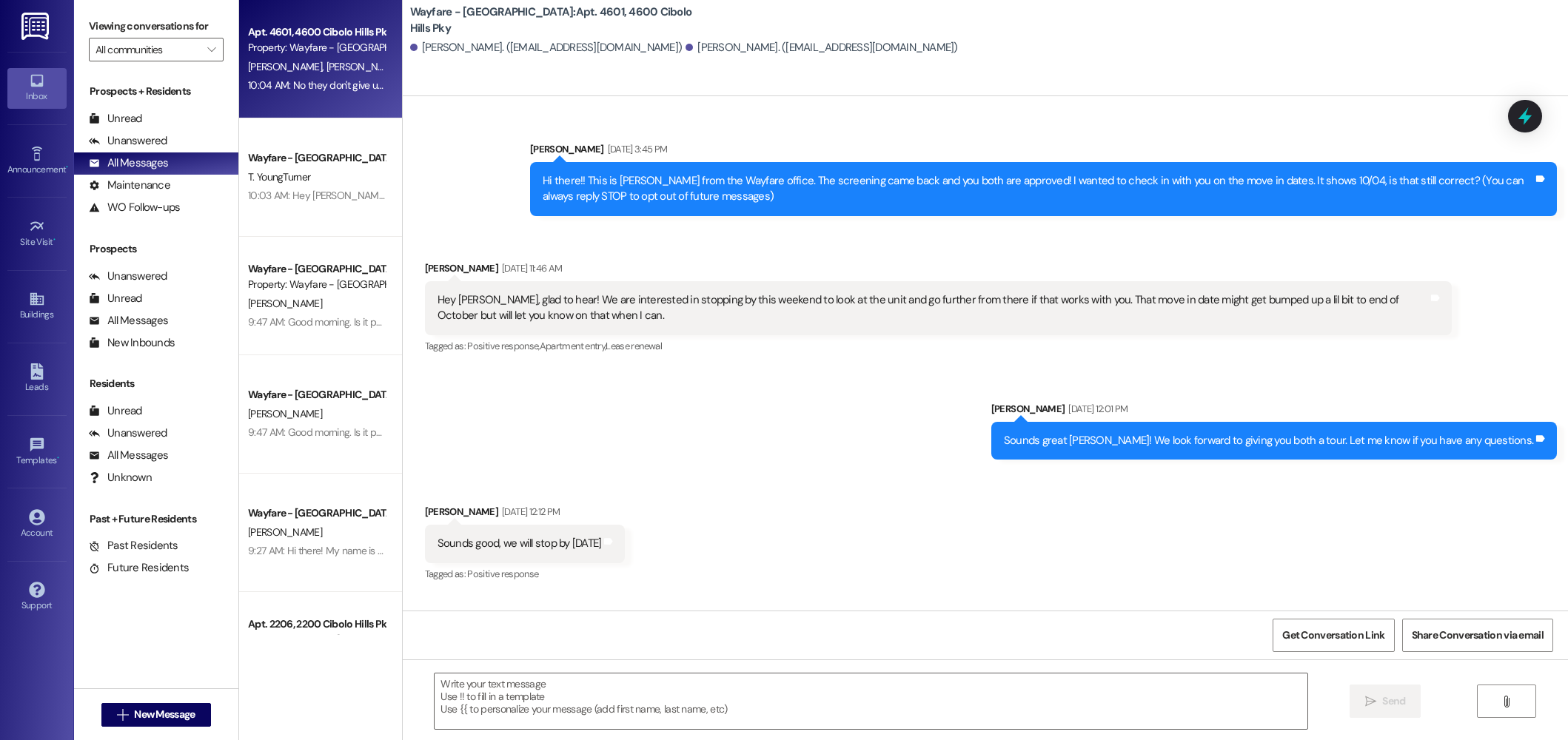
scroll to position [23548, 0]
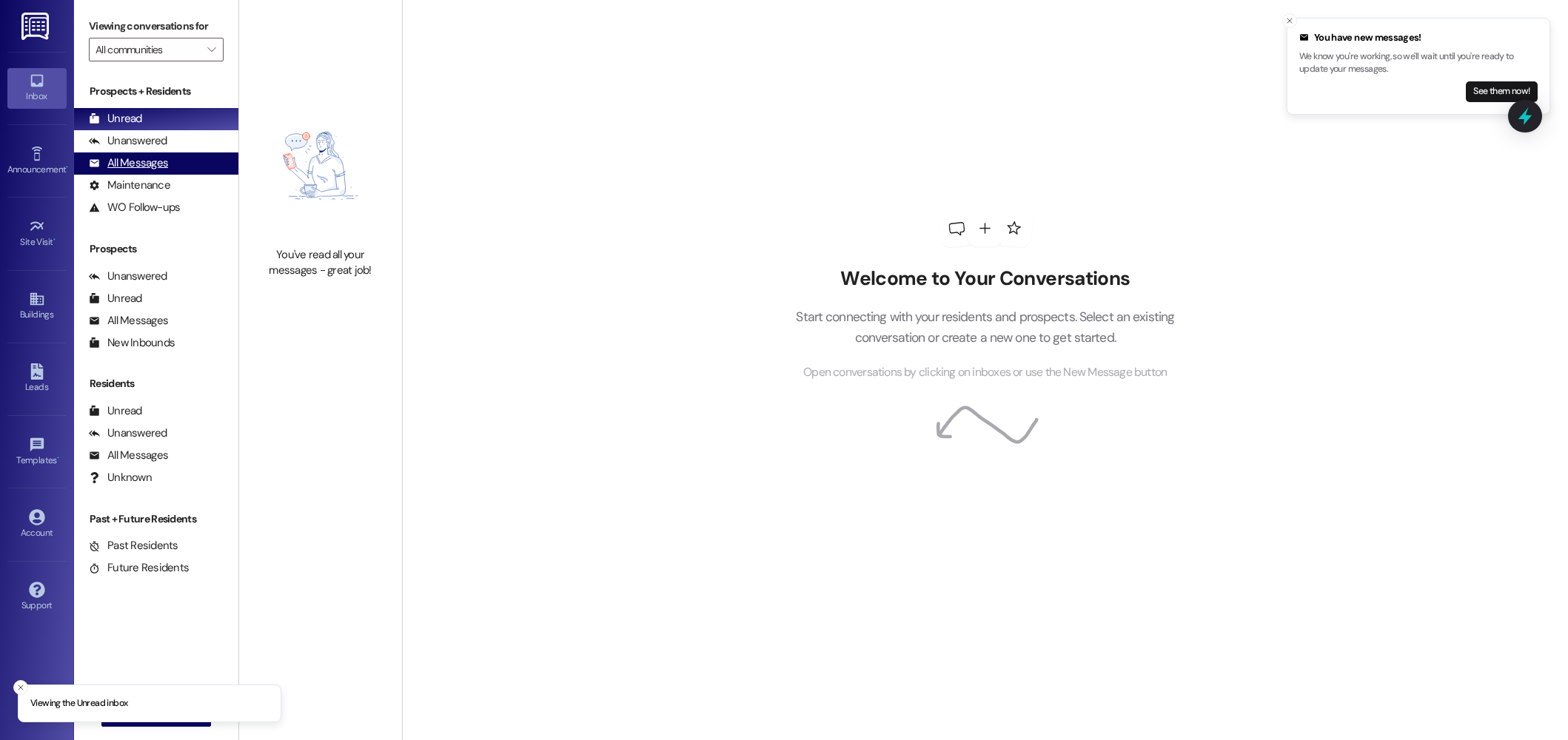
click at [150, 165] on div "All Messages" at bounding box center [128, 163] width 79 height 16
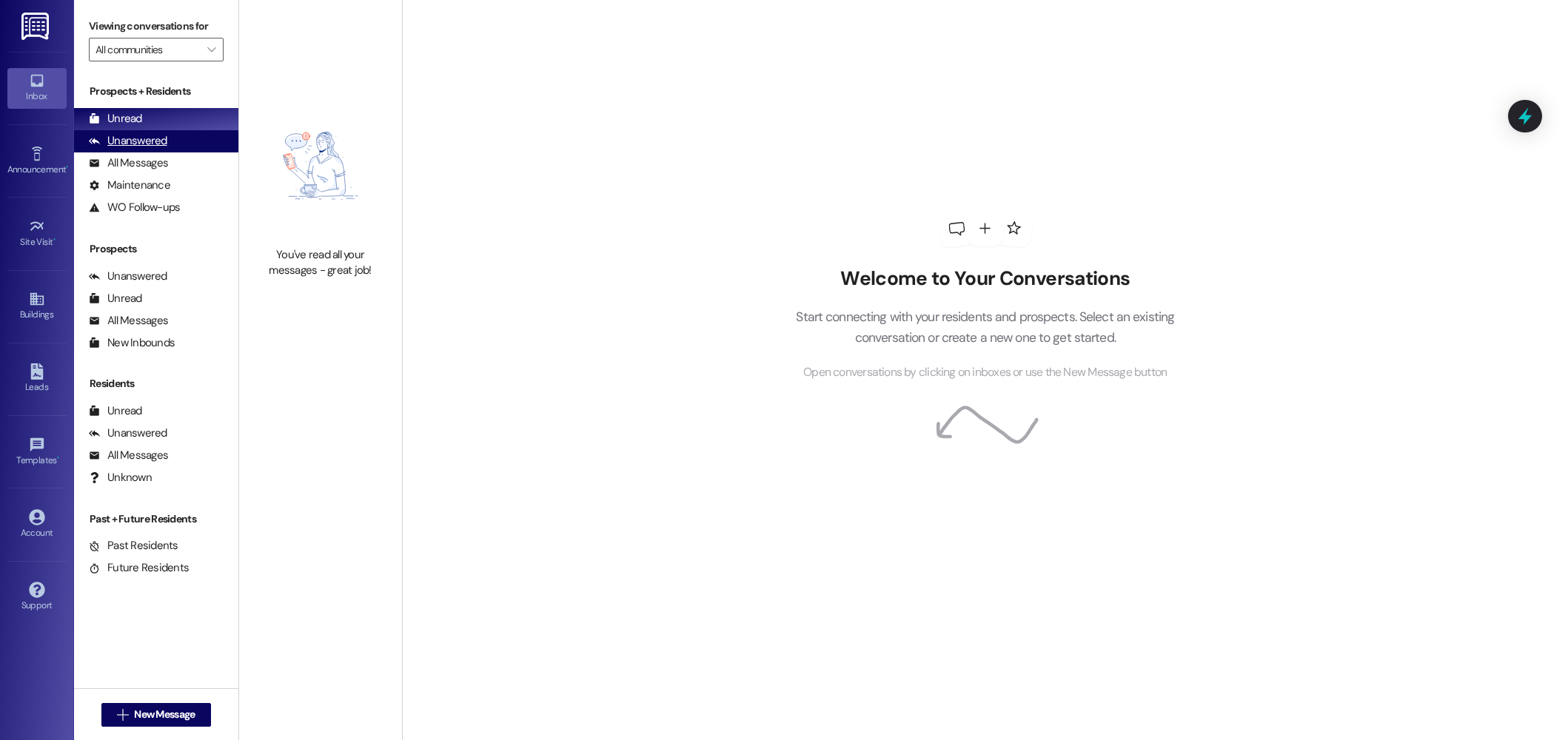
click at [158, 152] on div "Unanswered (0)" at bounding box center [156, 141] width 165 height 22
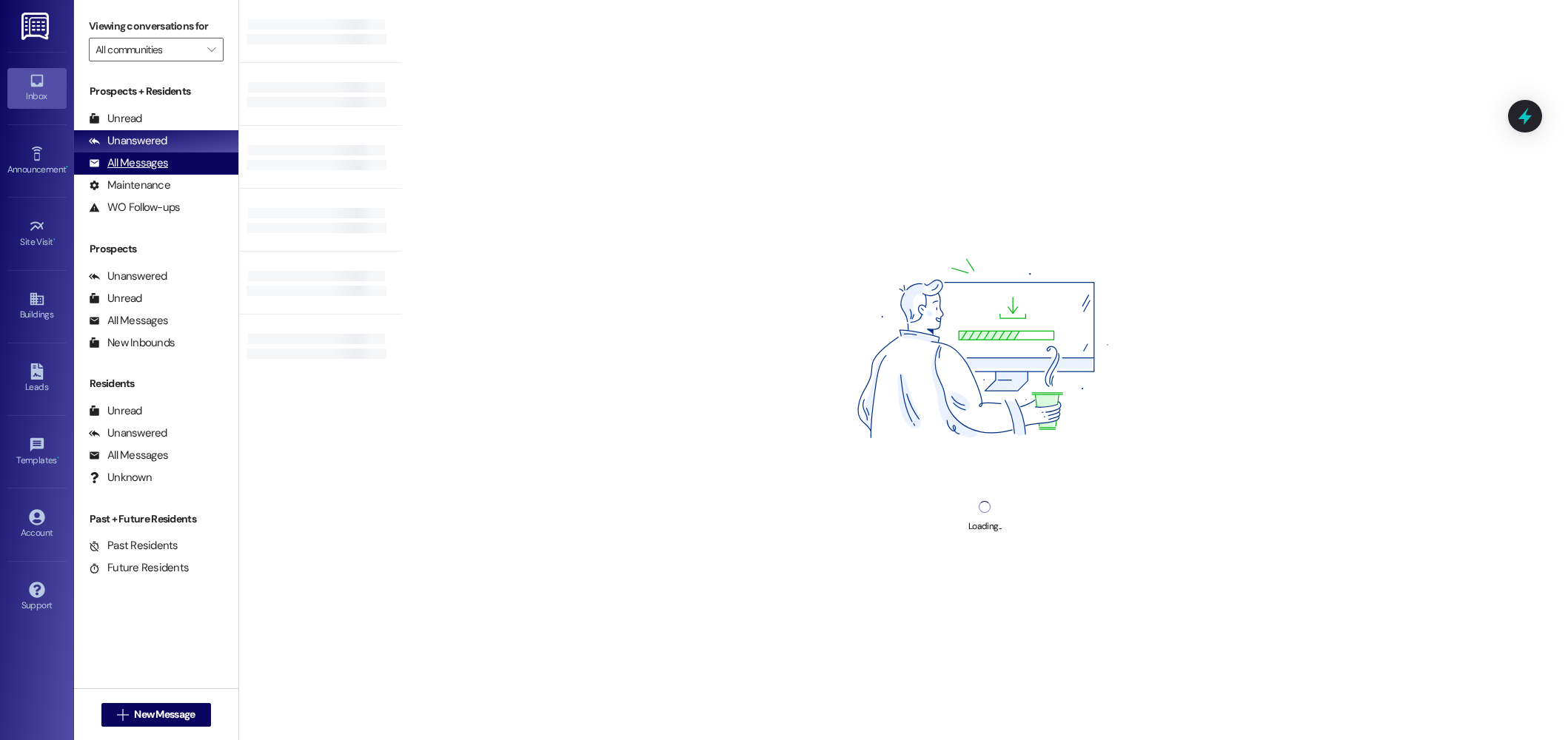
click at [158, 165] on div "All Messages" at bounding box center [128, 163] width 79 height 16
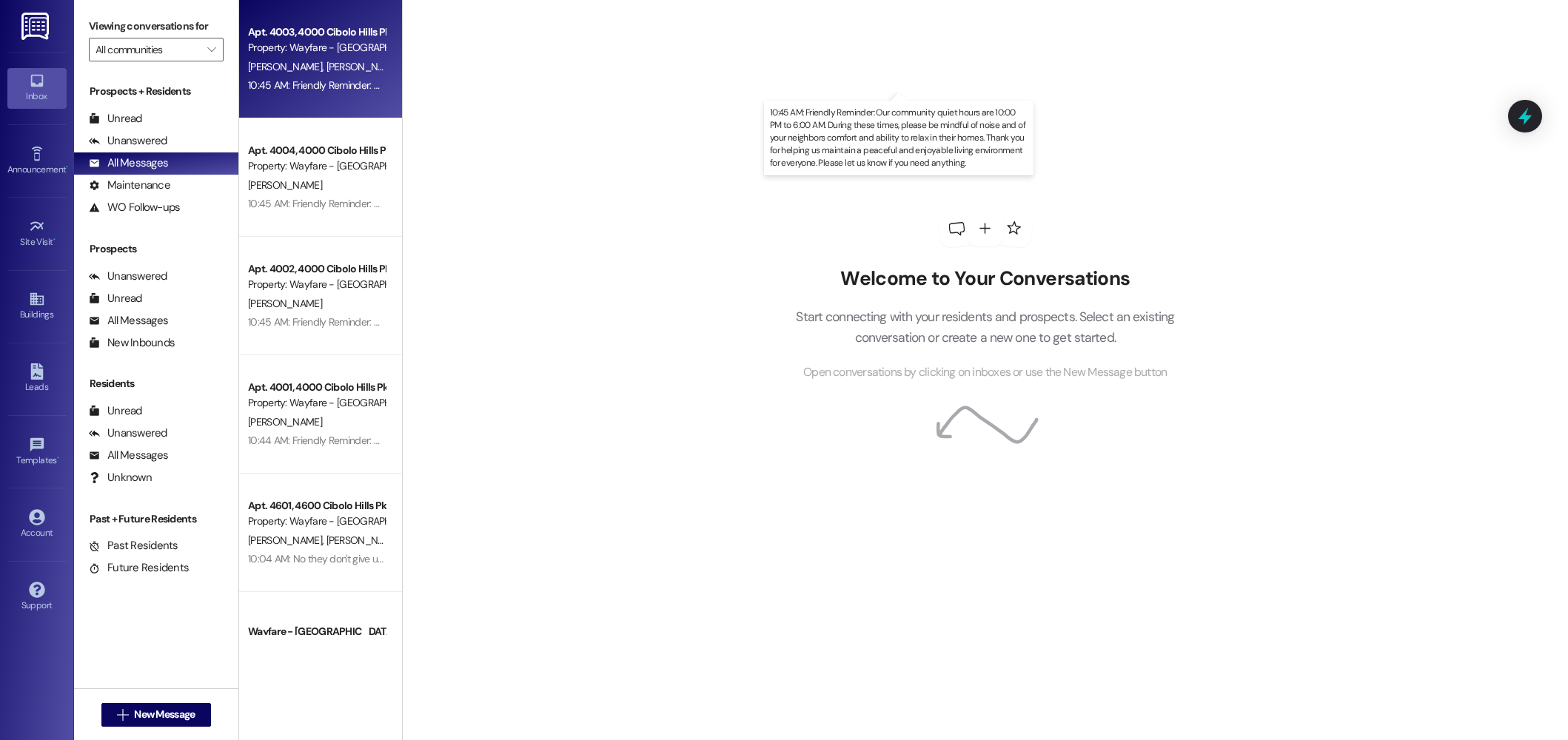
click at [354, 82] on div "10:45 AM: Friendly Reminder: Our community quiet hours are 10:00 PM to 6:00 AM.…" at bounding box center [949, 85] width 1403 height 13
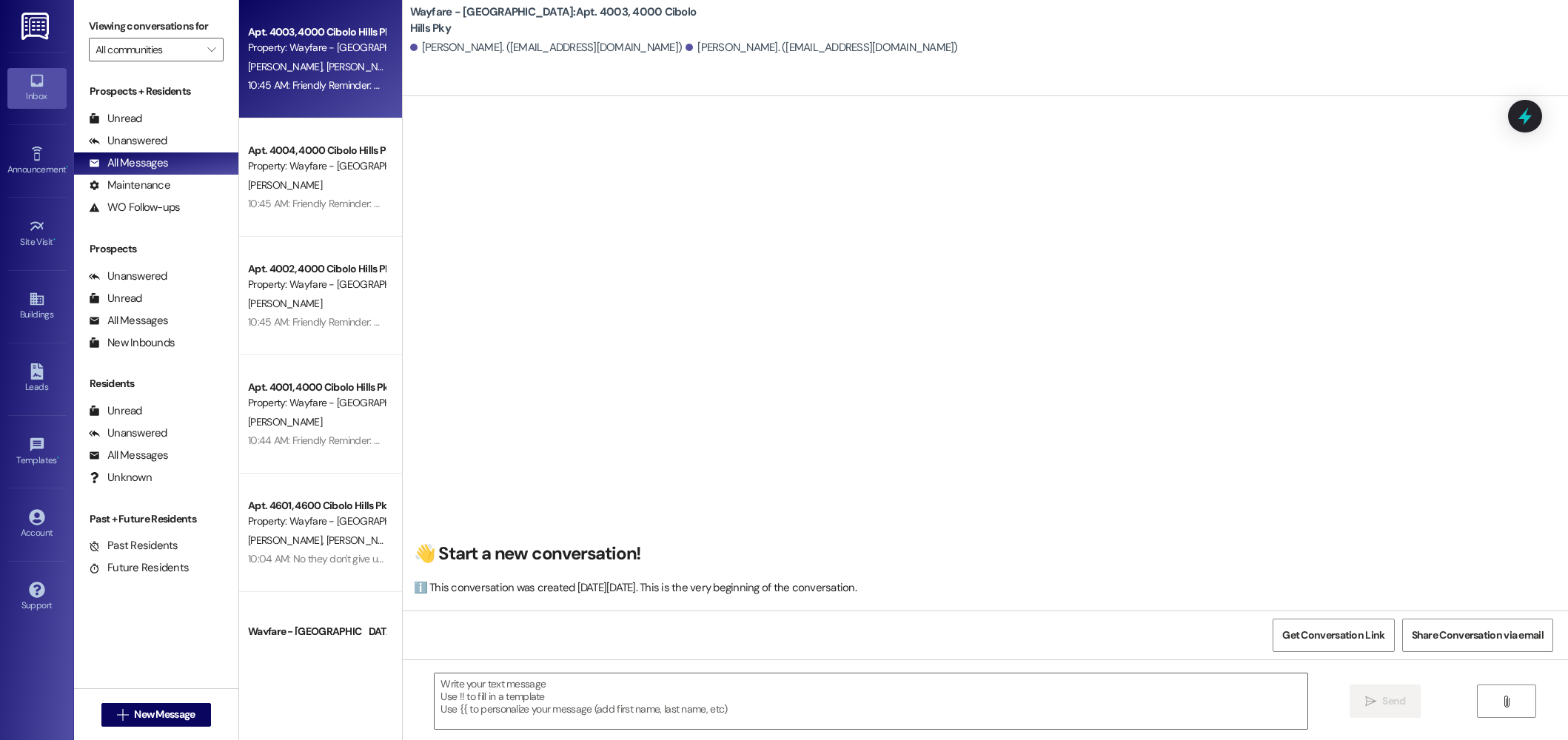
scroll to position [4391, 0]
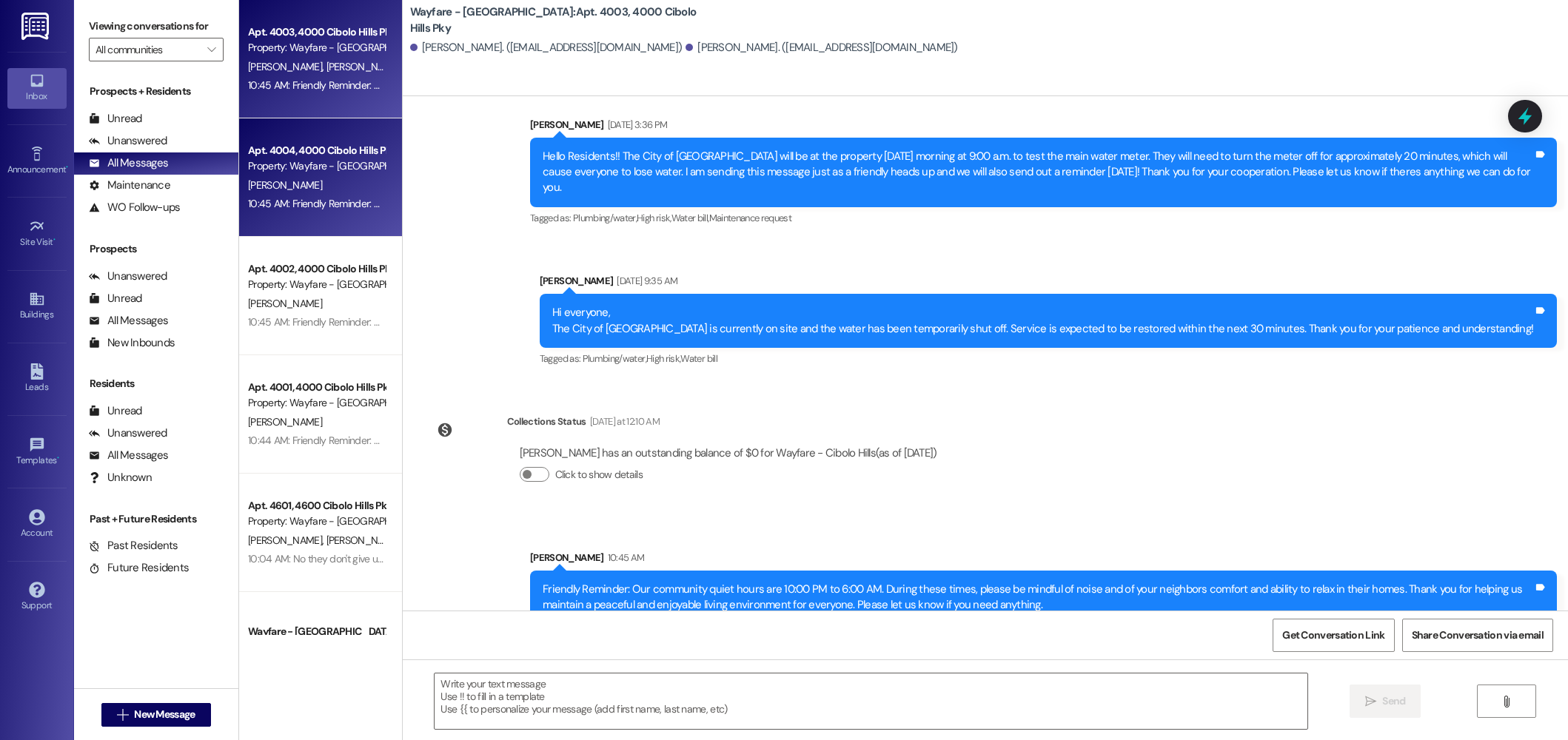
click at [335, 204] on div "10:45 AM: Friendly Reminder: Our community quiet hours are 10:00 PM to 6:00 AM.…" at bounding box center [949, 203] width 1403 height 13
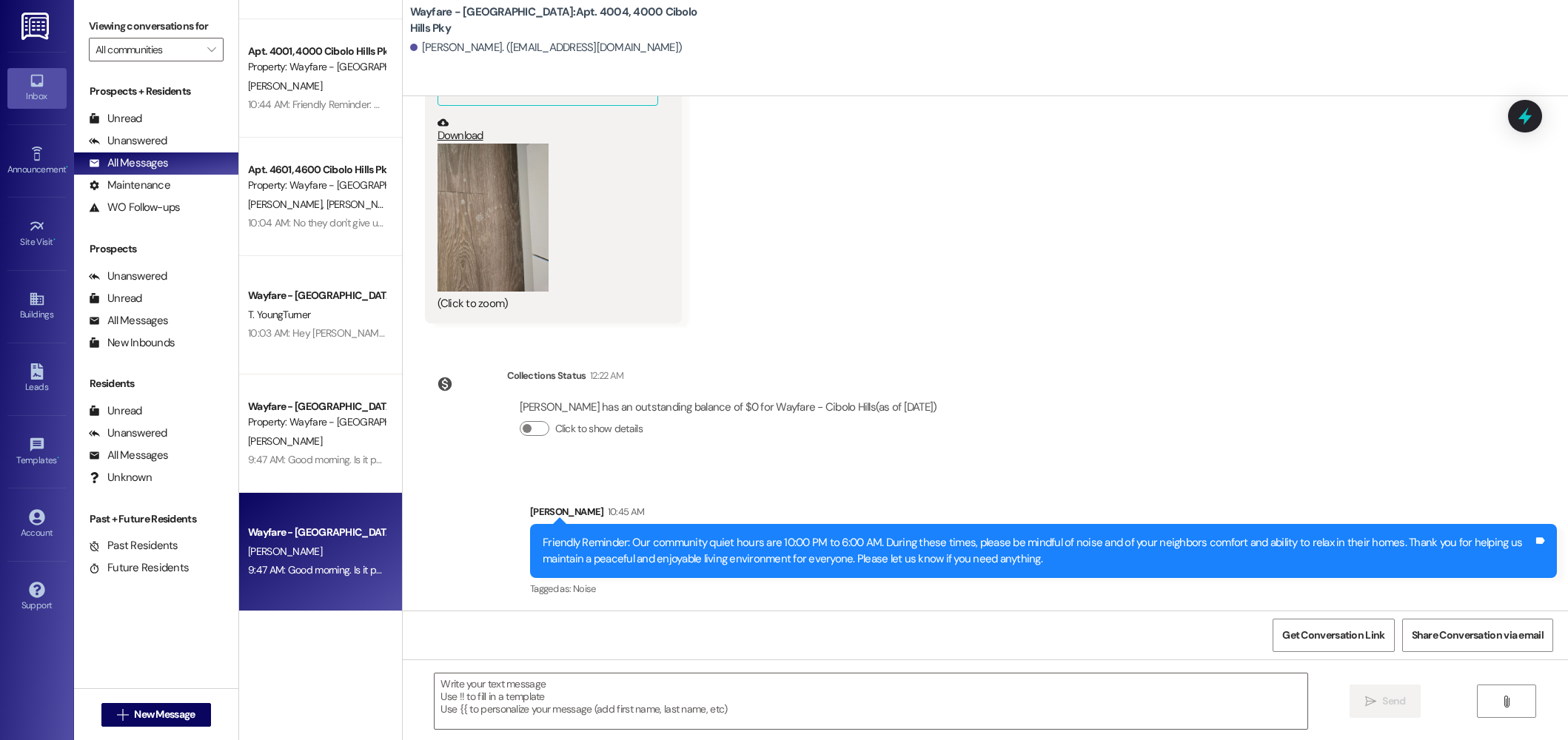
scroll to position [0, 0]
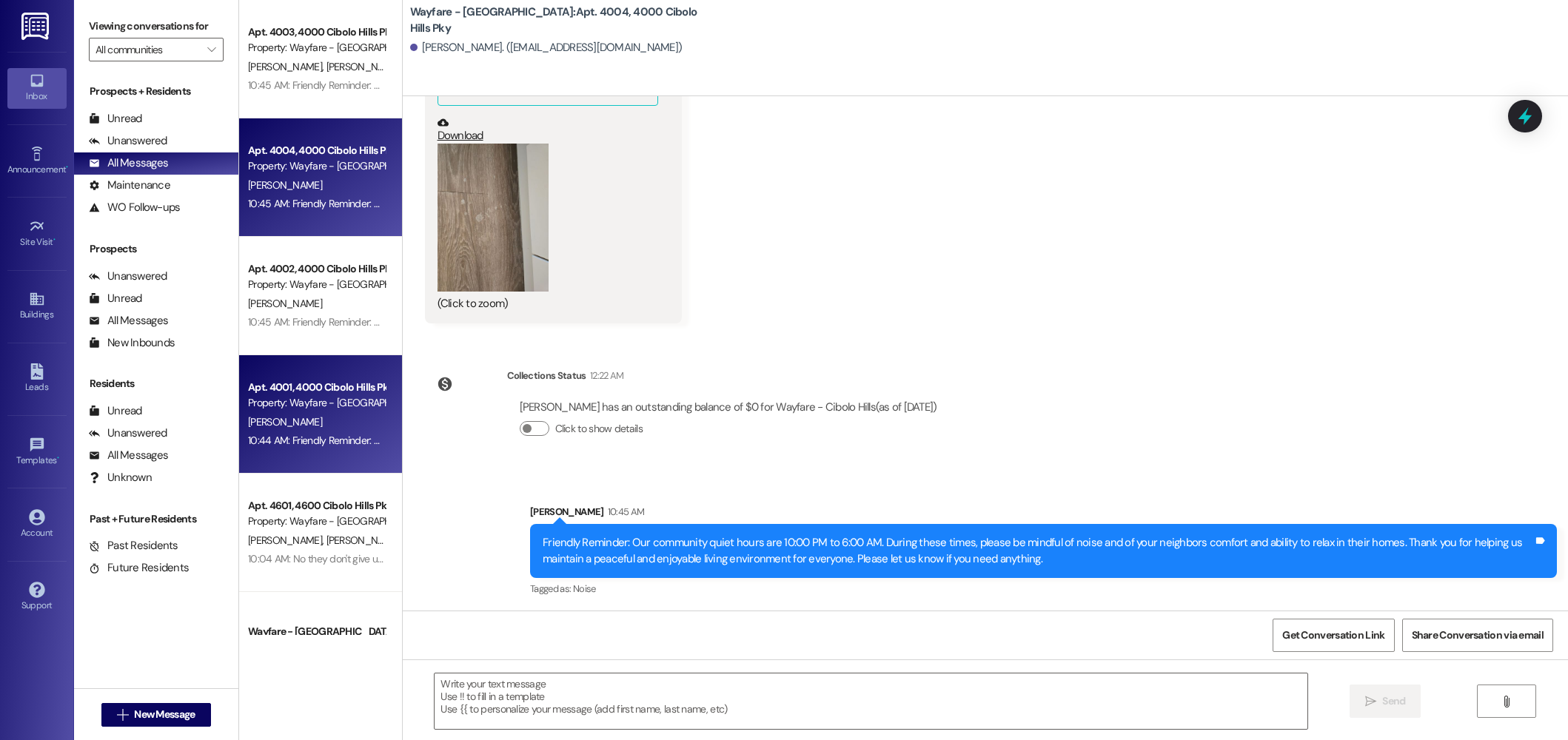
click at [339, 407] on div "Property: Wayfare - [GEOGRAPHIC_DATA]" at bounding box center [316, 403] width 137 height 16
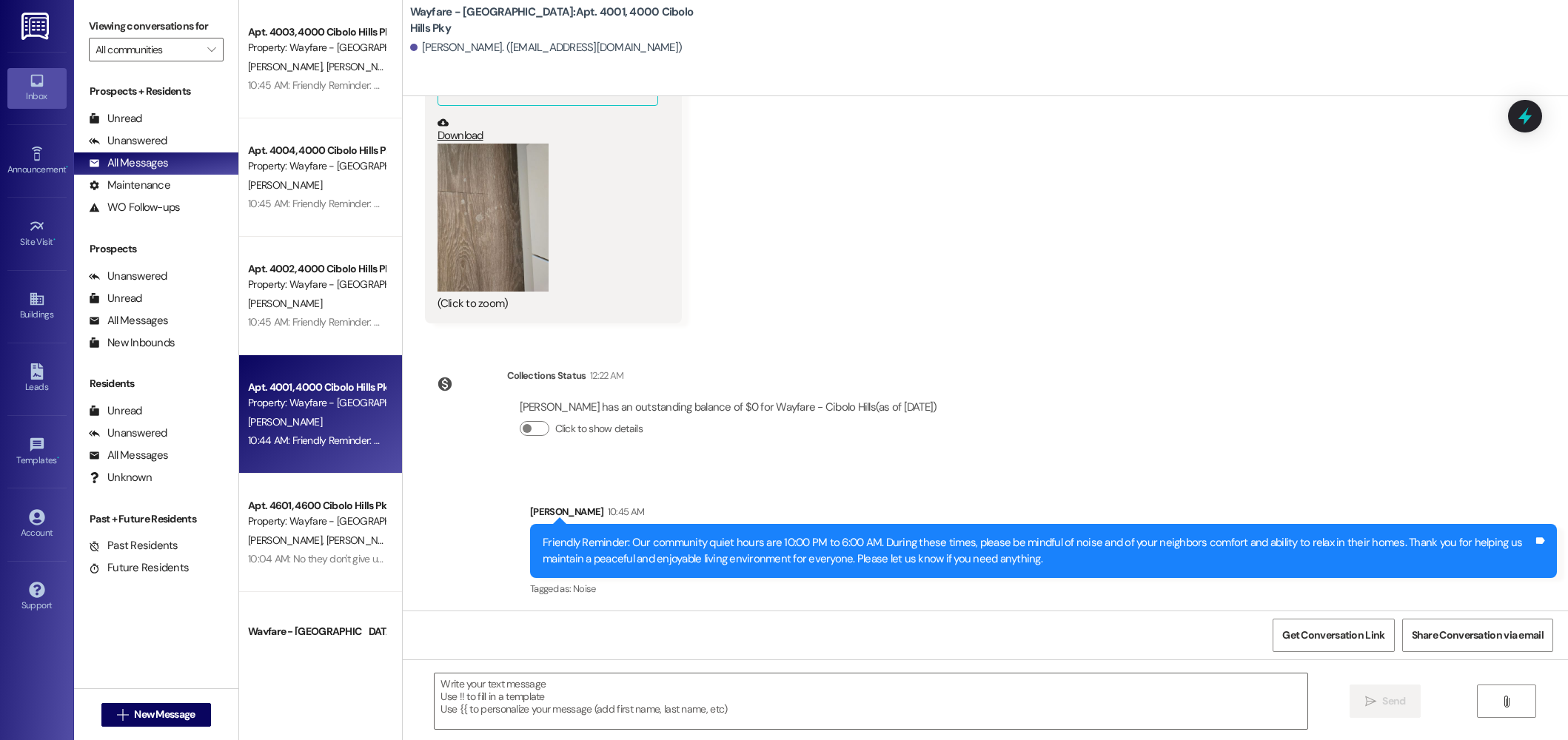
scroll to position [3583, 0]
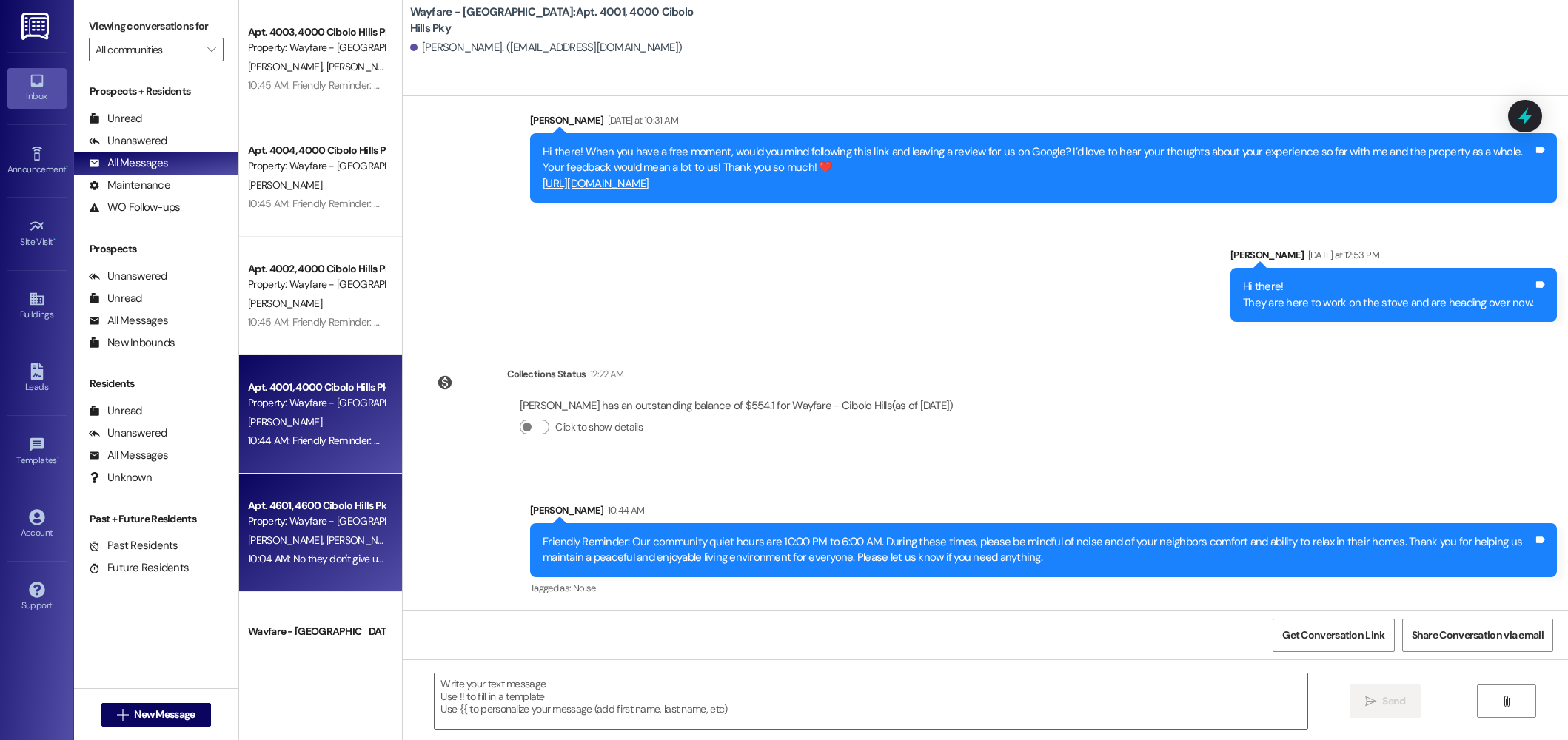
click at [324, 515] on div "Property: Wayfare - [GEOGRAPHIC_DATA]" at bounding box center [316, 521] width 137 height 16
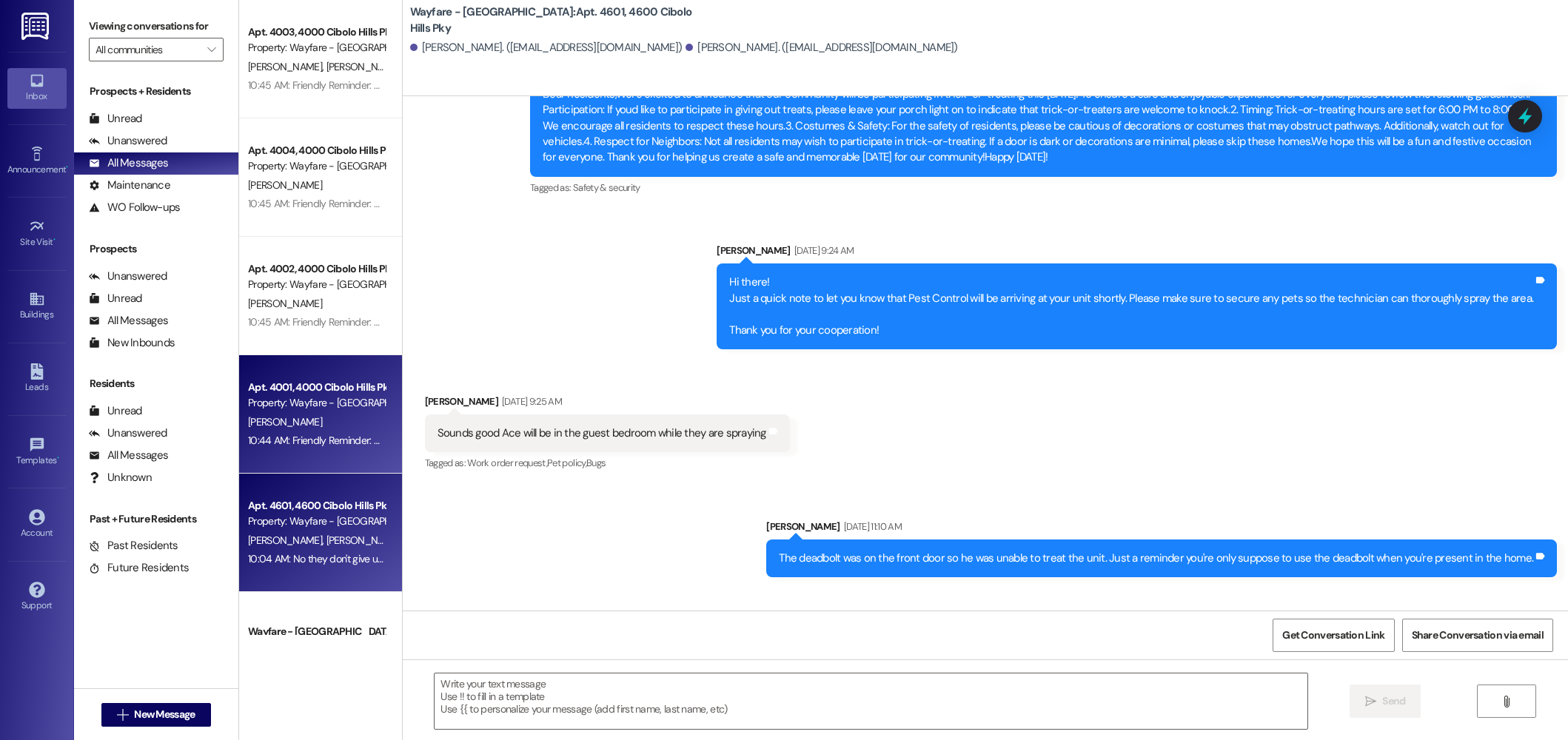
scroll to position [23548, 0]
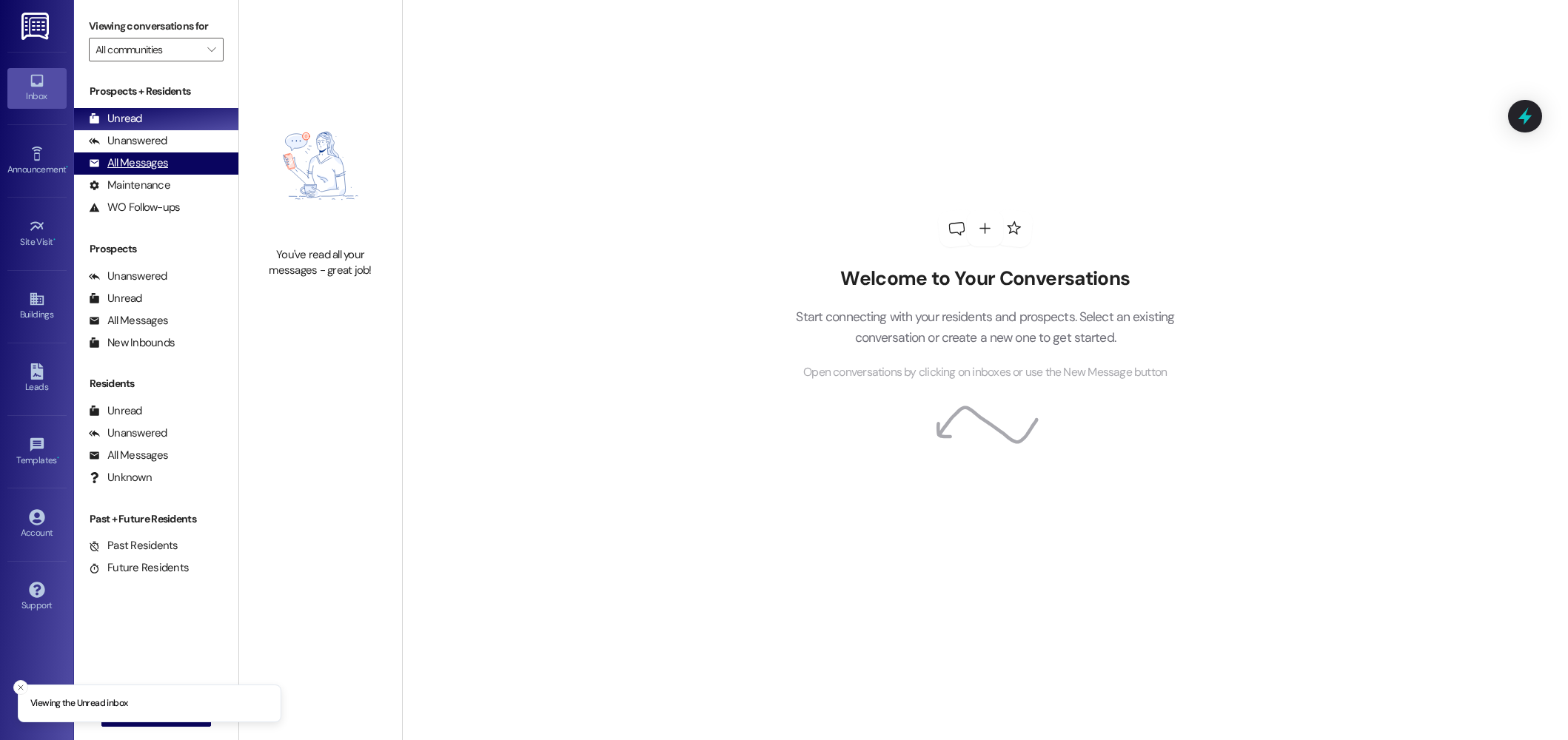
click at [119, 165] on div "All Messages" at bounding box center [128, 163] width 79 height 16
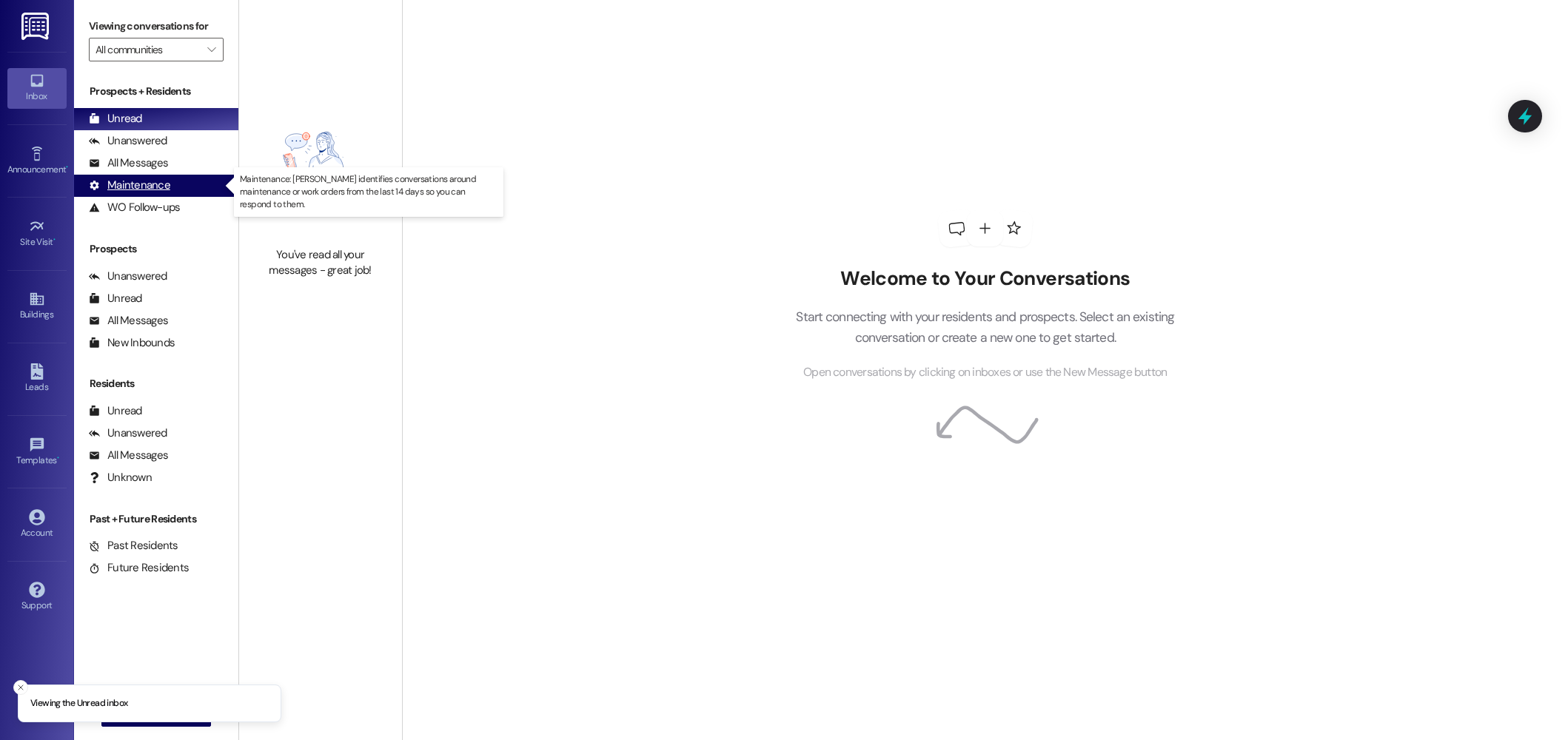
click at [129, 175] on div "Maintenance (undefined)" at bounding box center [156, 186] width 165 height 22
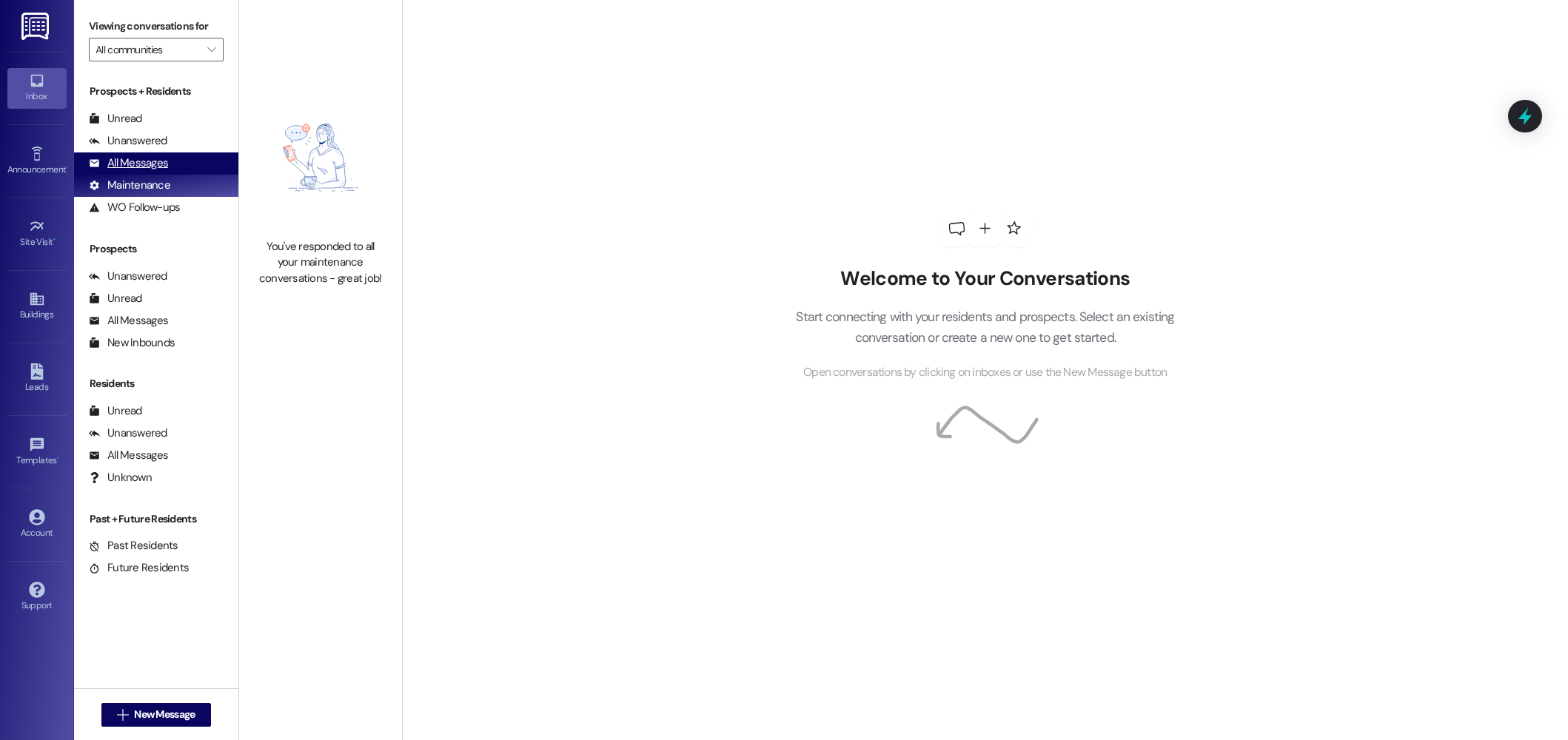
click at [129, 163] on div "All Messages" at bounding box center [128, 163] width 79 height 16
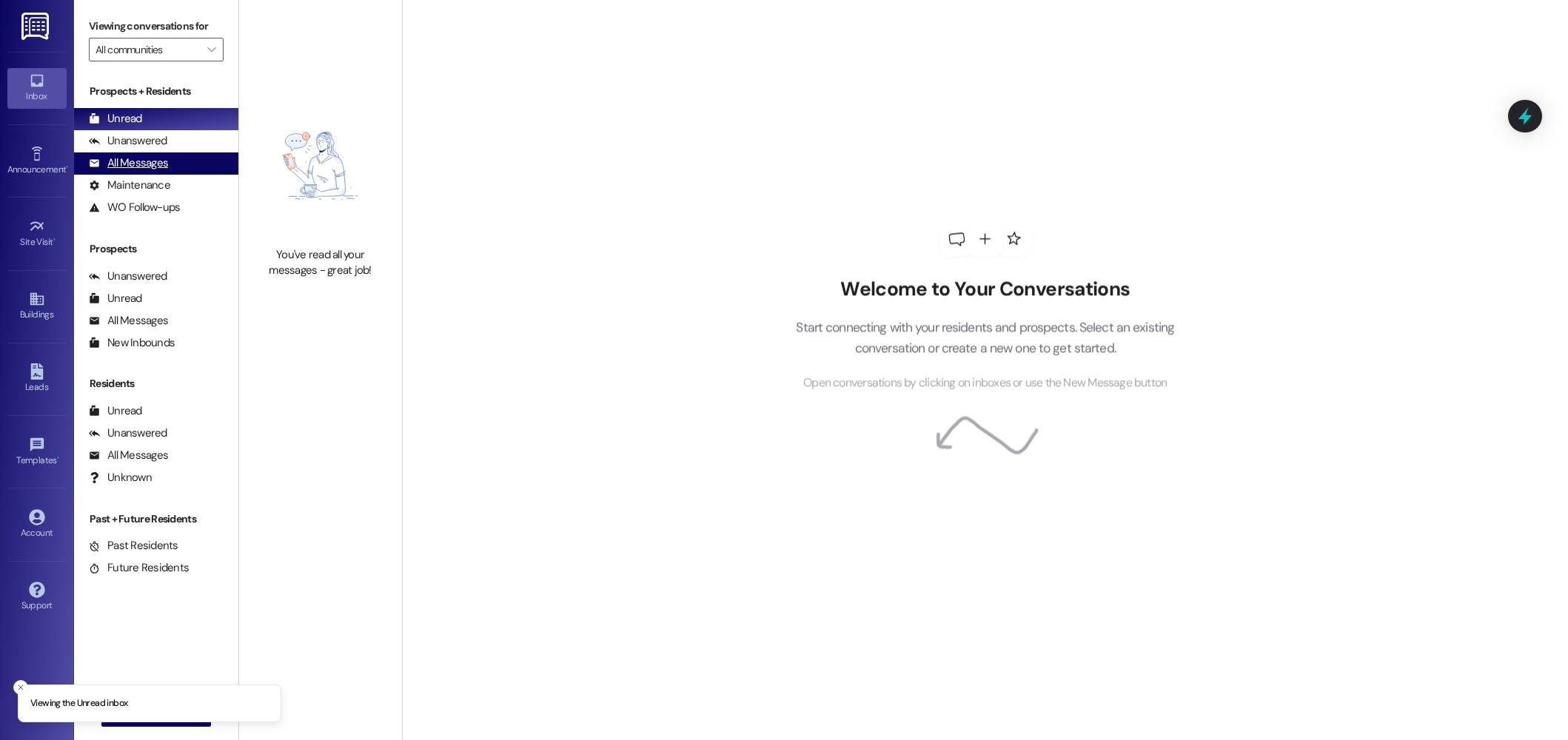
click at [144, 165] on div "All Messages" at bounding box center [128, 163] width 79 height 16
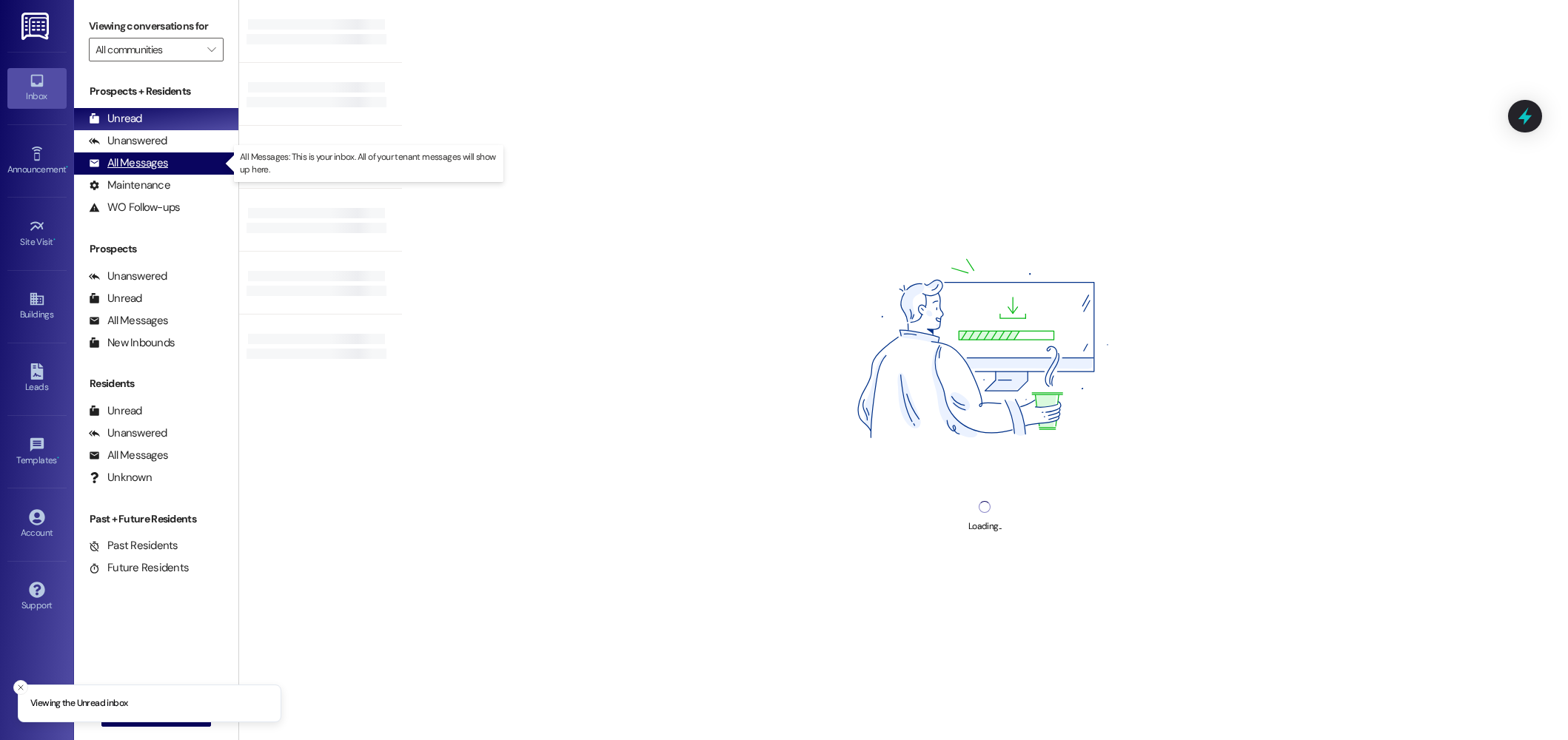
click at [164, 158] on div "All Messages" at bounding box center [128, 163] width 79 height 16
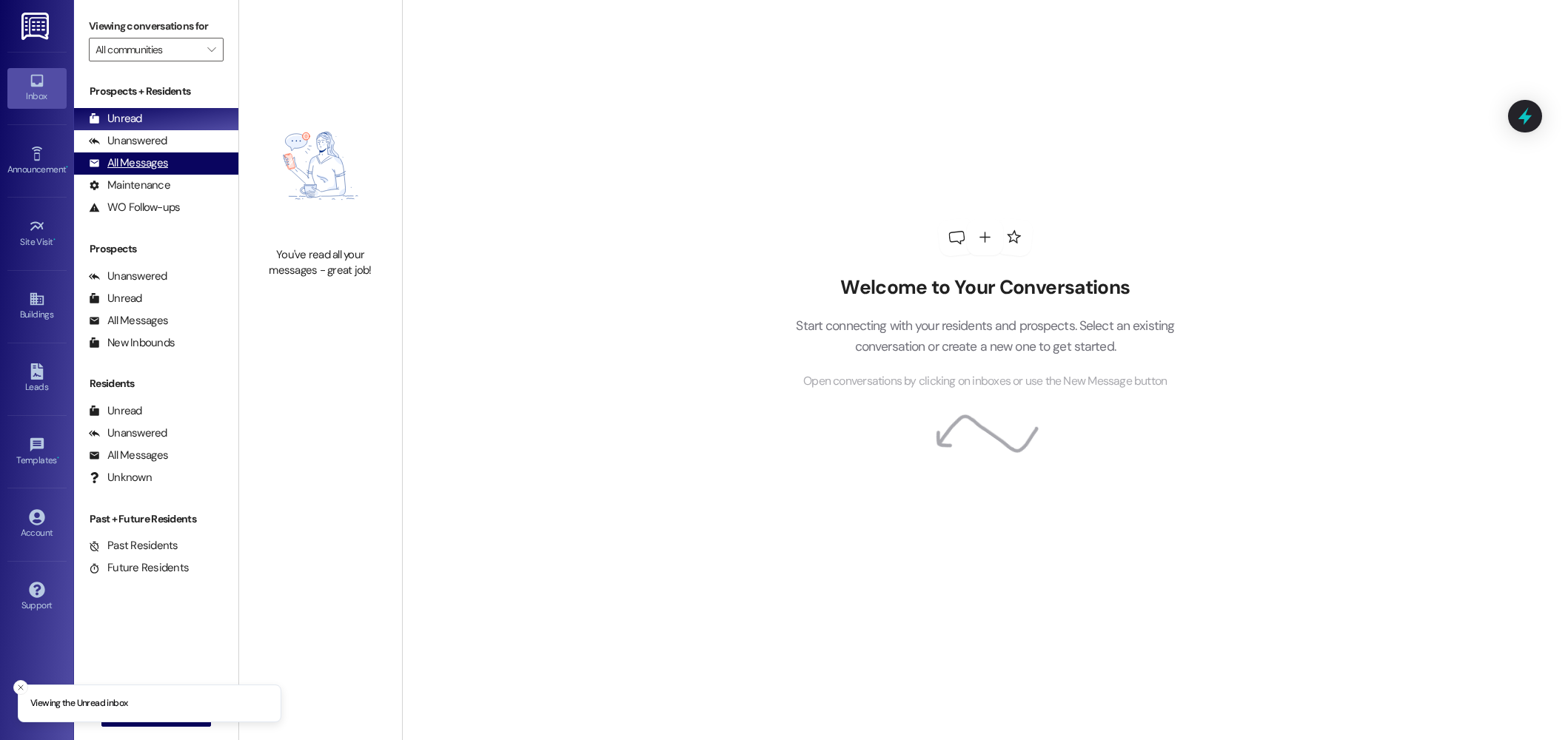
click at [125, 160] on div "All Messages" at bounding box center [128, 163] width 79 height 16
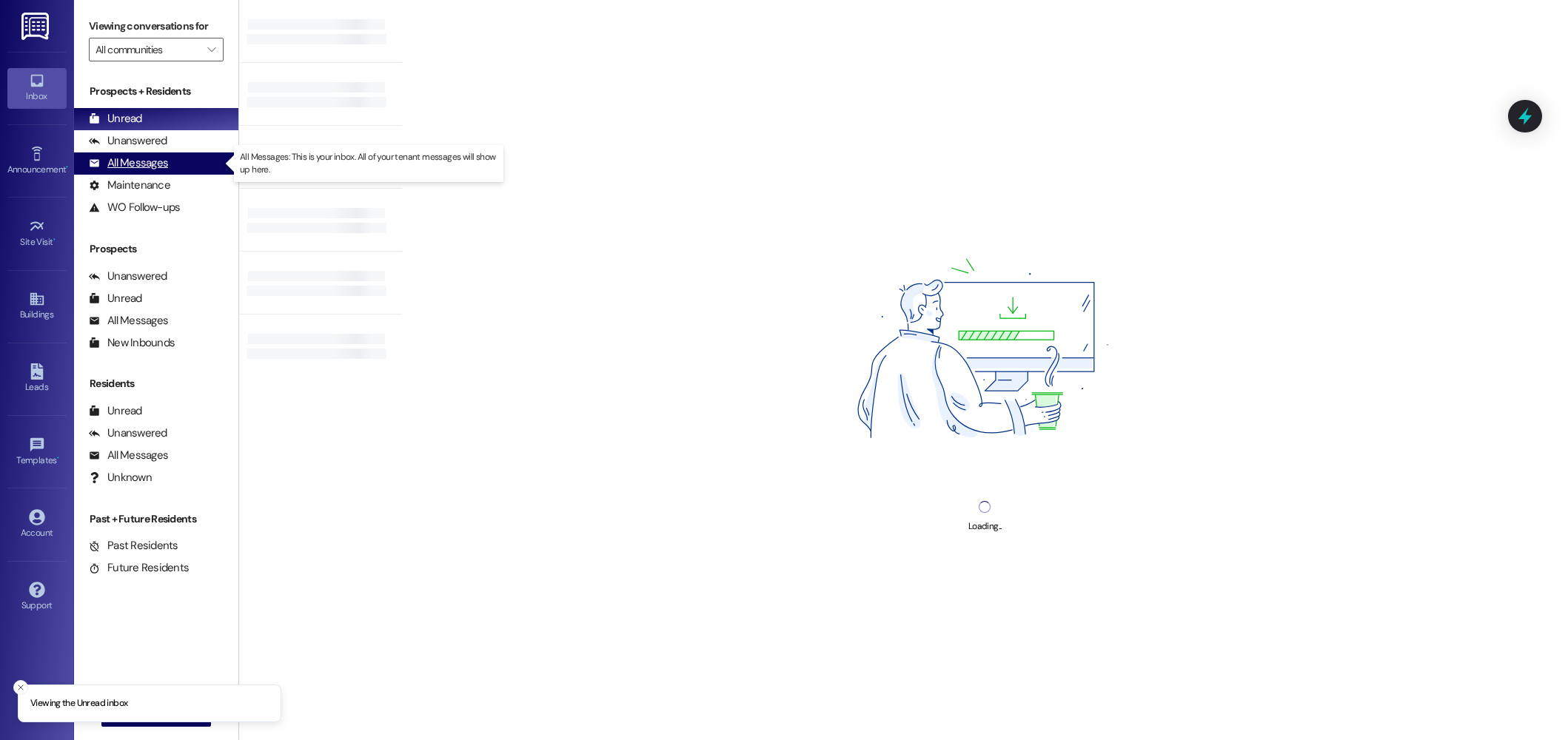
click at [148, 161] on div "All Messages" at bounding box center [128, 163] width 79 height 16
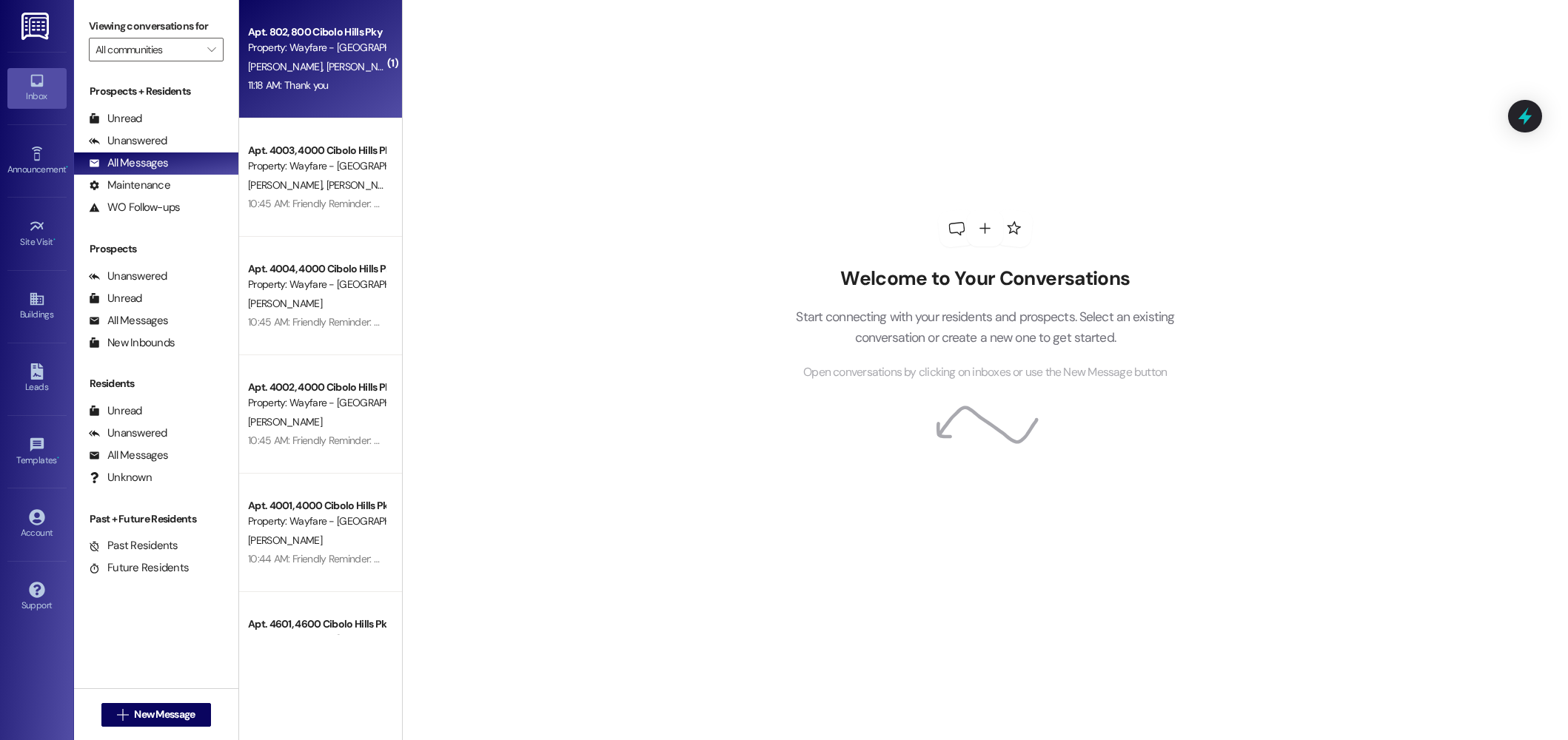
click at [345, 49] on div "Property: Wayfare - [GEOGRAPHIC_DATA]" at bounding box center [316, 48] width 137 height 16
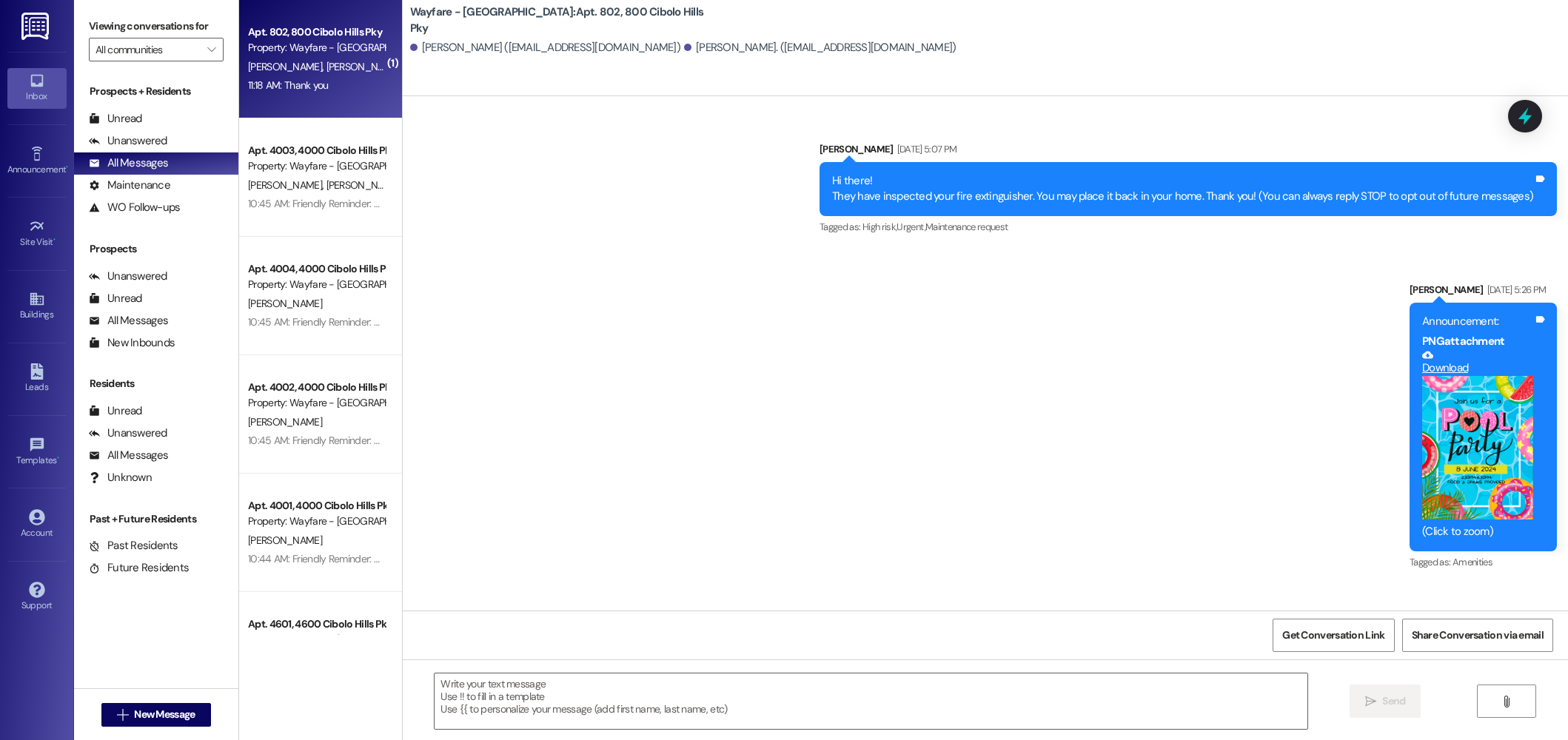
scroll to position [18502, 0]
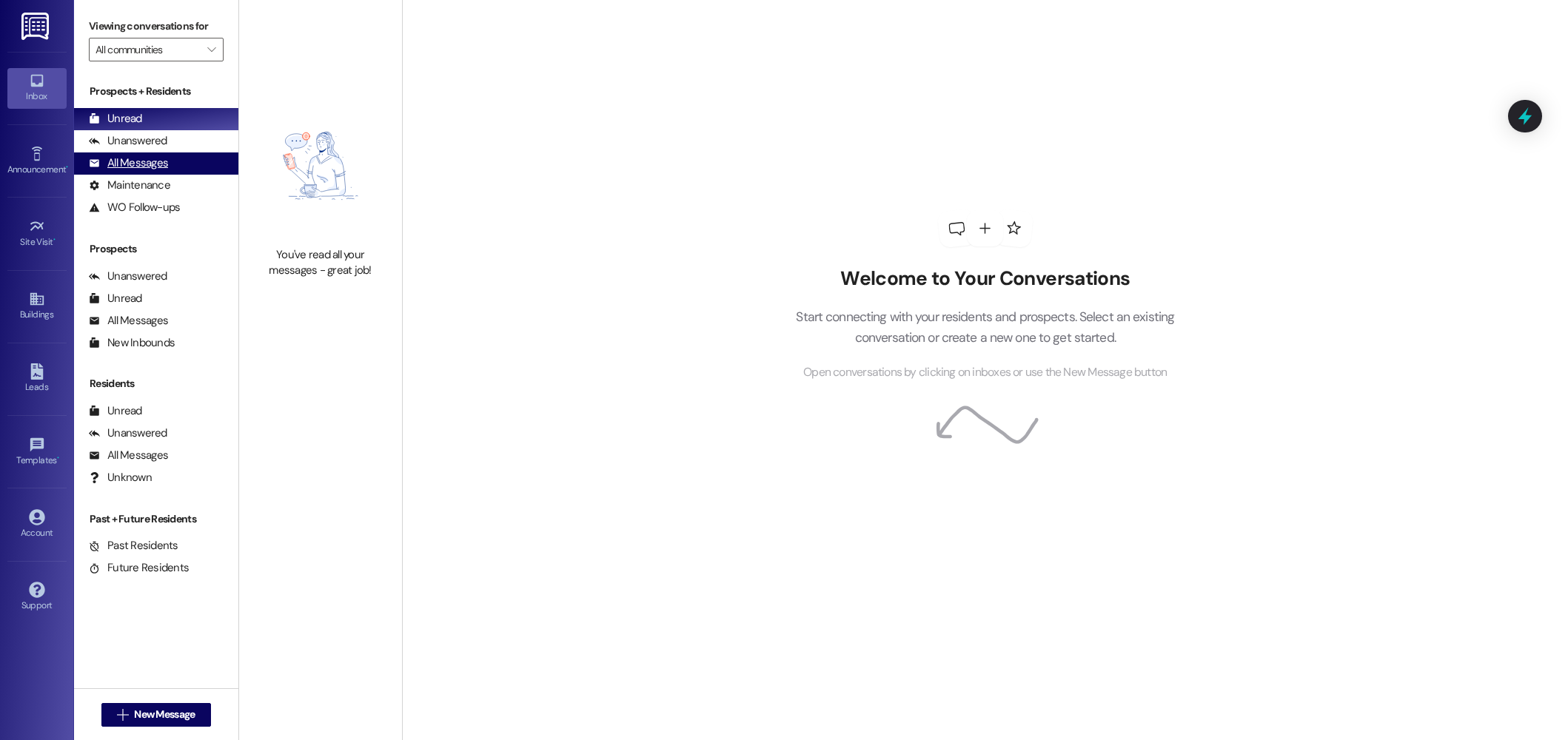
click at [176, 166] on div "All Messages (undefined)" at bounding box center [156, 163] width 165 height 22
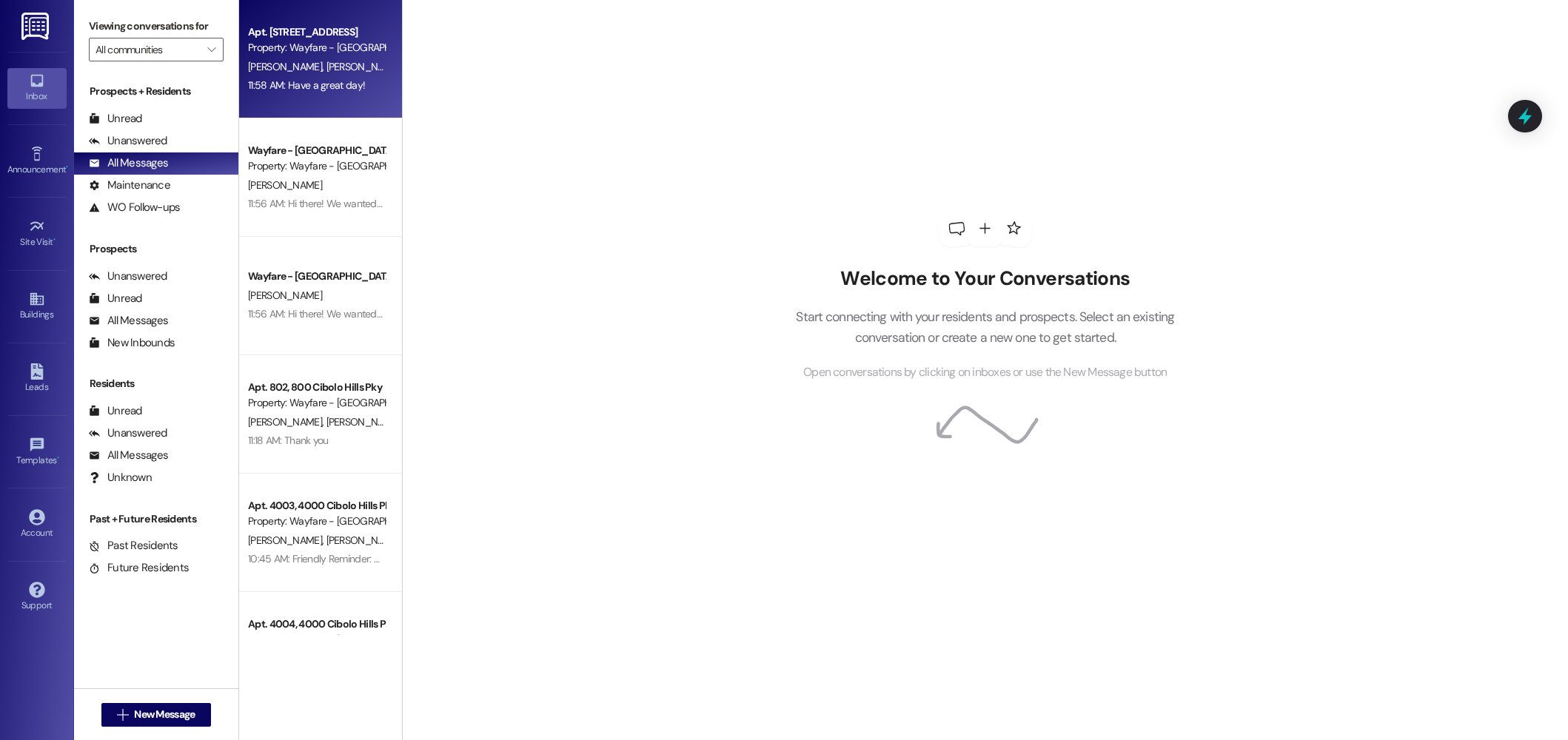
click at [272, 73] on div "[PERSON_NAME] [PERSON_NAME]" at bounding box center [316, 67] width 140 height 19
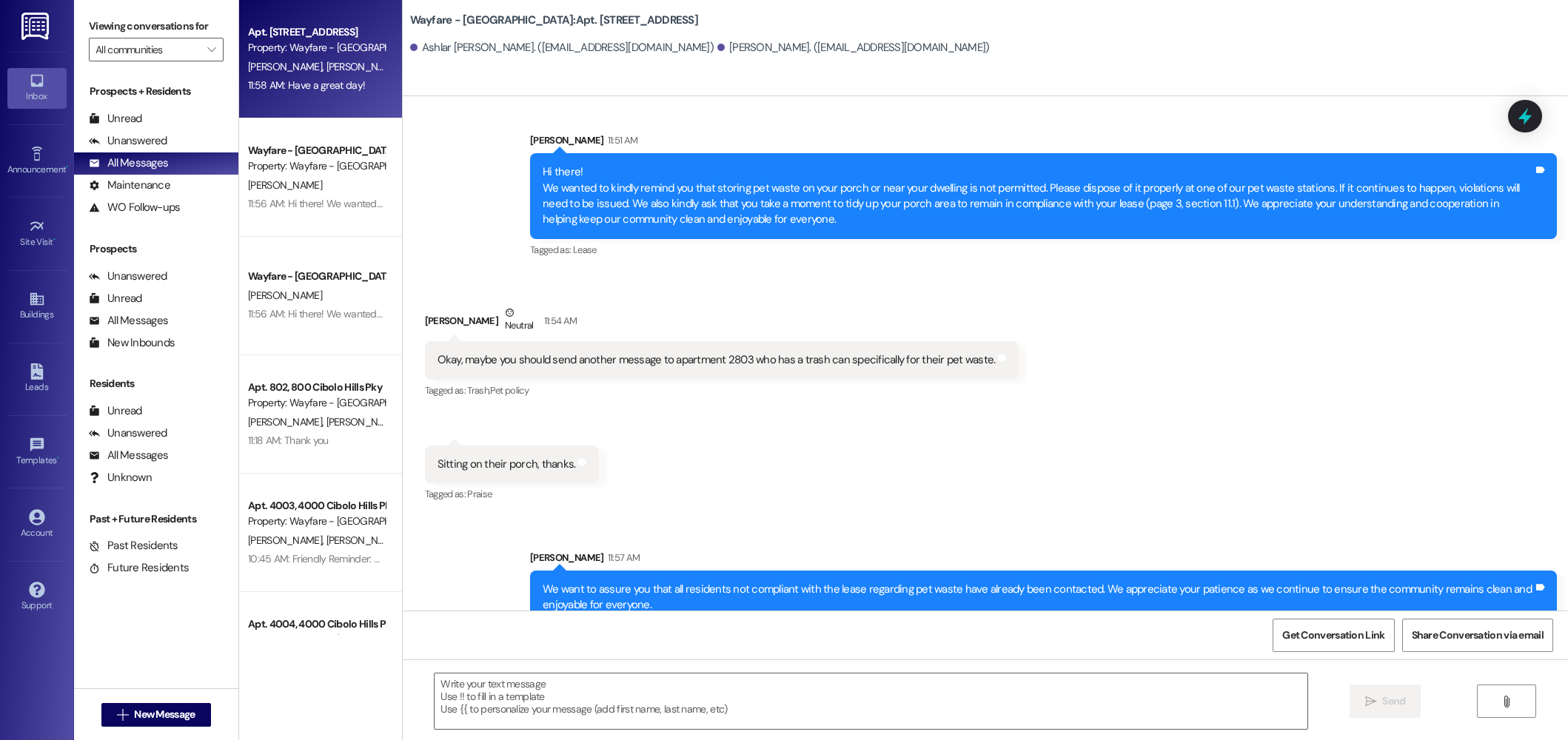
scroll to position [22797, 0]
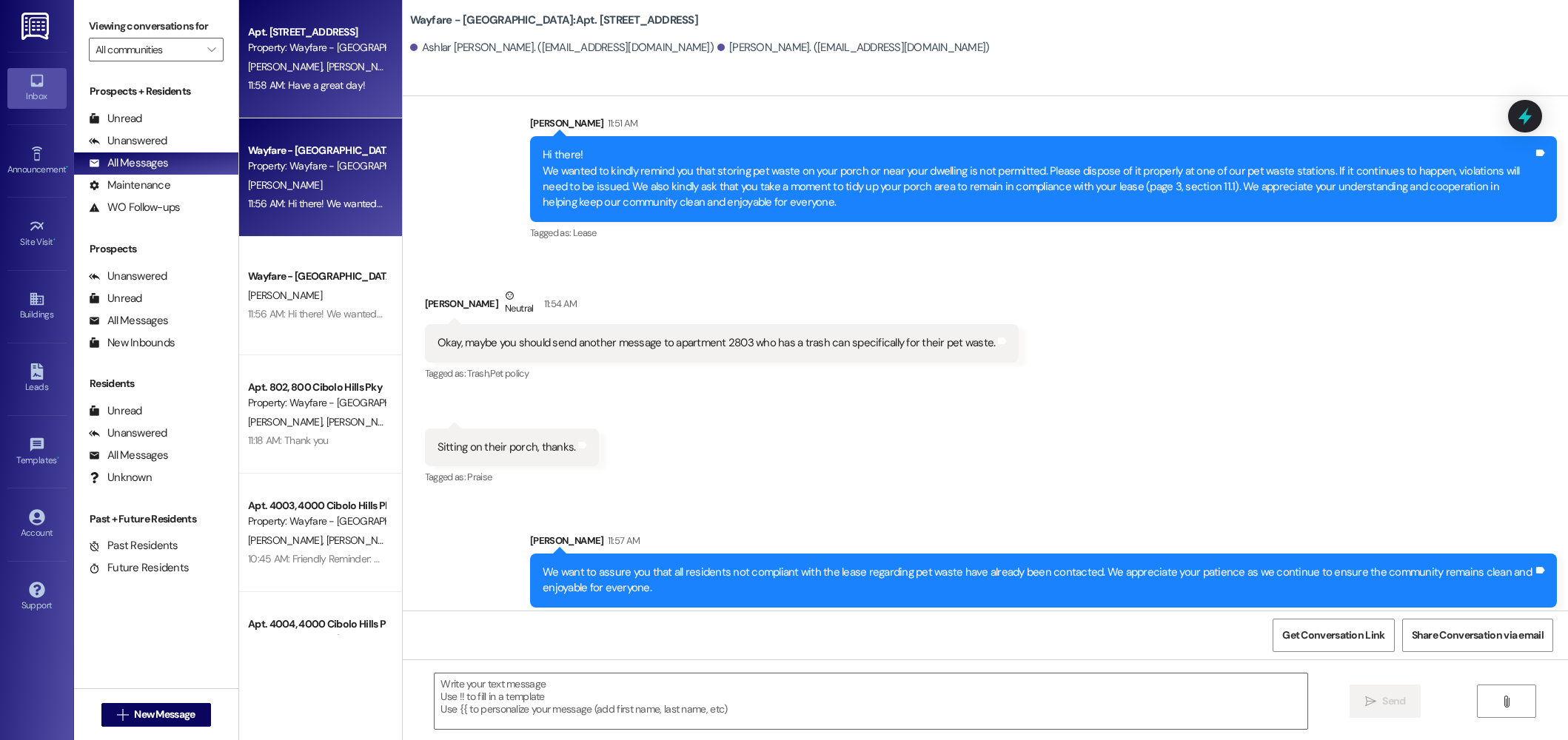
click at [280, 157] on div "Wayfare - [GEOGRAPHIC_DATA]" at bounding box center [316, 151] width 137 height 16
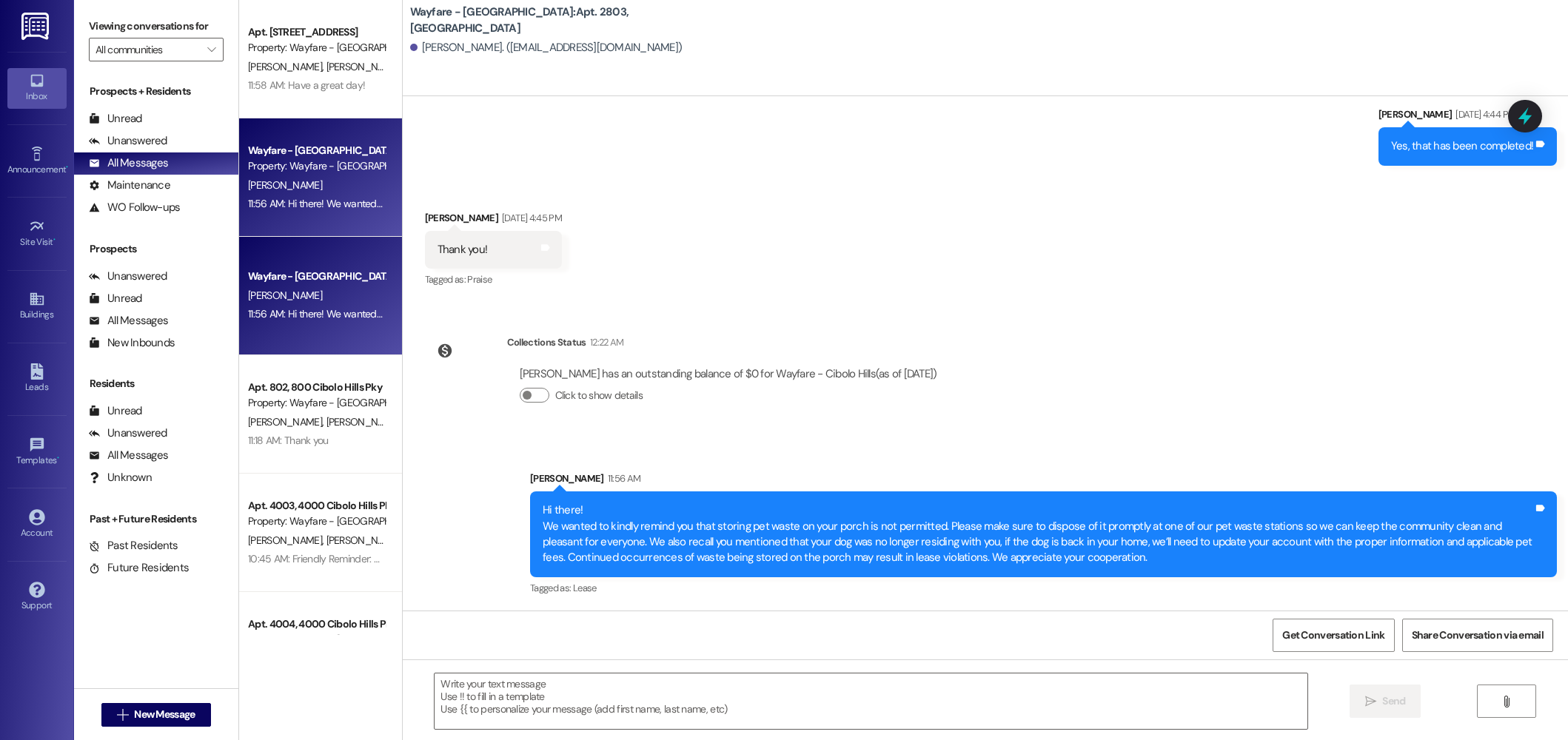
scroll to position [963, 0]
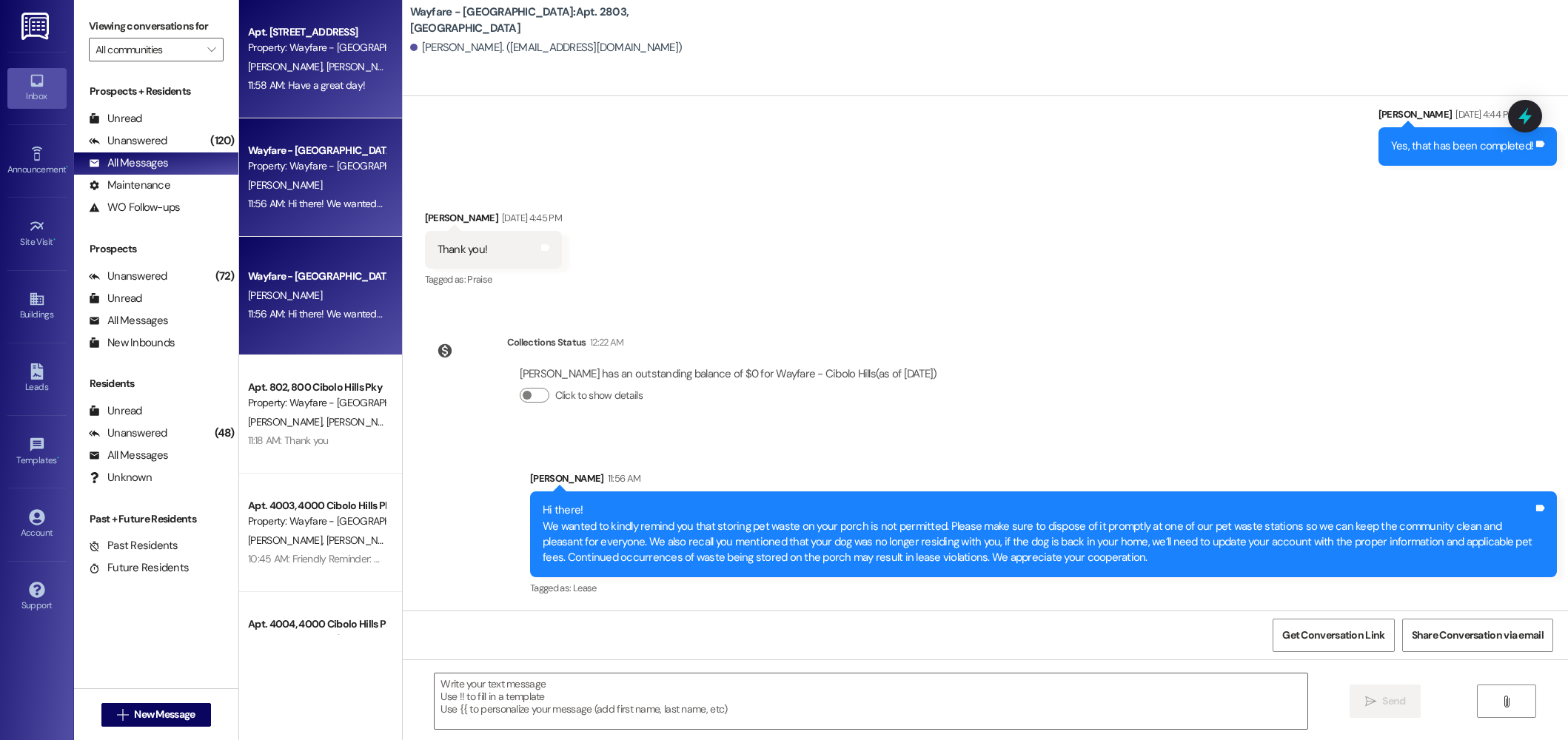
click at [330, 33] on div "Apt. [STREET_ADDRESS]" at bounding box center [316, 32] width 137 height 16
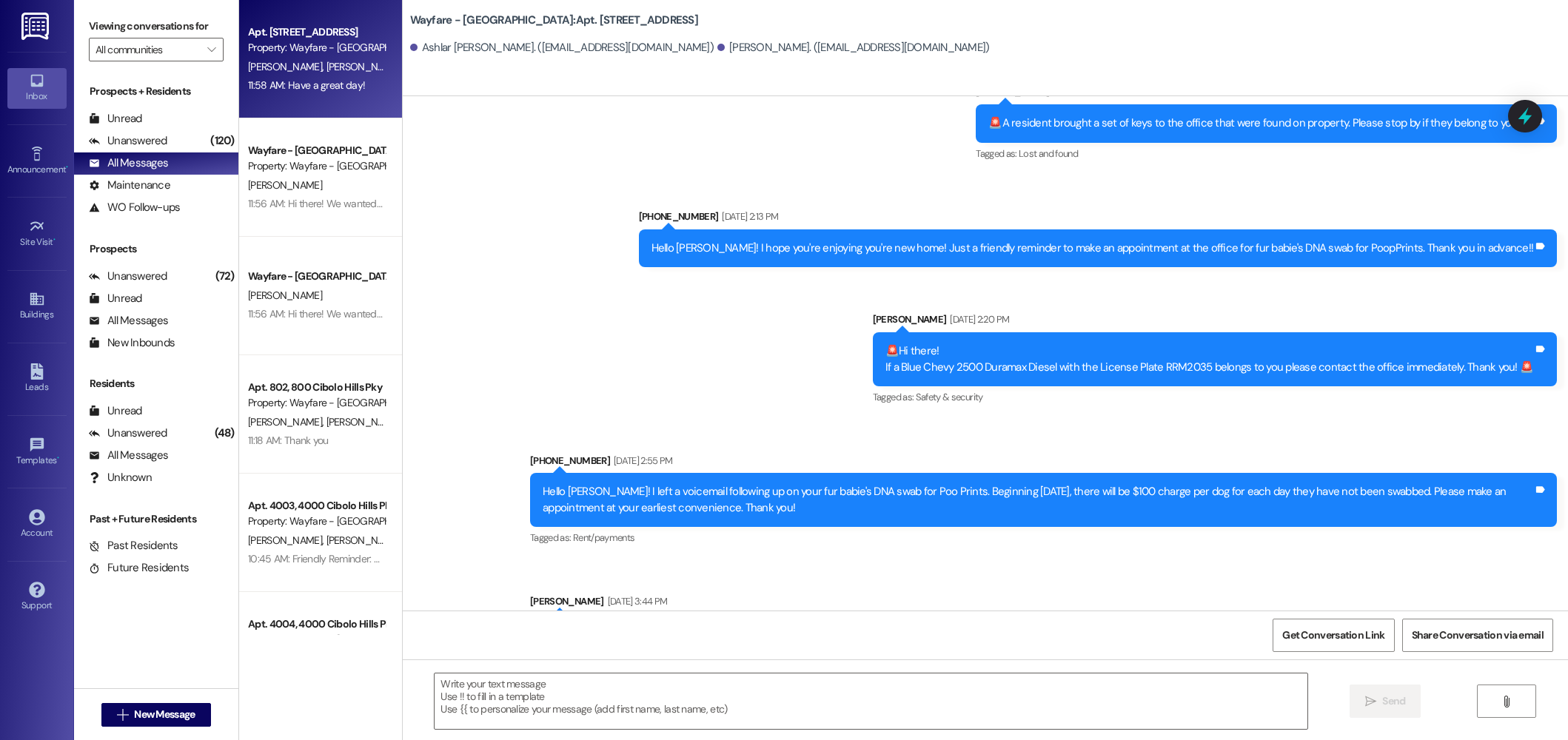
scroll to position [22797, 0]
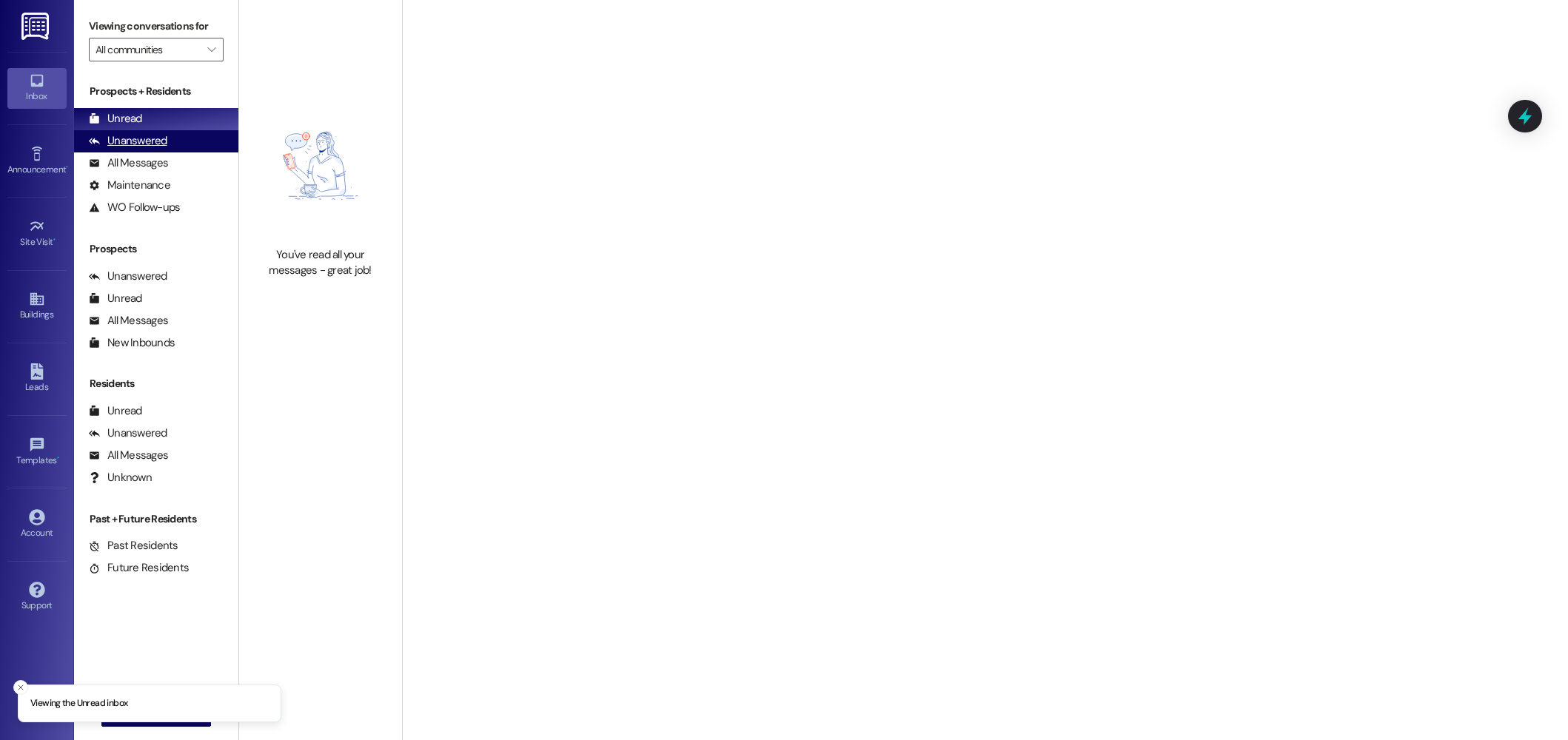
click at [104, 151] on div "Unanswered (0)" at bounding box center [156, 141] width 165 height 22
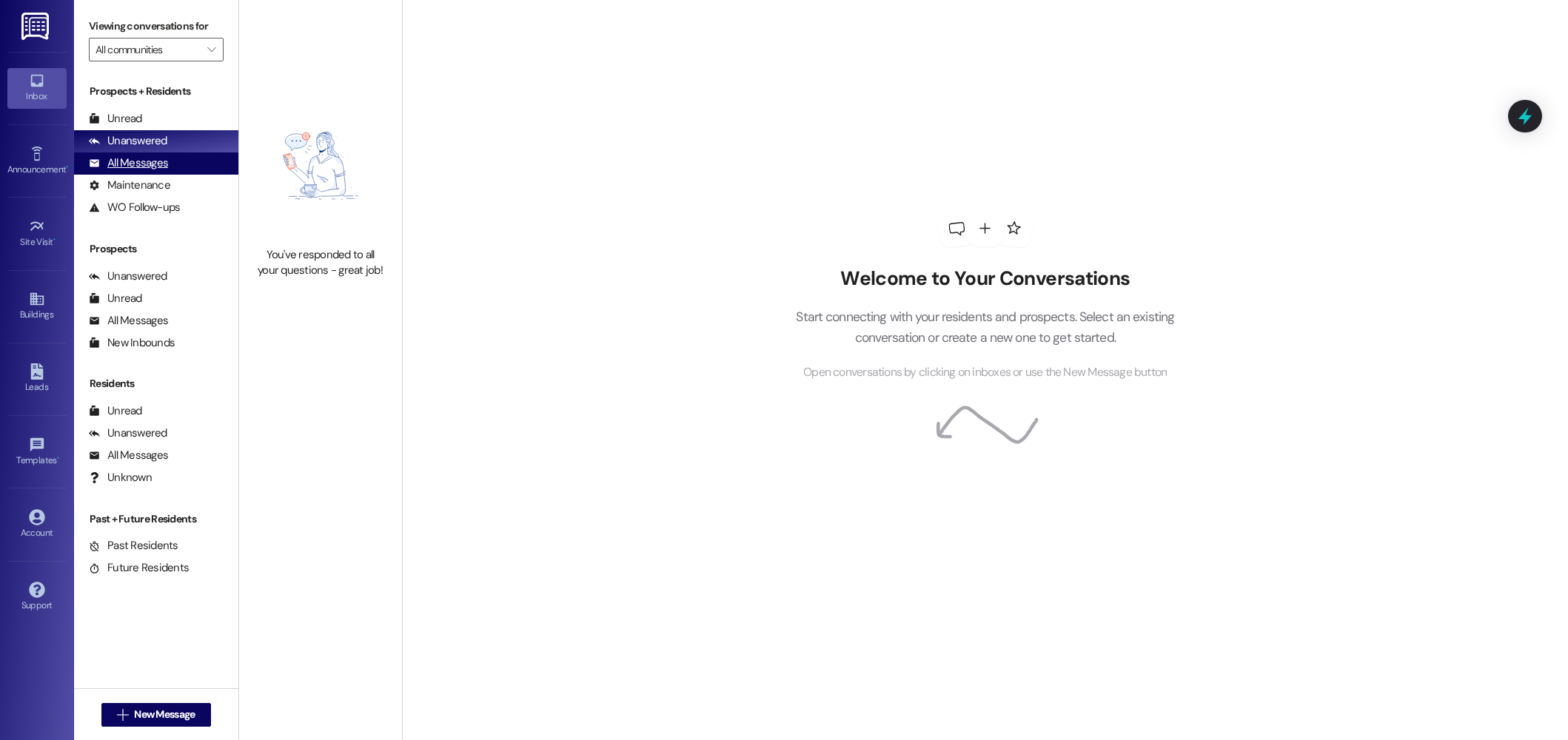
click at [100, 165] on icon at bounding box center [94, 163] width 11 height 11
